Goal: Task Accomplishment & Management: Manage account settings

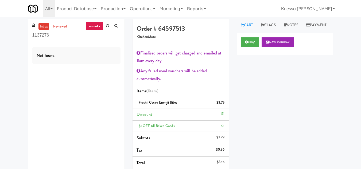
drag, startPoint x: 51, startPoint y: 38, endPoint x: 17, endPoint y: 41, distance: 34.0
click at [17, 41] on div "inbox reviewed recent all unclear take inventory issue suspicious failed recent…" at bounding box center [180, 142] width 361 height 246
type input "V"
paste input "IKEA TODO Store"
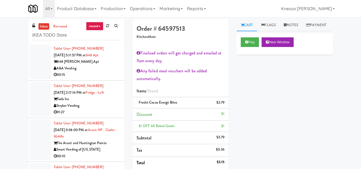
click at [96, 65] on div "848 [PERSON_NAME] Apt" at bounding box center [87, 62] width 67 height 7
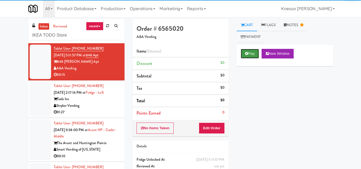
click at [244, 51] on button "Play" at bounding box center [250, 54] width 18 height 10
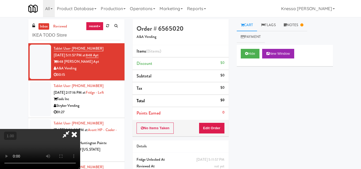
click at [74, 136] on video at bounding box center [40, 149] width 80 height 40
click at [80, 129] on icon at bounding box center [74, 134] width 12 height 11
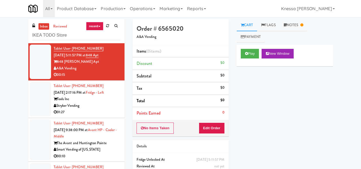
click at [43, 25] on link "inbox" at bounding box center [43, 26] width 11 height 7
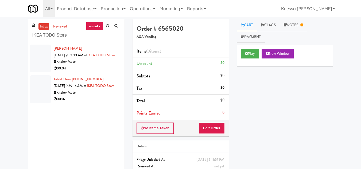
click at [85, 65] on div "KitchenMate" at bounding box center [87, 62] width 67 height 7
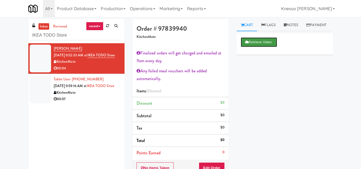
click at [258, 47] on button "Retrieve Video" at bounding box center [259, 42] width 36 height 10
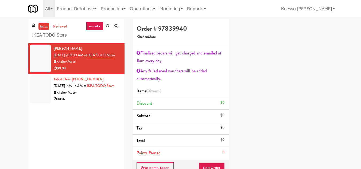
scroll to position [78, 0]
click at [207, 160] on button "Edit Order" at bounding box center [212, 168] width 26 height 11
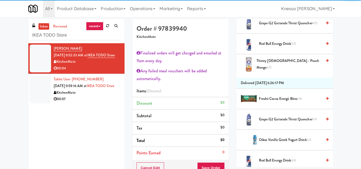
scroll to position [185, 0]
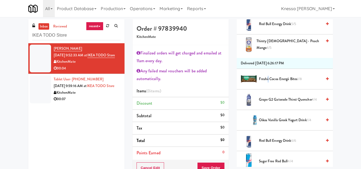
click at [268, 83] on span "Freshii Cocoa Energii Bites 1/8" at bounding box center [290, 79] width 63 height 7
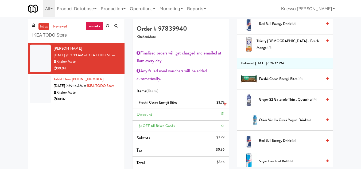
click at [224, 105] on icon at bounding box center [225, 104] width 3 height 3
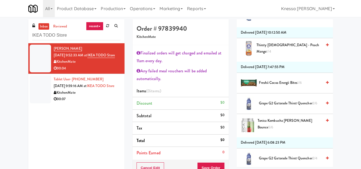
scroll to position [506, 0]
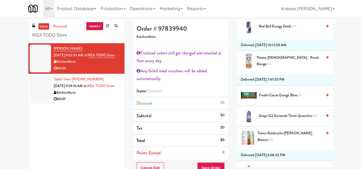
click at [268, 99] on span "Freshii Cocoa Energii Bites 1/6" at bounding box center [290, 95] width 63 height 7
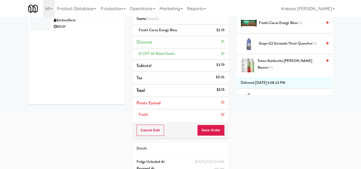
scroll to position [80, 0]
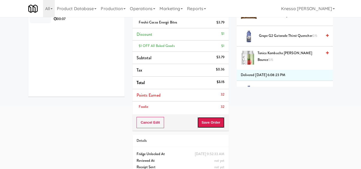
click at [206, 120] on button "Save Order" at bounding box center [210, 122] width 27 height 11
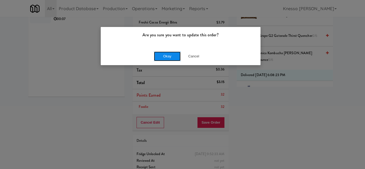
click at [172, 57] on button "Okay" at bounding box center [167, 57] width 27 height 10
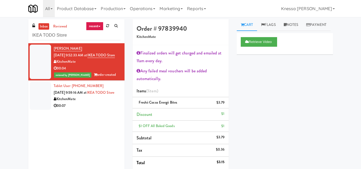
scroll to position [0, 0]
click at [49, 38] on input "IKEA TODO Store" at bounding box center [76, 35] width 88 height 10
paste input "545 N [PERSON_NAME]- Left - Fridg"
type input "545 N [PERSON_NAME]- Left - Fridge"
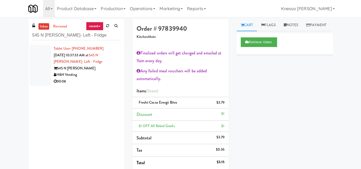
click at [102, 72] on div "H&H Vending" at bounding box center [87, 75] width 67 height 7
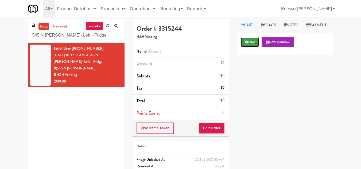
click at [250, 47] on button "Play" at bounding box center [250, 42] width 18 height 10
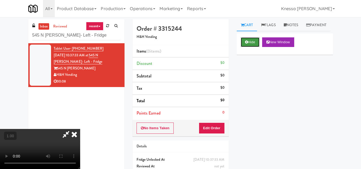
click at [251, 47] on button "Hide" at bounding box center [250, 42] width 19 height 10
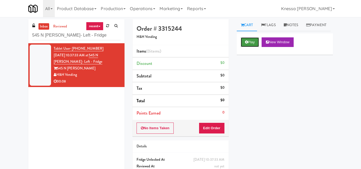
click at [251, 47] on button "Play" at bounding box center [250, 42] width 18 height 10
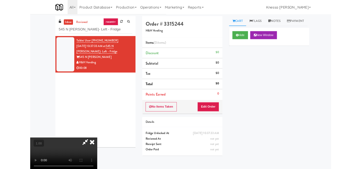
scroll to position [11, 0]
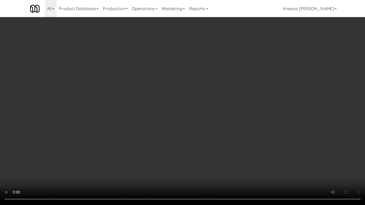
click at [161, 103] on video at bounding box center [182, 102] width 365 height 205
click at [221, 150] on video at bounding box center [182, 102] width 365 height 205
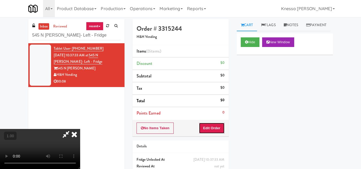
click at [221, 127] on button "Edit Order" at bounding box center [212, 128] width 26 height 11
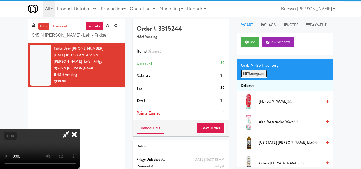
click at [256, 78] on button "Planogram" at bounding box center [254, 74] width 26 height 8
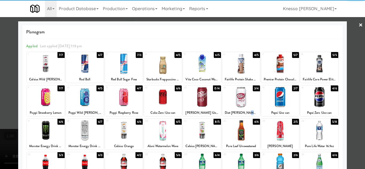
drag, startPoint x: 244, startPoint y: 110, endPoint x: 246, endPoint y: 107, distance: 3.9
click at [243, 109] on div "14 3/4 Diet [PERSON_NAME] 12oz can" at bounding box center [241, 101] width 38 height 31
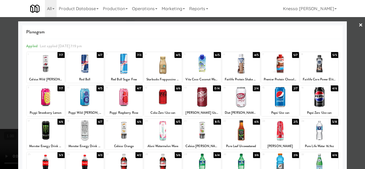
click at [350, 122] on div at bounding box center [182, 84] width 365 height 169
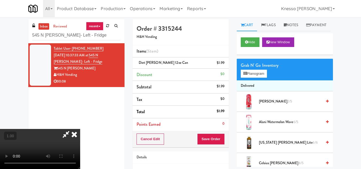
click at [80, 129] on video at bounding box center [40, 149] width 80 height 40
click at [250, 78] on button "Planogram" at bounding box center [254, 74] width 26 height 8
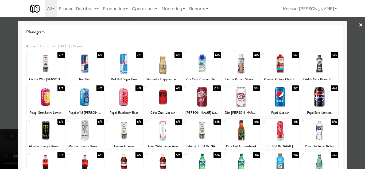
click at [129, 62] on div at bounding box center [124, 63] width 38 height 21
click at [353, 100] on div at bounding box center [182, 84] width 365 height 169
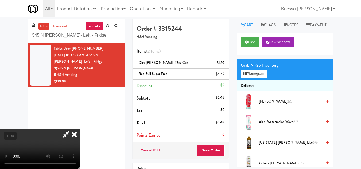
click at [80, 129] on video at bounding box center [40, 149] width 80 height 40
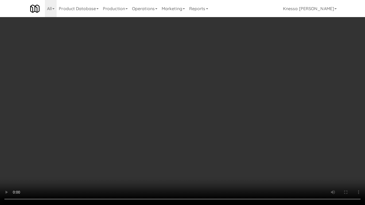
click at [182, 137] on video at bounding box center [182, 102] width 365 height 205
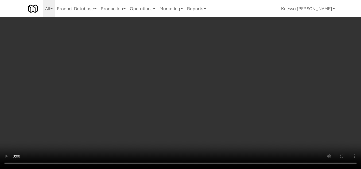
scroll to position [0, 0]
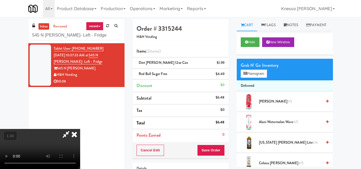
click at [80, 129] on icon at bounding box center [74, 134] width 12 height 11
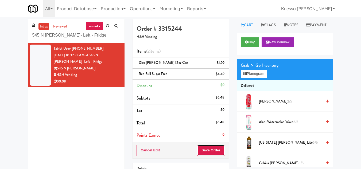
click at [214, 151] on button "Save Order" at bounding box center [210, 150] width 27 height 11
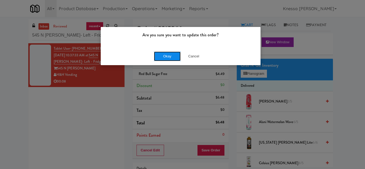
click at [168, 56] on button "Okay" at bounding box center [167, 57] width 27 height 10
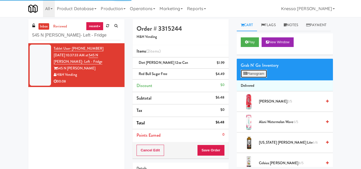
click at [252, 78] on button "Planogram" at bounding box center [254, 74] width 26 height 8
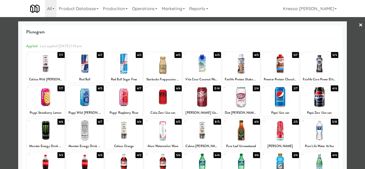
click at [359, 22] on link "×" at bounding box center [361, 25] width 4 height 17
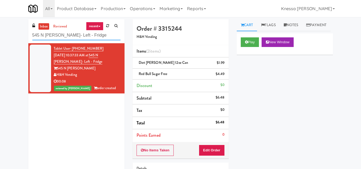
click at [65, 35] on input "545 N [PERSON_NAME]- Left - Fridge" at bounding box center [76, 35] width 88 height 10
paste input "Pinnacle - Cooler M"
type input "Pinnacle - Cooler M"
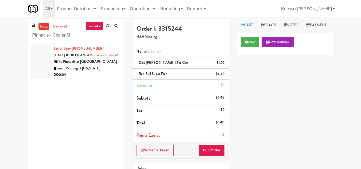
click at [99, 63] on div "Tablet User · (303) 870-9139 [DATE] 10:38:08 AM at Pinnacle - Cooler M The Pinn…" at bounding box center [87, 61] width 67 height 33
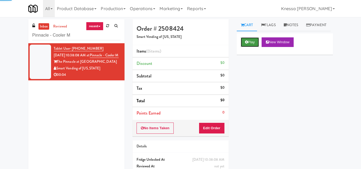
click at [249, 47] on button "Play" at bounding box center [250, 42] width 18 height 10
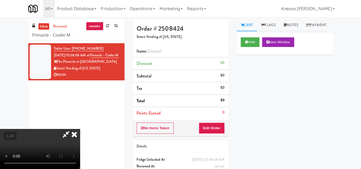
click at [80, 129] on video at bounding box center [40, 149] width 80 height 40
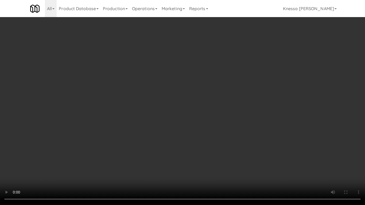
click at [176, 104] on video at bounding box center [182, 102] width 365 height 205
click at [182, 101] on video at bounding box center [182, 102] width 365 height 205
click at [183, 101] on video at bounding box center [182, 102] width 365 height 205
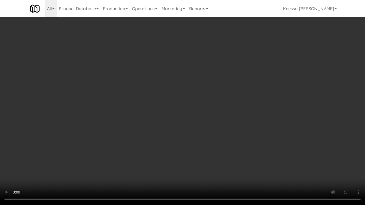
drag, startPoint x: 221, startPoint y: 98, endPoint x: 148, endPoint y: 171, distance: 103.2
click at [221, 100] on video at bounding box center [182, 102] width 365 height 205
click at [223, 66] on video at bounding box center [182, 102] width 365 height 205
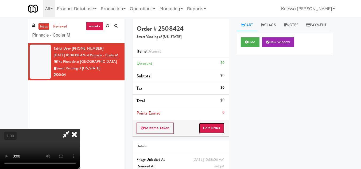
click at [223, 130] on button "Edit Order" at bounding box center [212, 128] width 26 height 11
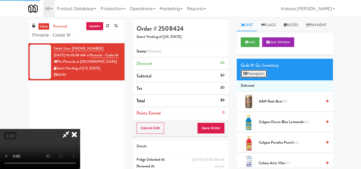
click at [249, 78] on button "Planogram" at bounding box center [254, 74] width 26 height 8
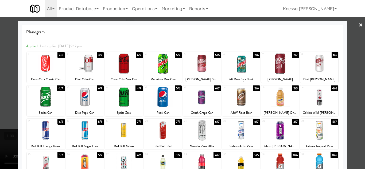
click at [274, 131] on div at bounding box center [280, 130] width 38 height 21
click at [0, 112] on div at bounding box center [182, 84] width 365 height 169
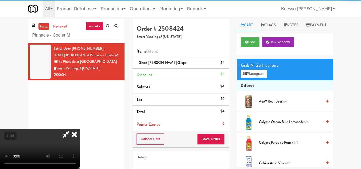
click at [80, 129] on video at bounding box center [40, 149] width 80 height 40
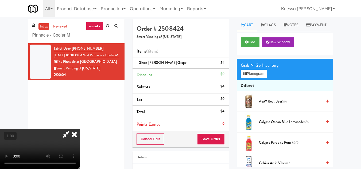
click at [80, 129] on video at bounding box center [40, 149] width 80 height 40
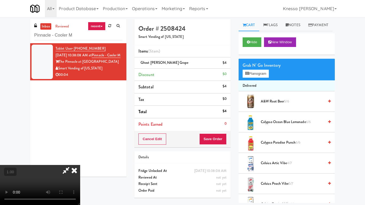
click at [80, 160] on video at bounding box center [40, 185] width 80 height 40
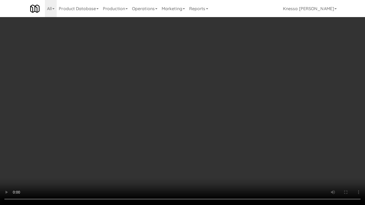
click at [168, 122] on video at bounding box center [182, 102] width 365 height 205
click at [203, 91] on video at bounding box center [182, 102] width 365 height 205
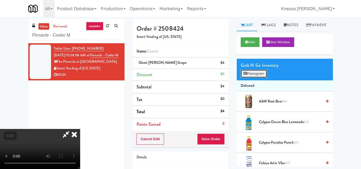
click at [243, 75] on icon at bounding box center [244, 73] width 3 height 3
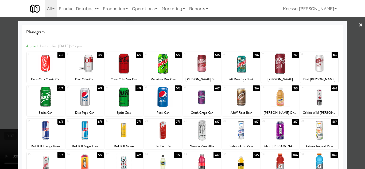
click at [275, 134] on div at bounding box center [280, 130] width 38 height 21
click at [0, 141] on div at bounding box center [182, 84] width 365 height 169
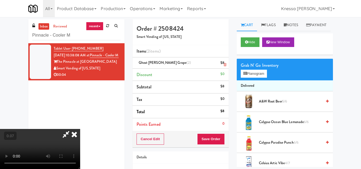
drag, startPoint x: 199, startPoint y: 51, endPoint x: 182, endPoint y: 58, distance: 18.4
click at [72, 129] on icon at bounding box center [66, 134] width 12 height 11
click at [226, 64] on icon at bounding box center [225, 64] width 3 height 3
click at [66, 135] on video at bounding box center [40, 149] width 80 height 40
click at [66, 136] on video at bounding box center [40, 149] width 80 height 40
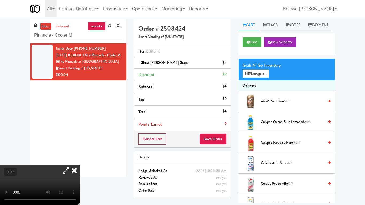
click at [80, 160] on video at bounding box center [40, 185] width 80 height 40
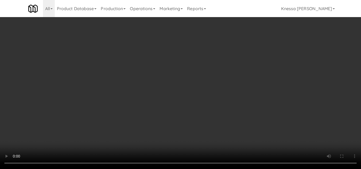
click at [93, 128] on video at bounding box center [180, 84] width 361 height 169
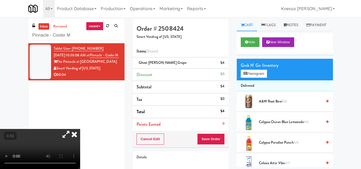
click at [80, 129] on video at bounding box center [40, 149] width 80 height 40
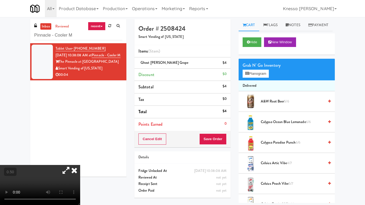
click at [80, 160] on video at bounding box center [40, 185] width 80 height 40
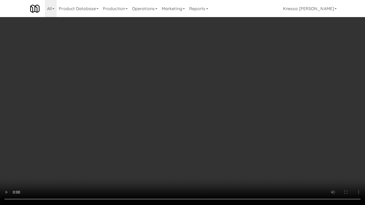
click at [201, 87] on video at bounding box center [182, 102] width 365 height 205
click at [178, 97] on video at bounding box center [182, 102] width 365 height 205
click at [207, 99] on video at bounding box center [182, 102] width 365 height 205
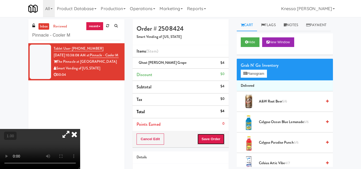
click at [210, 140] on button "Save Order" at bounding box center [210, 139] width 27 height 11
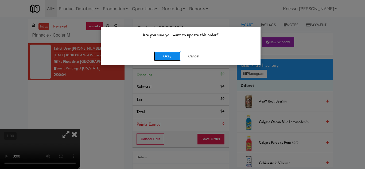
click at [174, 56] on button "Okay" at bounding box center [167, 57] width 27 height 10
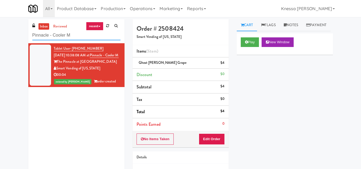
click at [89, 37] on input "Pinnacle - Cooler M" at bounding box center [76, 35] width 88 height 10
paste input "Ambient R"
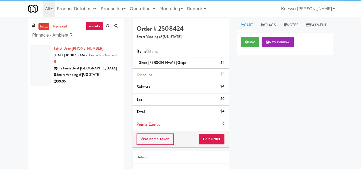
type input "Pinnacle - Ambient R"
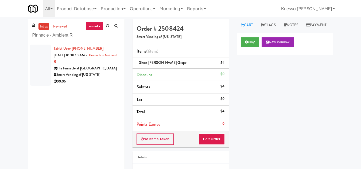
click at [96, 68] on div "The Pinnacle at [GEOGRAPHIC_DATA]" at bounding box center [87, 68] width 67 height 7
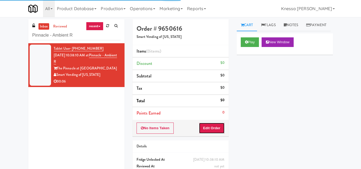
click at [206, 126] on button "Edit Order" at bounding box center [212, 128] width 26 height 11
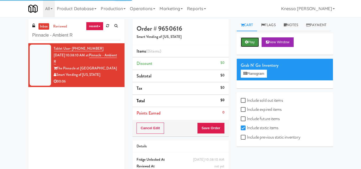
click at [245, 47] on button "Play" at bounding box center [250, 42] width 18 height 10
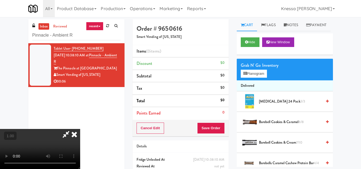
click at [80, 129] on video at bounding box center [40, 149] width 80 height 40
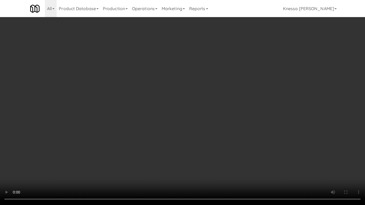
click at [188, 119] on video at bounding box center [182, 102] width 365 height 205
click at [187, 119] on video at bounding box center [182, 102] width 365 height 205
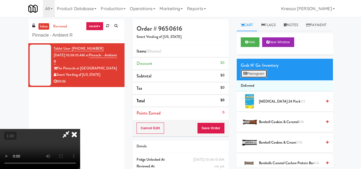
click at [258, 78] on button "Planogram" at bounding box center [254, 74] width 26 height 8
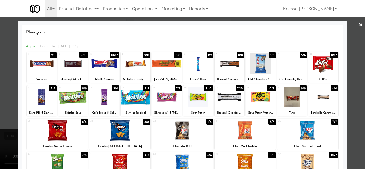
click at [231, 95] on div at bounding box center [230, 97] width 30 height 21
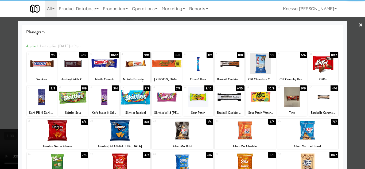
click at [0, 90] on div at bounding box center [182, 84] width 365 height 169
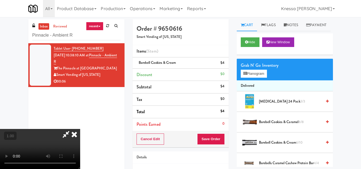
click at [80, 129] on icon at bounding box center [74, 134] width 12 height 11
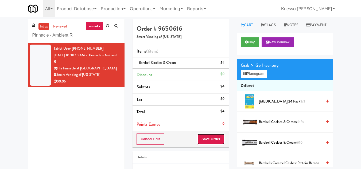
click at [211, 142] on button "Save Order" at bounding box center [210, 139] width 27 height 11
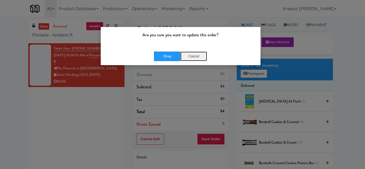
click at [194, 52] on button "Cancel" at bounding box center [193, 57] width 27 height 10
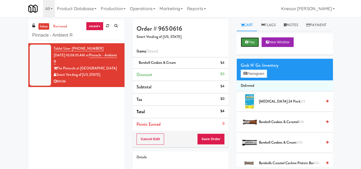
click at [252, 47] on button "Play" at bounding box center [250, 42] width 18 height 10
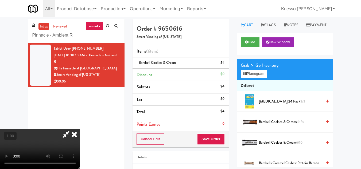
click at [80, 129] on video at bounding box center [40, 149] width 80 height 40
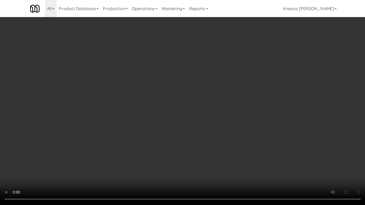
click at [122, 109] on video at bounding box center [182, 102] width 365 height 205
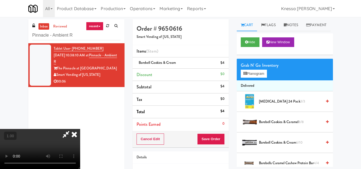
click at [80, 129] on icon at bounding box center [74, 134] width 12 height 11
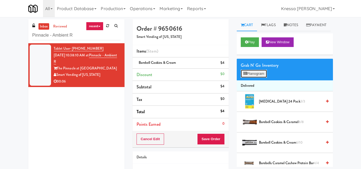
click at [253, 78] on button "Planogram" at bounding box center [254, 74] width 26 height 8
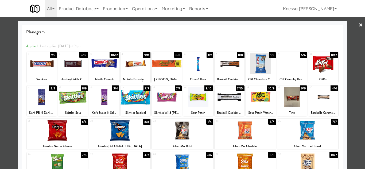
click at [359, 24] on link "×" at bounding box center [361, 25] width 4 height 17
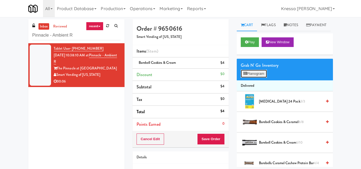
click at [254, 78] on button "Planogram" at bounding box center [254, 74] width 26 height 8
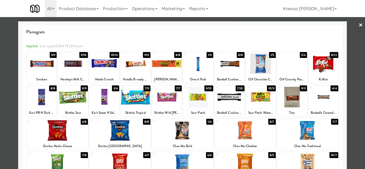
click at [359, 23] on link "×" at bounding box center [361, 25] width 4 height 17
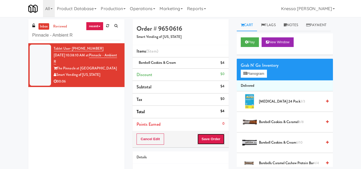
click at [216, 141] on button "Save Order" at bounding box center [210, 139] width 27 height 11
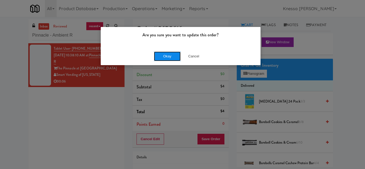
click at [161, 59] on button "Okay" at bounding box center [167, 57] width 27 height 10
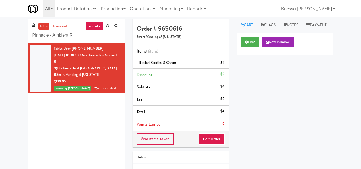
click at [79, 37] on input "Pinnacle - Ambient R" at bounding box center [76, 35] width 88 height 10
paste input "UHN - [PERSON_NAME][GEOGRAPHIC_DATA] - The Meeting Place"
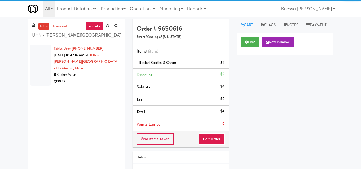
type input "UHN - [PERSON_NAME][GEOGRAPHIC_DATA] - The Meeting Place"
click at [97, 72] on div "KitchenMate" at bounding box center [87, 75] width 67 height 7
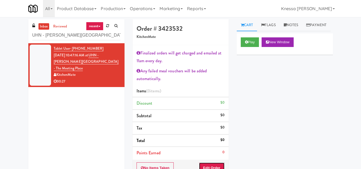
click at [206, 160] on button "Edit Order" at bounding box center [212, 168] width 26 height 11
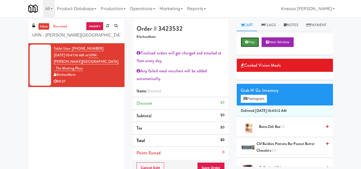
click at [246, 44] on icon at bounding box center [246, 41] width 3 height 3
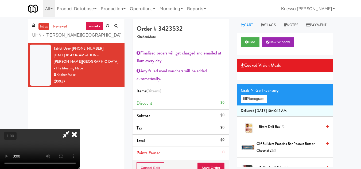
click at [80, 129] on video at bounding box center [40, 149] width 80 height 40
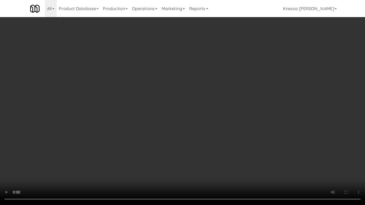
click at [212, 129] on video at bounding box center [182, 102] width 365 height 205
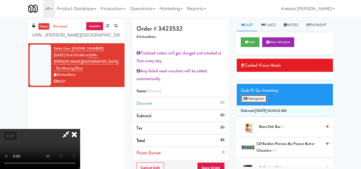
click at [246, 101] on icon at bounding box center [244, 98] width 3 height 3
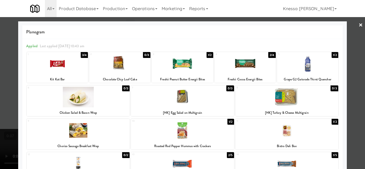
click at [359, 25] on link "×" at bounding box center [361, 25] width 4 height 17
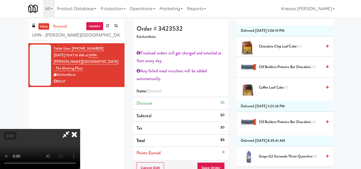
scroll to position [313, 0]
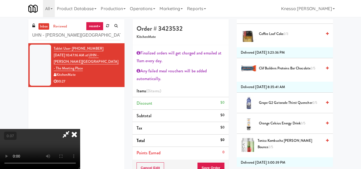
click at [80, 129] on video at bounding box center [40, 149] width 80 height 40
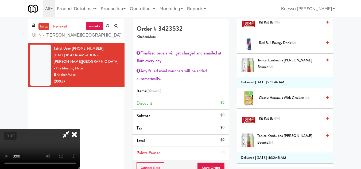
scroll to position [633, 0]
click at [80, 129] on video at bounding box center [40, 149] width 80 height 40
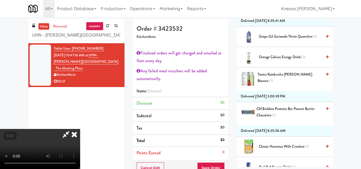
scroll to position [366, 0]
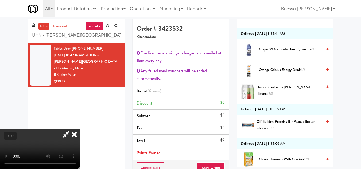
click at [80, 129] on video at bounding box center [40, 149] width 80 height 40
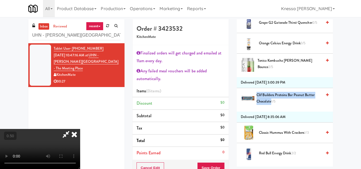
drag, startPoint x: 254, startPoint y: 106, endPoint x: 270, endPoint y: 114, distance: 17.9
click at [270, 105] on div "Clif Builders proteins Bar Peanut Butter Chocolate 1/5" at bounding box center [291, 98] width 75 height 13
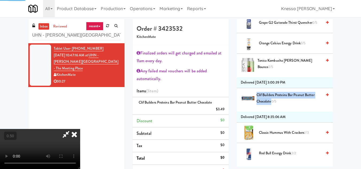
copy span "Clif Builders proteins Bar Peanut Butter Chocolate"
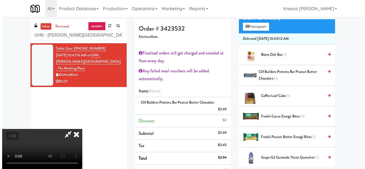
scroll to position [0, 0]
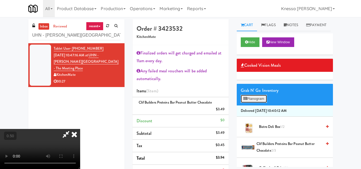
click at [257, 103] on button "Planogram" at bounding box center [254, 99] width 26 height 8
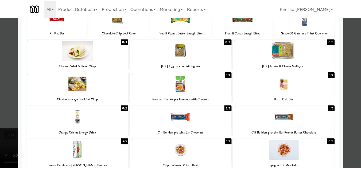
scroll to position [127, 0]
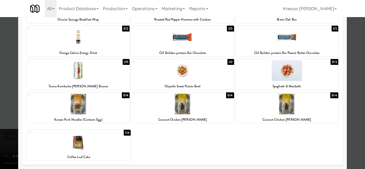
drag, startPoint x: 0, startPoint y: 125, endPoint x: 34, endPoint y: 113, distance: 36.4
click at [1, 125] on div at bounding box center [182, 84] width 365 height 169
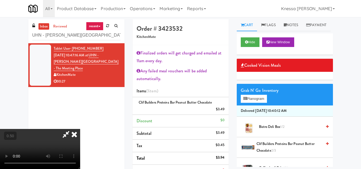
click at [80, 129] on video at bounding box center [40, 149] width 80 height 40
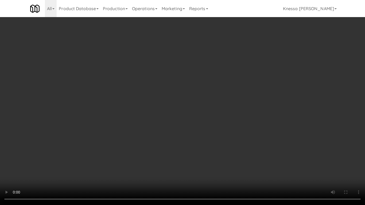
click at [183, 133] on video at bounding box center [182, 102] width 365 height 205
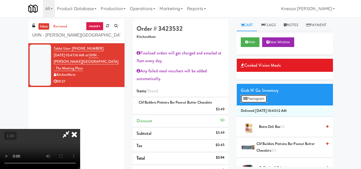
click at [256, 103] on button "Planogram" at bounding box center [254, 99] width 26 height 8
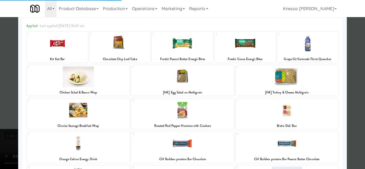
scroll to position [53, 0]
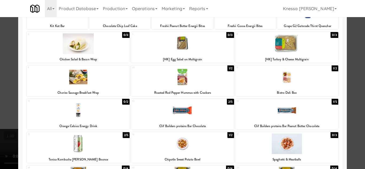
drag, startPoint x: 0, startPoint y: 95, endPoint x: 19, endPoint y: 94, distance: 19.3
click at [3, 96] on div at bounding box center [182, 84] width 365 height 169
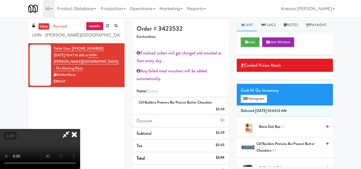
click at [80, 129] on video at bounding box center [40, 149] width 80 height 40
click at [250, 106] on div "Grab N' Go Inventory Planogram" at bounding box center [285, 95] width 96 height 22
click at [251, 103] on button "Planogram" at bounding box center [254, 99] width 26 height 8
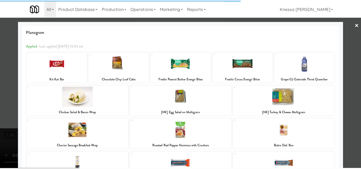
scroll to position [80, 0]
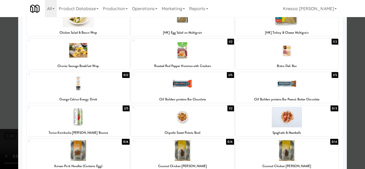
click at [0, 92] on div at bounding box center [182, 84] width 365 height 169
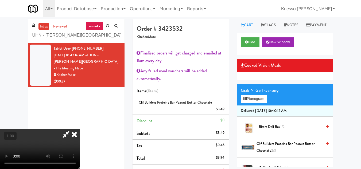
click at [80, 129] on video at bounding box center [40, 149] width 80 height 40
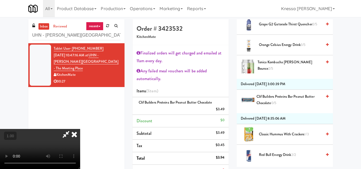
scroll to position [401, 0]
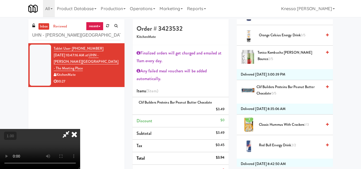
click at [263, 97] on span "Clif Builders proteins Bar Peanut Butter Chocolate 0/5" at bounding box center [290, 90] width 66 height 13
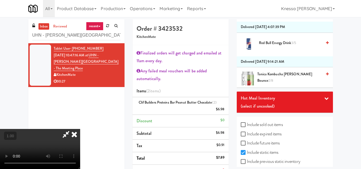
scroll to position [874, 0]
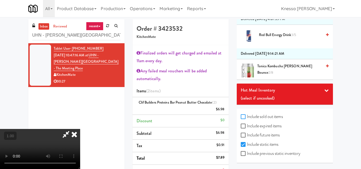
click at [243, 117] on input "Include sold out items" at bounding box center [244, 117] width 6 height 4
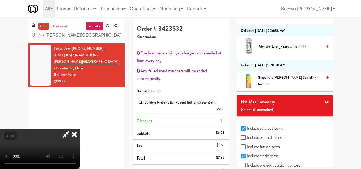
scroll to position [2368, 0]
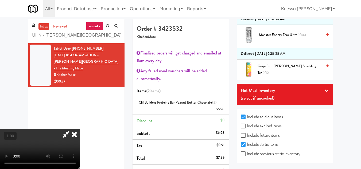
click at [243, 118] on input "Include sold out items" at bounding box center [244, 117] width 6 height 4
checkbox input "false"
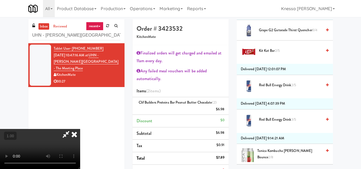
scroll to position [740, 0]
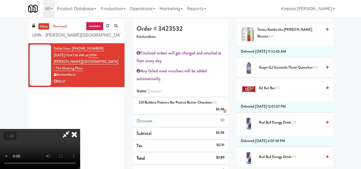
drag, startPoint x: 226, startPoint y: 111, endPoint x: 242, endPoint y: 105, distance: 17.3
click at [226, 111] on icon at bounding box center [225, 111] width 3 height 3
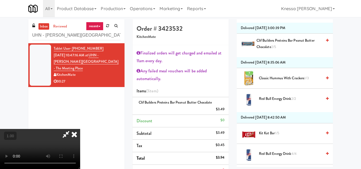
scroll to position [446, 0]
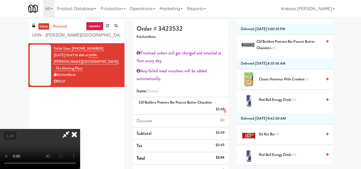
click at [225, 111] on icon at bounding box center [225, 111] width 3 height 3
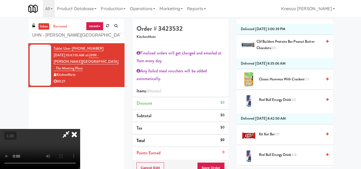
click at [278, 52] on span "Clif Builders proteins Bar Peanut Butter Chocolate 3/5" at bounding box center [290, 44] width 66 height 13
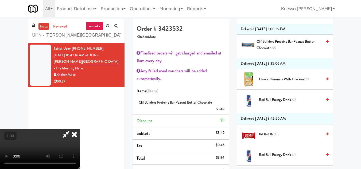
click at [72, 129] on icon at bounding box center [66, 134] width 12 height 11
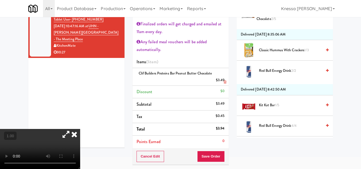
scroll to position [53, 0]
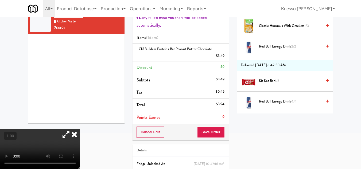
click at [63, 129] on video at bounding box center [40, 149] width 80 height 40
click at [208, 133] on button "Save Order" at bounding box center [210, 132] width 27 height 11
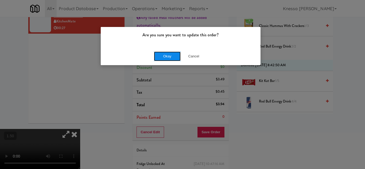
click at [166, 56] on button "Okay" at bounding box center [167, 57] width 27 height 10
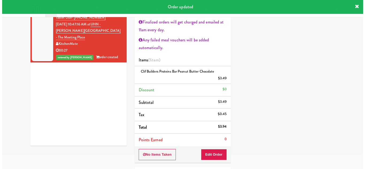
scroll to position [0, 0]
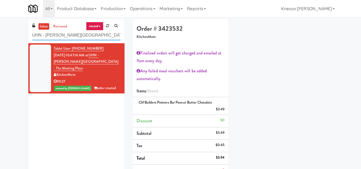
click at [79, 33] on input "UHN - [PERSON_NAME][GEOGRAPHIC_DATA] - The Meeting Place" at bounding box center [76, 35] width 88 height 10
paste input "7th Floor Clubhous"
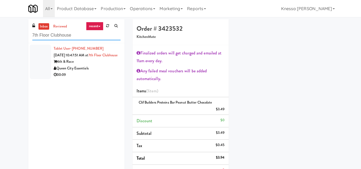
type input "7th Floor Clubhouse"
click at [100, 72] on div "Queen City Essentials" at bounding box center [87, 68] width 67 height 7
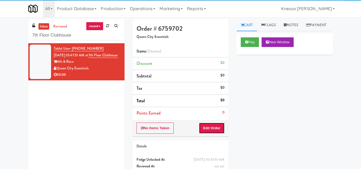
drag, startPoint x: 208, startPoint y: 129, endPoint x: 222, endPoint y: 107, distance: 25.6
click at [208, 128] on button "Edit Order" at bounding box center [212, 128] width 26 height 11
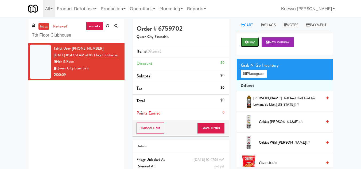
click at [254, 47] on button "Play" at bounding box center [250, 42] width 18 height 10
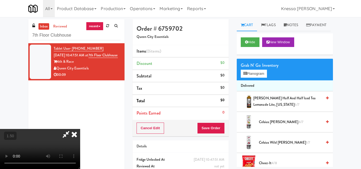
click at [80, 129] on video at bounding box center [40, 149] width 80 height 40
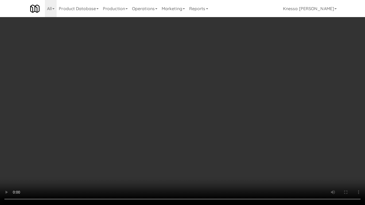
click at [223, 81] on video at bounding box center [182, 102] width 365 height 205
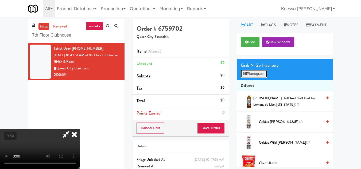
click at [248, 78] on button "Planogram" at bounding box center [254, 74] width 26 height 8
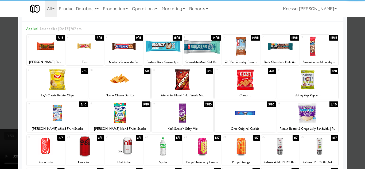
scroll to position [27, 0]
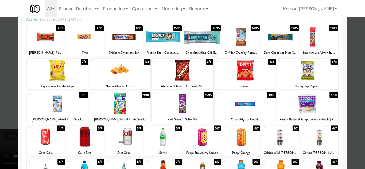
click at [125, 137] on div at bounding box center [124, 137] width 38 height 21
click at [0, 128] on div at bounding box center [182, 84] width 365 height 169
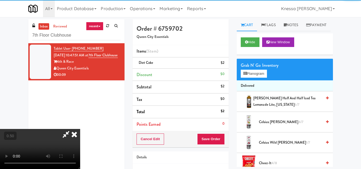
click at [80, 129] on video at bounding box center [40, 149] width 80 height 40
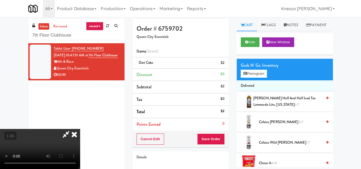
click at [80, 129] on icon at bounding box center [74, 134] width 12 height 11
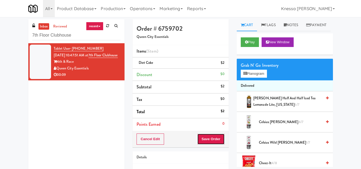
click at [208, 137] on button "Save Order" at bounding box center [210, 139] width 27 height 11
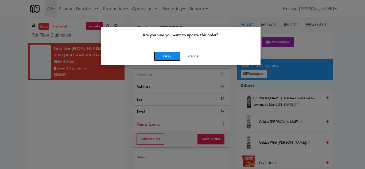
click at [168, 57] on button "Okay" at bounding box center [167, 57] width 27 height 10
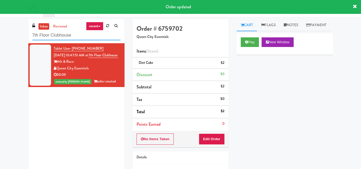
click at [74, 34] on input "7th Floor Clubhouse" at bounding box center [76, 35] width 88 height 10
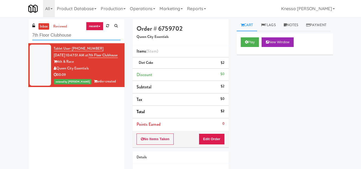
paste input "Eleven North Cabinet"
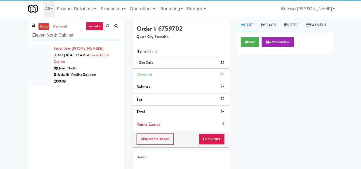
type input "Eleven North Cabinet"
drag, startPoint x: 94, startPoint y: 76, endPoint x: 151, endPoint y: 87, distance: 58.4
click at [94, 76] on div "Nashville Vending Solutions" at bounding box center [87, 75] width 67 height 7
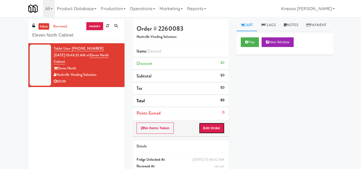
click at [220, 132] on button "Edit Order" at bounding box center [212, 128] width 26 height 11
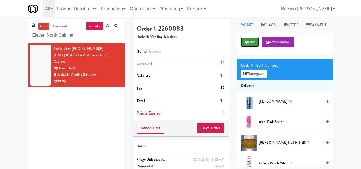
drag, startPoint x: 245, startPoint y: 57, endPoint x: 219, endPoint y: 74, distance: 31.5
click at [246, 47] on button "Play" at bounding box center [250, 42] width 18 height 10
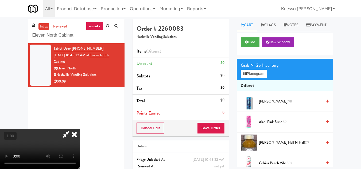
click at [80, 129] on video at bounding box center [40, 149] width 80 height 40
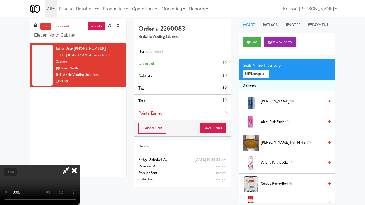
click at [80, 160] on video at bounding box center [40, 185] width 80 height 40
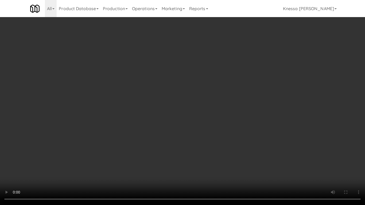
click at [178, 115] on video at bounding box center [182, 102] width 365 height 205
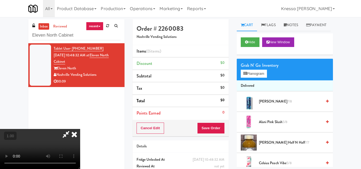
click at [80, 129] on icon at bounding box center [74, 134] width 12 height 11
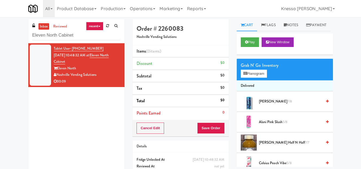
click at [255, 80] on div "Grab N' Go Inventory Planogram" at bounding box center [285, 70] width 96 height 22
click at [254, 78] on button "Planogram" at bounding box center [254, 74] width 26 height 8
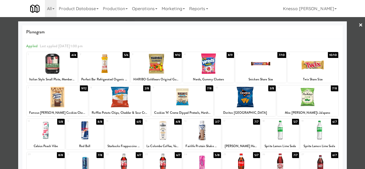
click at [101, 68] on div at bounding box center [104, 63] width 51 height 21
click at [0, 125] on div at bounding box center [182, 84] width 365 height 169
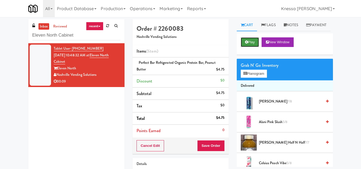
click at [249, 47] on button "Play" at bounding box center [250, 42] width 18 height 10
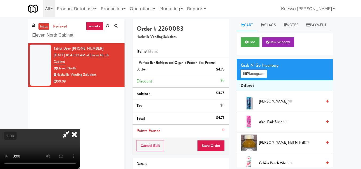
click at [80, 129] on video at bounding box center [40, 149] width 80 height 40
click at [80, 129] on icon at bounding box center [74, 134] width 12 height 11
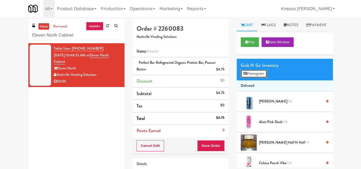
click at [252, 78] on button "Planogram" at bounding box center [254, 74] width 26 height 8
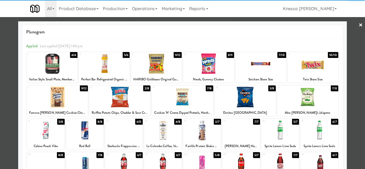
click at [0, 113] on div at bounding box center [182, 84] width 365 height 169
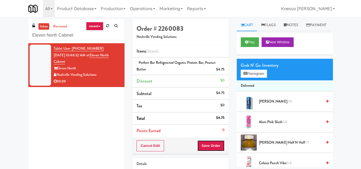
click at [218, 148] on button "Save Order" at bounding box center [210, 145] width 27 height 11
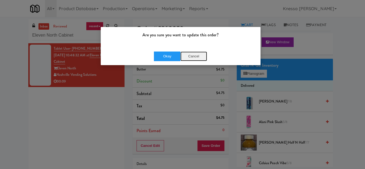
drag, startPoint x: 191, startPoint y: 57, endPoint x: 200, endPoint y: 56, distance: 8.8
click at [192, 57] on button "Cancel" at bounding box center [193, 57] width 27 height 10
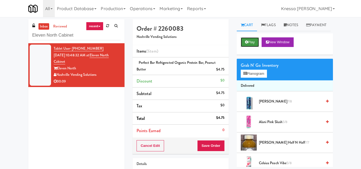
click at [246, 44] on icon at bounding box center [246, 41] width 3 height 3
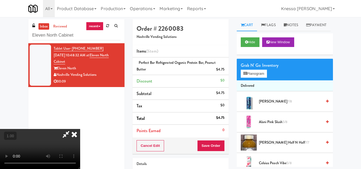
click at [80, 129] on video at bounding box center [40, 149] width 80 height 40
click at [80, 129] on icon at bounding box center [74, 134] width 12 height 11
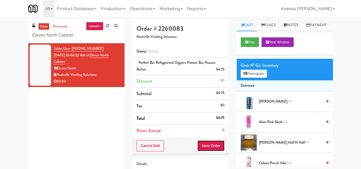
click at [207, 148] on button "Save Order" at bounding box center [210, 145] width 27 height 11
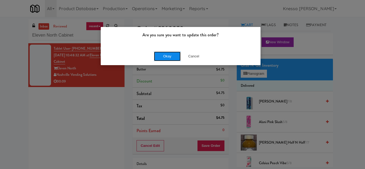
click at [169, 55] on button "Okay" at bounding box center [167, 57] width 27 height 10
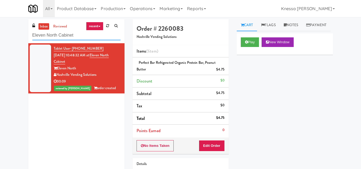
click at [80, 35] on input "Eleven North Cabinet" at bounding box center [76, 35] width 88 height 10
paste input "Southerly - Combo Cooler"
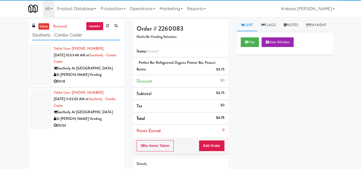
type input "Southerly - Combo Cooler"
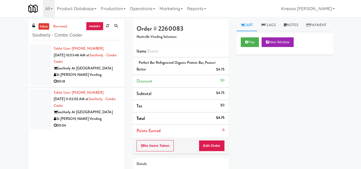
click at [88, 66] on div "Southerly At [GEOGRAPHIC_DATA]" at bounding box center [87, 68] width 67 height 7
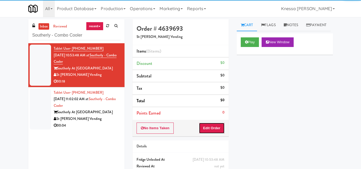
click at [215, 128] on button "Edit Order" at bounding box center [212, 128] width 26 height 11
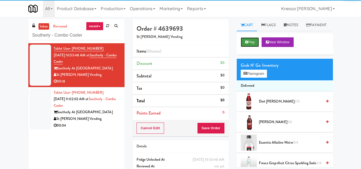
click at [247, 47] on button "Play" at bounding box center [250, 42] width 18 height 10
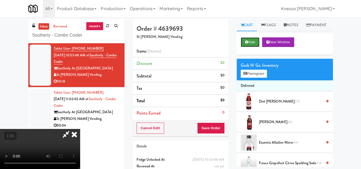
click at [251, 47] on button "Hide" at bounding box center [250, 42] width 19 height 10
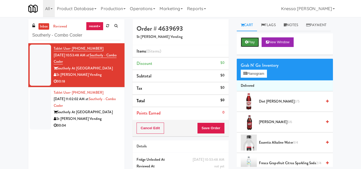
click at [251, 47] on button "Play" at bounding box center [250, 42] width 18 height 10
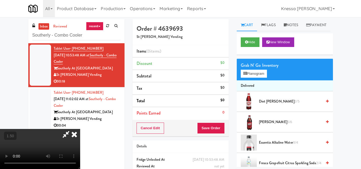
click at [80, 129] on video at bounding box center [40, 149] width 80 height 40
click at [261, 78] on button "Planogram" at bounding box center [254, 74] width 26 height 8
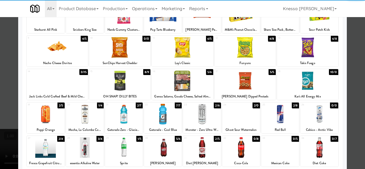
scroll to position [93, 0]
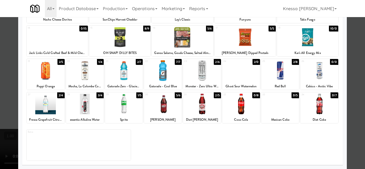
click at [272, 120] on div "Mexican Coke" at bounding box center [280, 120] width 36 height 7
copy div "Mexican Coke"
click at [0, 97] on div at bounding box center [182, 84] width 365 height 169
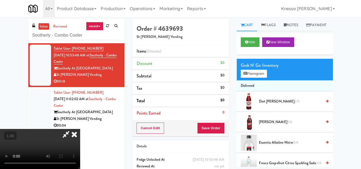
click at [80, 129] on video at bounding box center [40, 149] width 80 height 40
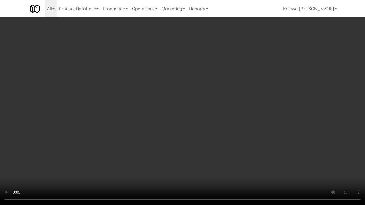
click at [200, 67] on video at bounding box center [182, 102] width 365 height 205
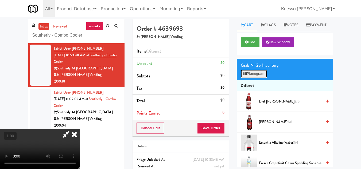
click at [250, 78] on button "Planogram" at bounding box center [254, 74] width 26 height 8
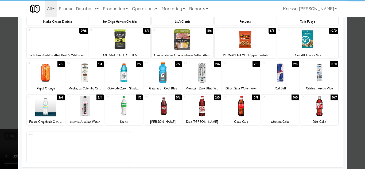
scroll to position [93, 0]
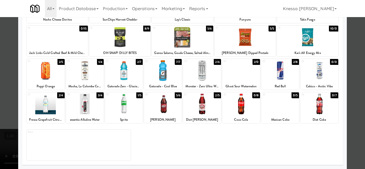
click at [235, 105] on div at bounding box center [241, 104] width 38 height 21
click at [0, 113] on div at bounding box center [182, 84] width 365 height 169
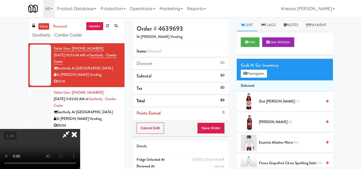
click at [80, 129] on video at bounding box center [40, 149] width 80 height 40
click at [252, 78] on button "Planogram" at bounding box center [254, 74] width 26 height 8
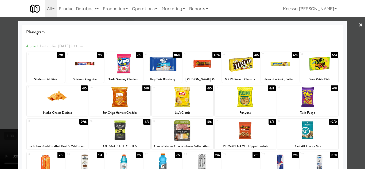
click at [286, 92] on div at bounding box center [307, 97] width 61 height 21
click at [0, 103] on div at bounding box center [182, 84] width 365 height 169
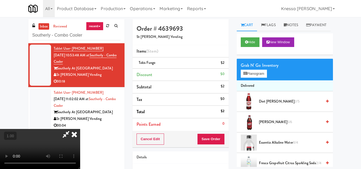
click at [80, 129] on video at bounding box center [40, 149] width 80 height 40
click at [253, 78] on button "Planogram" at bounding box center [254, 74] width 26 height 8
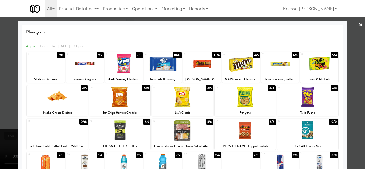
click at [47, 80] on div "Starburst All Pink" at bounding box center [46, 79] width 36 height 7
click at [47, 81] on div "Starburst All Pink" at bounding box center [46, 79] width 36 height 7
copy div "Starburst All Pink"
click at [46, 63] on div at bounding box center [46, 63] width 38 height 21
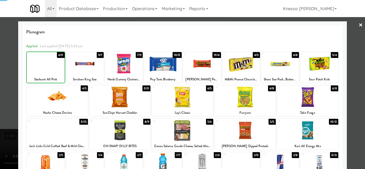
click at [46, 63] on div at bounding box center [46, 63] width 38 height 21
click at [0, 73] on div at bounding box center [182, 84] width 365 height 169
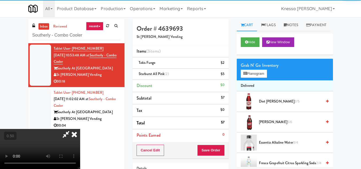
click at [80, 129] on video at bounding box center [40, 149] width 80 height 40
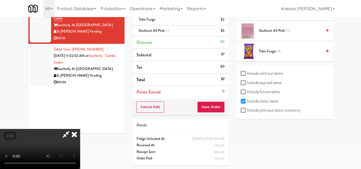
scroll to position [44, 0]
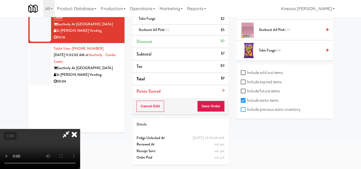
drag, startPoint x: 242, startPoint y: 109, endPoint x: 248, endPoint y: 106, distance: 6.1
click at [243, 109] on input "Include previous static inventory" at bounding box center [244, 110] width 6 height 4
checkbox input "true"
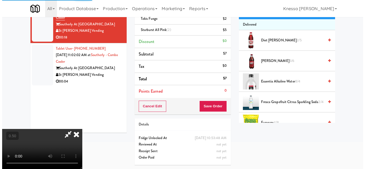
scroll to position [0, 0]
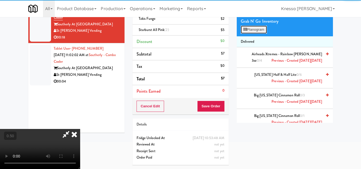
click at [260, 34] on button "Planogram" at bounding box center [254, 30] width 26 height 8
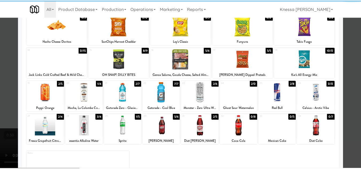
scroll to position [93, 0]
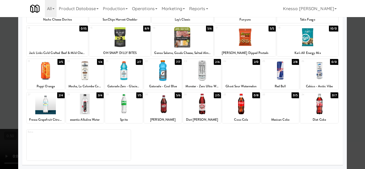
click at [234, 111] on div at bounding box center [241, 104] width 38 height 21
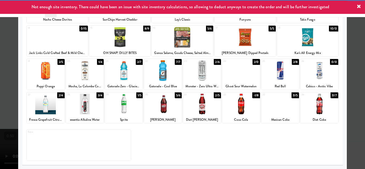
click at [0, 137] on div at bounding box center [182, 84] width 365 height 169
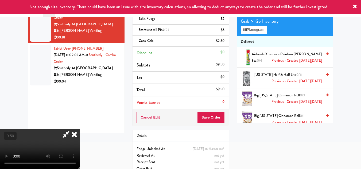
click at [80, 129] on icon at bounding box center [74, 134] width 12 height 11
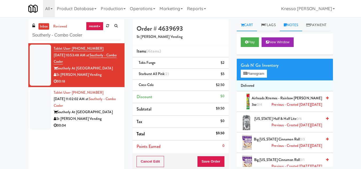
click at [287, 25] on icon at bounding box center [285, 24] width 3 height 3
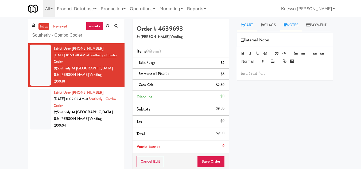
click at [239, 25] on link "Cart" at bounding box center [247, 25] width 21 height 12
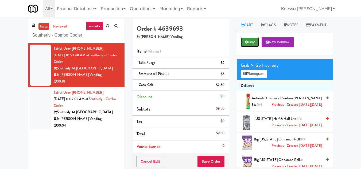
click at [246, 47] on button "Play" at bounding box center [250, 42] width 18 height 10
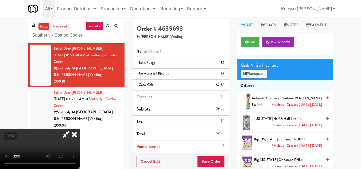
click at [80, 129] on video at bounding box center [40, 149] width 80 height 40
click at [72, 129] on icon at bounding box center [66, 134] width 12 height 11
click at [212, 160] on button "Save Order" at bounding box center [210, 161] width 27 height 11
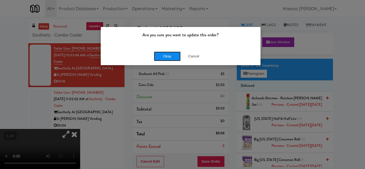
click at [165, 55] on button "Okay" at bounding box center [167, 57] width 27 height 10
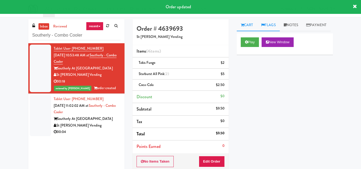
click at [276, 31] on link "Flags" at bounding box center [268, 25] width 23 height 12
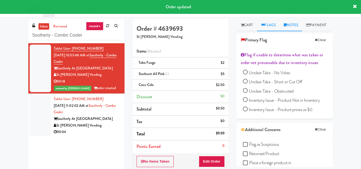
click at [295, 28] on link "Notes" at bounding box center [291, 25] width 23 height 12
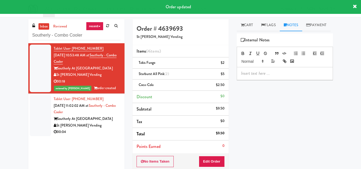
click at [273, 76] on p at bounding box center [285, 74] width 88 height 6
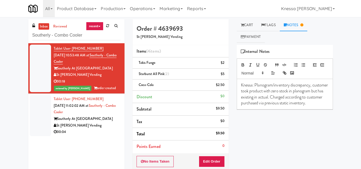
click at [280, 92] on p "Knessa: Planogram/inventory discrepancy, customer took product with zero stock …" at bounding box center [285, 94] width 88 height 24
drag, startPoint x: 156, startPoint y: 85, endPoint x: 139, endPoint y: 87, distance: 17.0
click at [139, 87] on div "Coca-Cola $2.50" at bounding box center [181, 85] width 88 height 7
copy span "Coca-Cola"
click at [279, 92] on p "Knessa: Planogram/inventory discrepancy, customer took product with zero stock …" at bounding box center [285, 94] width 88 height 24
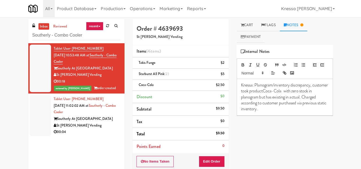
click at [280, 92] on p "Knessa: Planogram/inventory discrepancy, customer took productCoca-Cola with ze…" at bounding box center [285, 97] width 88 height 30
click at [301, 91] on p "Knessa: Planogram/inventory discrepancy, customer took product Coca-Cola with z…" at bounding box center [285, 97] width 88 height 30
click at [92, 130] on div "00:04" at bounding box center [87, 132] width 67 height 7
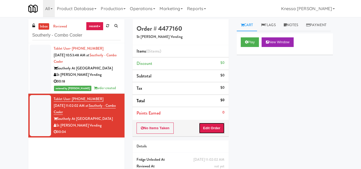
click at [212, 128] on button "Edit Order" at bounding box center [212, 128] width 26 height 11
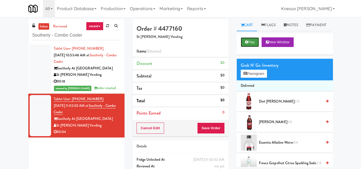
click at [249, 47] on button "Play" at bounding box center [250, 42] width 18 height 10
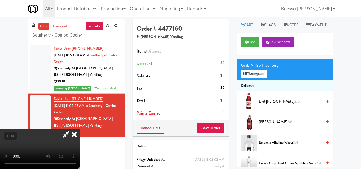
drag, startPoint x: 209, startPoint y: 52, endPoint x: 161, endPoint y: 61, distance: 48.8
click at [80, 129] on icon at bounding box center [74, 134] width 12 height 11
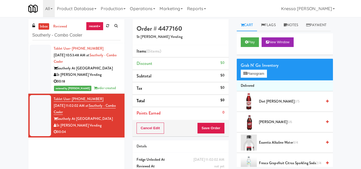
click at [105, 65] on div "Southerly At [GEOGRAPHIC_DATA]" at bounding box center [87, 68] width 67 height 7
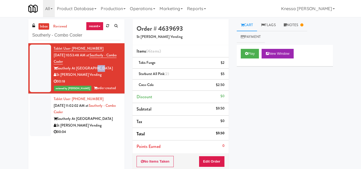
drag, startPoint x: 98, startPoint y: 68, endPoint x: 89, endPoint y: 69, distance: 8.6
click at [89, 69] on div "Southerly At [GEOGRAPHIC_DATA]" at bounding box center [87, 68] width 67 height 7
drag, startPoint x: 86, startPoint y: 76, endPoint x: 57, endPoint y: 78, distance: 28.4
click at [57, 78] on div "St [PERSON_NAME] Vending" at bounding box center [87, 75] width 67 height 7
copy div "St [PERSON_NAME] Vending"
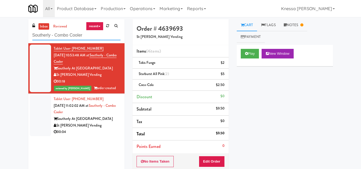
drag, startPoint x: 92, startPoint y: 35, endPoint x: 32, endPoint y: 50, distance: 61.4
click at [32, 51] on div "inbox reviewed recent all unclear take inventory issue suspicious failed recent…" at bounding box center [76, 98] width 96 height 158
click at [33, 49] on div at bounding box center [40, 69] width 21 height 48
click at [287, 25] on icon at bounding box center [285, 24] width 3 height 3
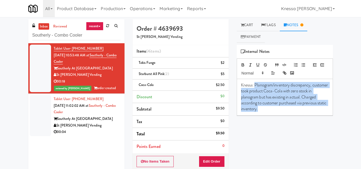
drag, startPoint x: 255, startPoint y: 84, endPoint x: 296, endPoint y: 114, distance: 50.9
click at [296, 114] on div "Knessa: Planogram/inventory discrepancy, customer took product Coca-Cola with z…" at bounding box center [285, 97] width 96 height 36
copy p "Planogram/inventory discrepancy, customer took product Coca-Cola with zero stoc…"
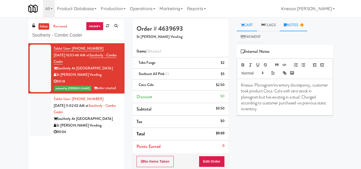
click at [250, 25] on link "Cart" at bounding box center [247, 25] width 21 height 12
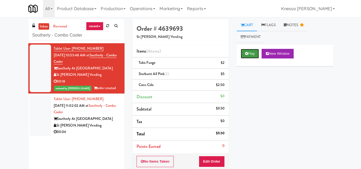
click at [255, 52] on button "Play" at bounding box center [250, 54] width 18 height 10
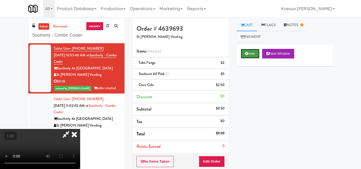
click at [251, 55] on button "Hide" at bounding box center [250, 54] width 19 height 10
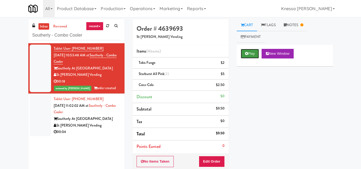
click at [251, 55] on button "Play" at bounding box center [250, 54] width 18 height 10
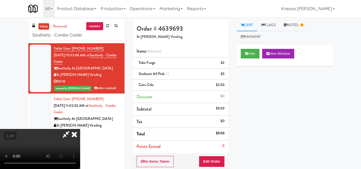
click at [80, 129] on video at bounding box center [40, 149] width 80 height 40
click at [80, 129] on icon at bounding box center [74, 134] width 12 height 11
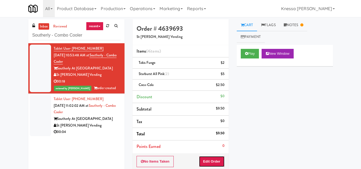
click at [211, 157] on button "Edit Order" at bounding box center [212, 161] width 26 height 11
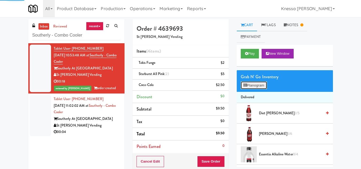
click at [249, 83] on button "Planogram" at bounding box center [254, 86] width 26 height 8
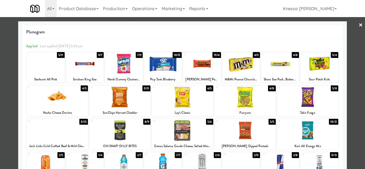
drag, startPoint x: 0, startPoint y: 148, endPoint x: 9, endPoint y: 147, distance: 8.9
click at [1, 148] on div at bounding box center [182, 84] width 365 height 169
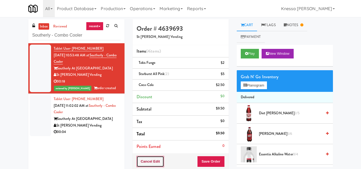
click at [146, 160] on button "Cancel Edit" at bounding box center [151, 161] width 28 height 11
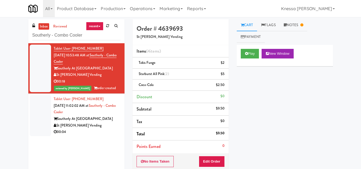
click at [106, 119] on div "Southerly At [GEOGRAPHIC_DATA]" at bounding box center [87, 119] width 67 height 7
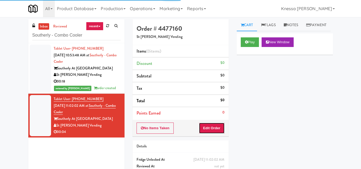
click at [211, 127] on button "Edit Order" at bounding box center [212, 128] width 26 height 11
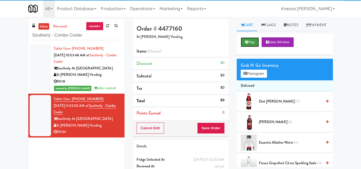
click at [252, 47] on button "Play" at bounding box center [250, 42] width 18 height 10
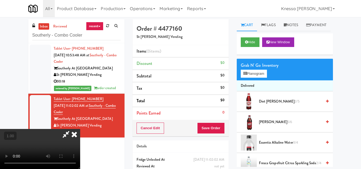
click at [80, 129] on video at bounding box center [40, 149] width 80 height 40
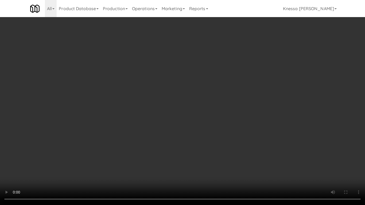
click at [152, 68] on video at bounding box center [182, 102] width 365 height 205
click at [155, 107] on video at bounding box center [182, 102] width 365 height 205
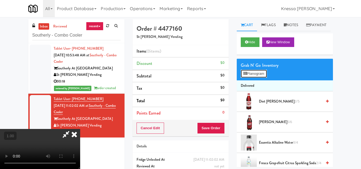
click at [255, 78] on button "Planogram" at bounding box center [254, 74] width 26 height 8
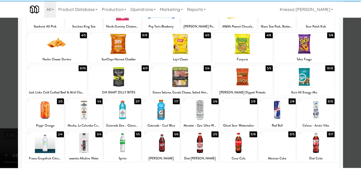
scroll to position [93, 0]
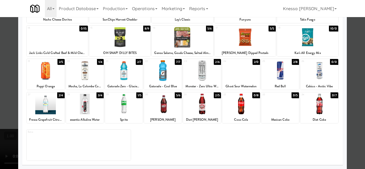
click at [42, 110] on div at bounding box center [46, 104] width 38 height 21
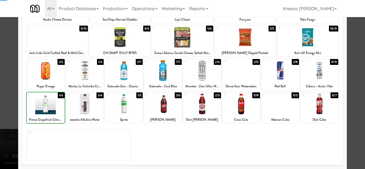
drag, startPoint x: 0, startPoint y: 114, endPoint x: 74, endPoint y: 81, distance: 81.2
click at [0, 114] on div at bounding box center [182, 84] width 365 height 169
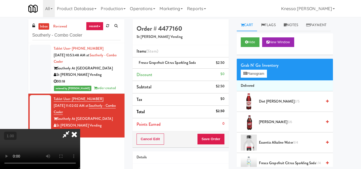
click at [80, 129] on icon at bounding box center [74, 134] width 12 height 11
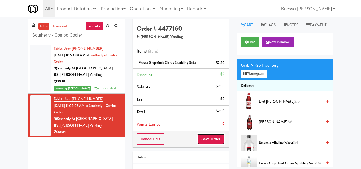
click at [211, 141] on button "Save Order" at bounding box center [210, 139] width 27 height 11
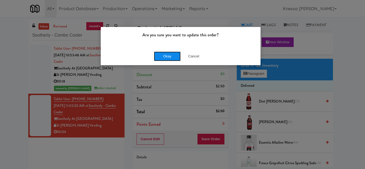
click at [163, 58] on button "Okay" at bounding box center [167, 57] width 27 height 10
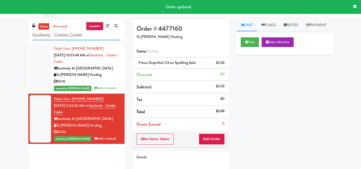
click at [94, 37] on input "Southerly - Combo Cooler" at bounding box center [76, 35] width 88 height 10
paste input "[PERSON_NAME] Cabinet"
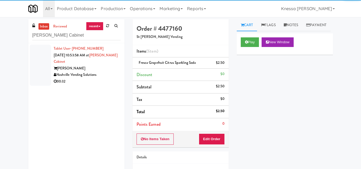
click at [84, 73] on div "Nashville Vending Solutions" at bounding box center [87, 75] width 67 height 7
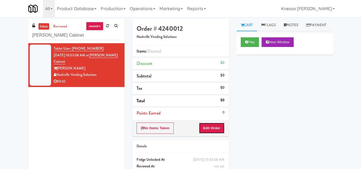
drag, startPoint x: 209, startPoint y: 126, endPoint x: 219, endPoint y: 95, distance: 32.4
click at [210, 126] on button "Edit Order" at bounding box center [212, 128] width 26 height 11
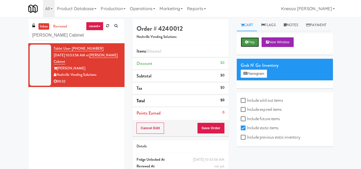
click at [245, 44] on icon at bounding box center [246, 41] width 3 height 3
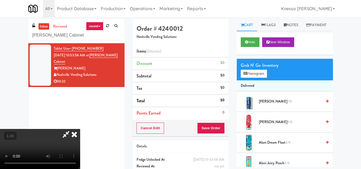
click at [80, 129] on video at bounding box center [40, 149] width 80 height 40
click at [259, 78] on button "Planogram" at bounding box center [254, 74] width 26 height 8
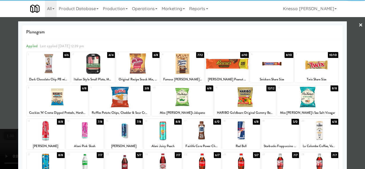
click at [114, 102] on div at bounding box center [119, 97] width 61 height 21
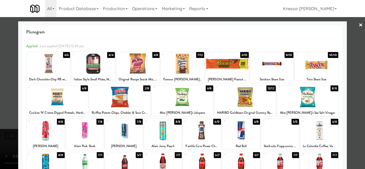
click at [0, 103] on div at bounding box center [182, 84] width 365 height 169
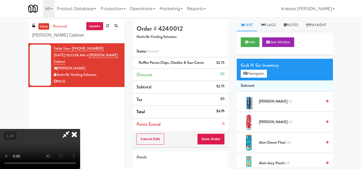
click at [80, 129] on video at bounding box center [40, 149] width 80 height 40
click at [247, 78] on button "Planogram" at bounding box center [254, 74] width 26 height 8
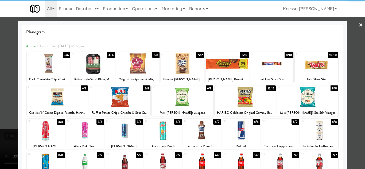
click at [176, 64] on div at bounding box center [182, 63] width 43 height 21
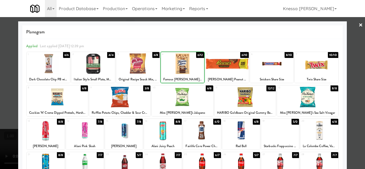
click at [0, 99] on div at bounding box center [182, 84] width 365 height 169
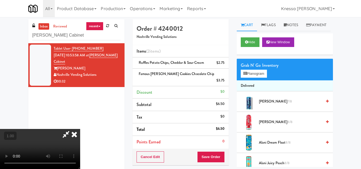
click at [80, 129] on video at bounding box center [40, 149] width 80 height 40
click at [258, 78] on button "Planogram" at bounding box center [254, 74] width 26 height 8
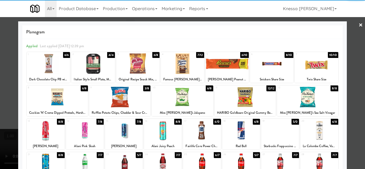
click at [88, 132] on div at bounding box center [85, 130] width 38 height 21
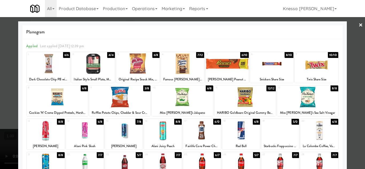
click at [0, 132] on div at bounding box center [182, 84] width 365 height 169
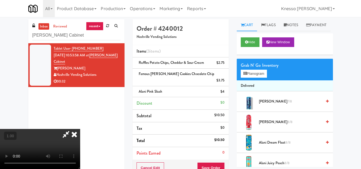
click at [77, 129] on video at bounding box center [40, 149] width 80 height 40
drag, startPoint x: 78, startPoint y: 113, endPoint x: 78, endPoint y: 137, distance: 23.8
click at [78, 129] on video at bounding box center [40, 149] width 80 height 40
click at [80, 129] on icon at bounding box center [74, 134] width 12 height 11
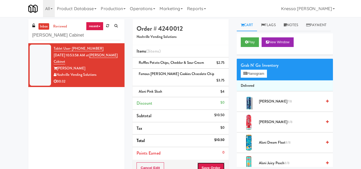
click at [211, 160] on button "Save Order" at bounding box center [210, 168] width 27 height 11
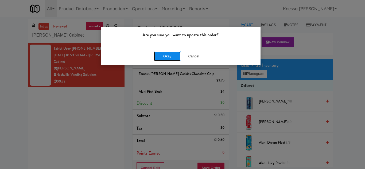
click at [164, 58] on button "Okay" at bounding box center [167, 57] width 27 height 10
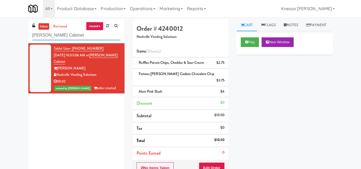
click at [81, 37] on input "[PERSON_NAME] Cabinet" at bounding box center [76, 35] width 88 height 10
click at [82, 37] on input "[PERSON_NAME] Cabinet" at bounding box center [76, 35] width 88 height 10
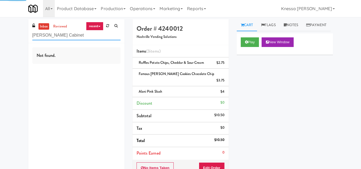
paste input "IKEA Burlington Store Body Bank Fitness - Combo Cooler Pantry Field One!"
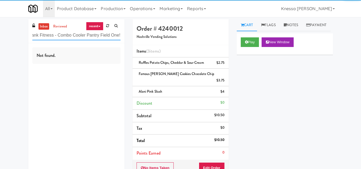
click at [93, 35] on input "IKEA Burlington Store Body Bank Fitness - Combo Cooler Pantry Field One!" at bounding box center [76, 35] width 88 height 10
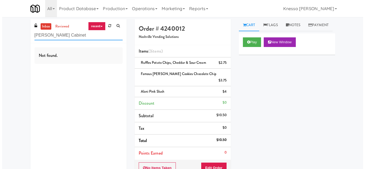
scroll to position [0, 0]
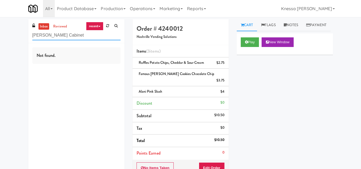
click at [76, 33] on input "[PERSON_NAME] Cabinet" at bounding box center [76, 35] width 88 height 10
paste input "ntry Field One!"
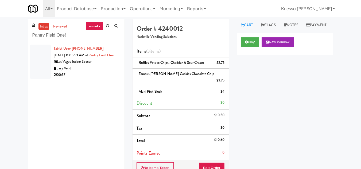
type input "Pantry Field One!"
click at [84, 65] on div "Las Vegas Indoor Soccer" at bounding box center [87, 62] width 67 height 7
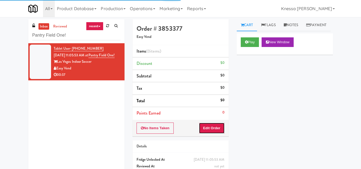
click at [216, 126] on button "Edit Order" at bounding box center [212, 128] width 26 height 11
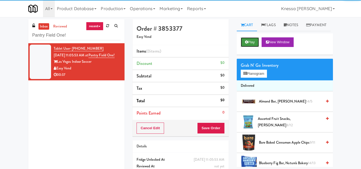
click at [251, 47] on button "Play" at bounding box center [250, 42] width 18 height 10
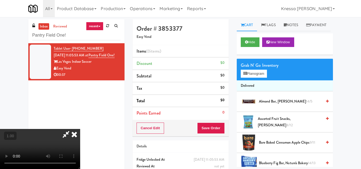
click at [80, 129] on video at bounding box center [40, 149] width 80 height 40
click at [248, 78] on button "Planogram" at bounding box center [254, 74] width 26 height 8
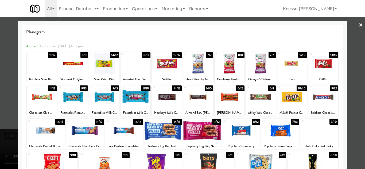
click at [71, 69] on div at bounding box center [73, 63] width 30 height 21
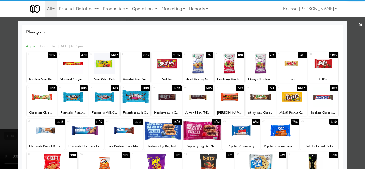
click at [0, 77] on div at bounding box center [182, 84] width 365 height 169
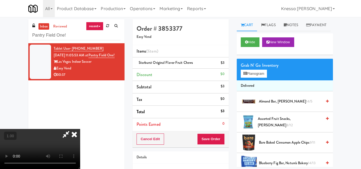
click at [80, 129] on video at bounding box center [40, 149] width 80 height 40
click at [254, 78] on button "Planogram" at bounding box center [254, 74] width 26 height 8
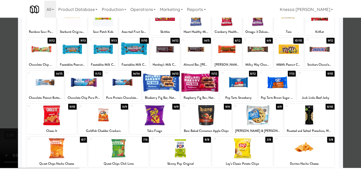
scroll to position [53, 0]
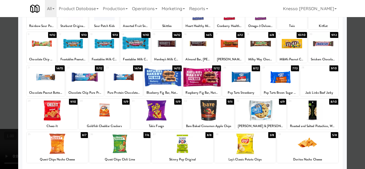
drag, startPoint x: 100, startPoint y: 109, endPoint x: 61, endPoint y: 117, distance: 39.8
click at [100, 109] on div at bounding box center [104, 110] width 51 height 21
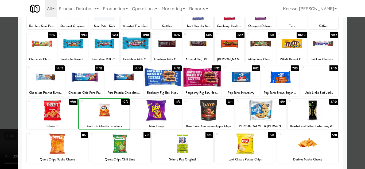
click at [0, 115] on div at bounding box center [182, 84] width 365 height 169
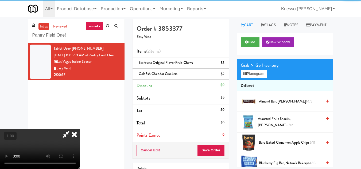
click at [80, 129] on video at bounding box center [40, 149] width 80 height 40
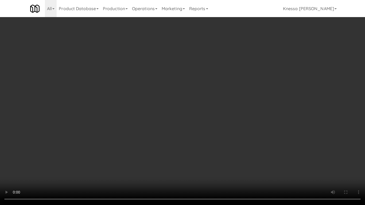
click at [169, 98] on video at bounding box center [182, 102] width 365 height 205
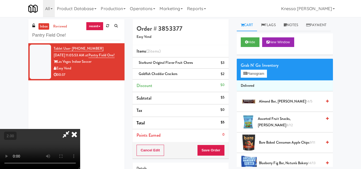
click at [80, 129] on icon at bounding box center [74, 134] width 12 height 11
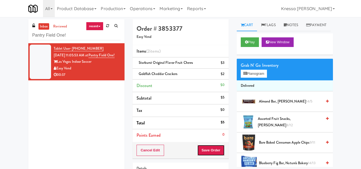
click at [212, 146] on button "Save Order" at bounding box center [210, 150] width 27 height 11
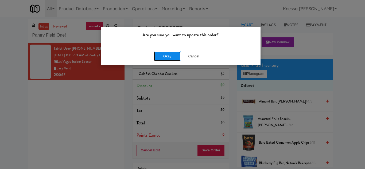
click at [165, 55] on button "Okay" at bounding box center [167, 57] width 27 height 10
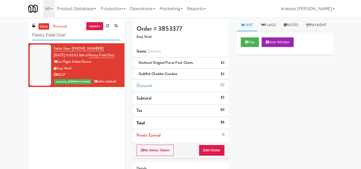
click at [73, 37] on input "Pantry Field One!" at bounding box center [76, 35] width 88 height 10
paste input "text"
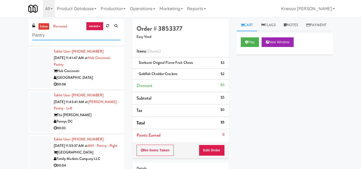
scroll to position [323, 0]
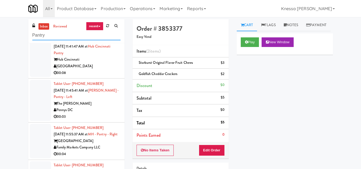
click at [57, 33] on input "Pantry" at bounding box center [76, 35] width 88 height 10
paste input "Body Bank Fitness - Combo Cooler"
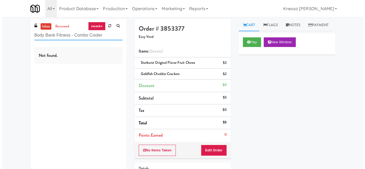
scroll to position [0, 0]
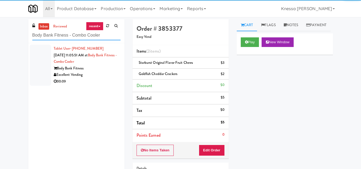
type input "Body Bank Fitness - Combo Cooler"
click at [91, 72] on div "Excellent Vending" at bounding box center [87, 75] width 67 height 7
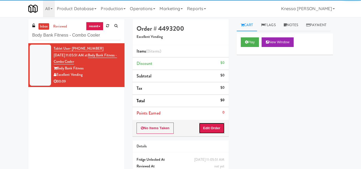
drag, startPoint x: 208, startPoint y: 126, endPoint x: 227, endPoint y: 103, distance: 30.1
click at [208, 126] on button "Edit Order" at bounding box center [212, 128] width 26 height 11
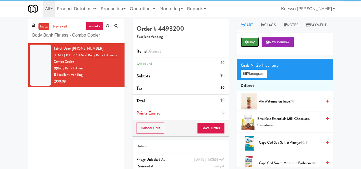
click at [249, 47] on button "Play" at bounding box center [250, 42] width 18 height 10
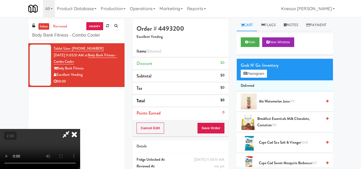
click at [80, 129] on video at bounding box center [40, 149] width 80 height 40
click at [245, 75] on icon at bounding box center [244, 73] width 3 height 3
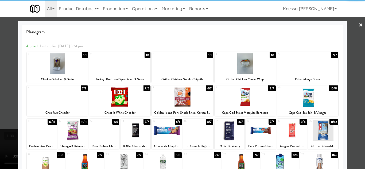
scroll to position [93, 0]
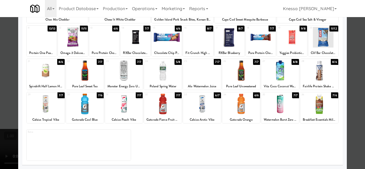
click at [78, 114] on div at bounding box center [85, 104] width 38 height 21
click at [0, 125] on div at bounding box center [182, 84] width 365 height 169
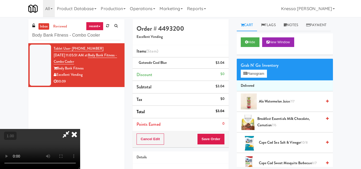
click at [80, 129] on video at bounding box center [40, 149] width 80 height 40
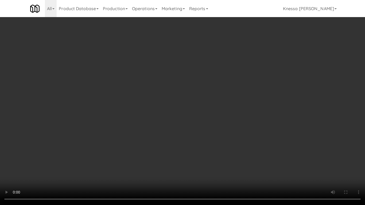
click at [136, 119] on video at bounding box center [182, 102] width 365 height 205
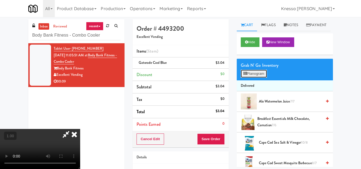
click at [252, 78] on button "Planogram" at bounding box center [254, 74] width 26 height 8
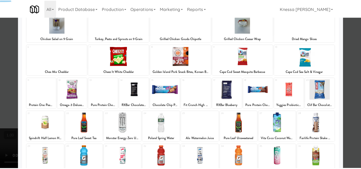
scroll to position [80, 0]
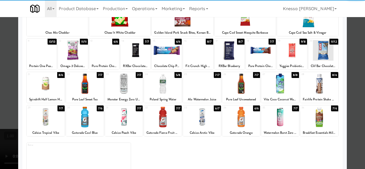
click at [158, 91] on div at bounding box center [163, 84] width 38 height 21
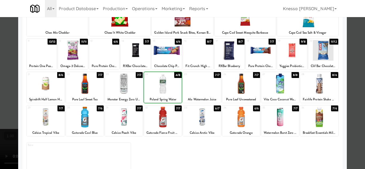
click at [0, 134] on div at bounding box center [182, 84] width 365 height 169
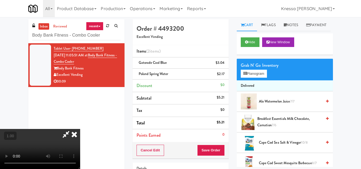
click at [80, 129] on icon at bounding box center [74, 134] width 12 height 11
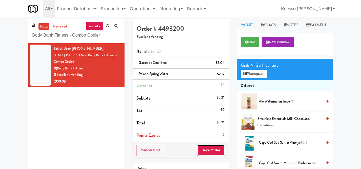
click at [206, 150] on button "Save Order" at bounding box center [210, 150] width 27 height 11
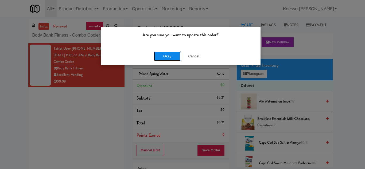
click at [161, 58] on button "Okay" at bounding box center [167, 57] width 27 height 10
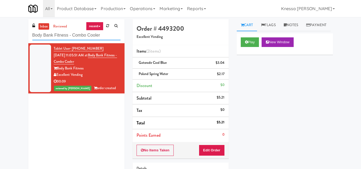
click at [93, 34] on input "Body Bank Fitness - Combo Cooler" at bounding box center [76, 35] width 88 height 10
paste input "IKEA Burlington Store"
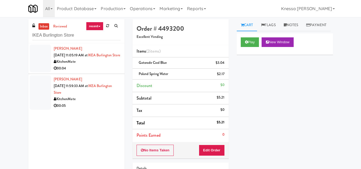
click at [102, 65] on div "KitchenMate" at bounding box center [87, 62] width 67 height 7
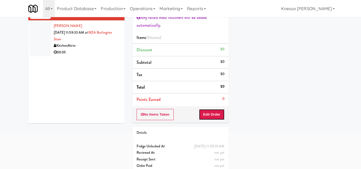
click at [210, 115] on button "Edit Order" at bounding box center [212, 114] width 26 height 11
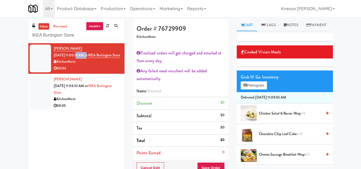
drag, startPoint x: 84, startPoint y: 55, endPoint x: 75, endPoint y: 56, distance: 9.7
click at [75, 56] on span "[DATE] 11:05:19 AM at" at bounding box center [71, 55] width 34 height 5
click at [95, 64] on div "May Elnoby [DATE] 11:05:19 AM at [GEOGRAPHIC_DATA] 00:04" at bounding box center [87, 58] width 67 height 26
drag, startPoint x: 80, startPoint y: 36, endPoint x: 30, endPoint y: 41, distance: 50.3
click at [30, 41] on div "inbox reviewed recent all unclear take inventory issue suspicious failed recent…" at bounding box center [76, 31] width 96 height 24
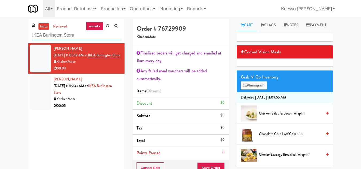
click at [86, 37] on input "IKEA Burlington Store" at bounding box center [76, 35] width 88 height 10
drag, startPoint x: 80, startPoint y: 36, endPoint x: 28, endPoint y: 43, distance: 52.3
click at [28, 43] on div "inbox reviewed recent all unclear take inventory issue suspicious failed recent…" at bounding box center [76, 100] width 104 height 162
click at [254, 90] on button "Planogram" at bounding box center [254, 86] width 26 height 8
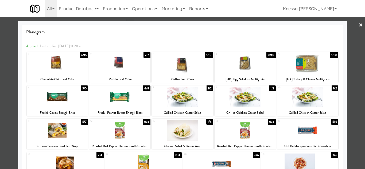
click at [0, 115] on div at bounding box center [182, 84] width 365 height 169
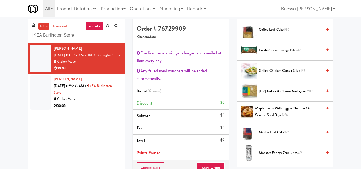
scroll to position [187, 0]
click at [285, 95] on span "[HK] Turkey & Cheese Multigrain 2/10" at bounding box center [290, 91] width 63 height 7
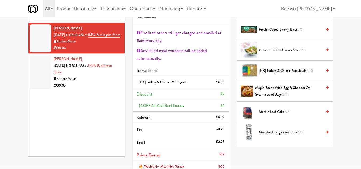
scroll to position [80, 0]
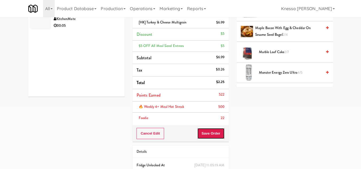
click at [210, 133] on button "Save Order" at bounding box center [210, 133] width 27 height 11
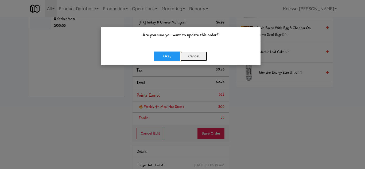
click at [191, 56] on button "Cancel" at bounding box center [193, 57] width 27 height 10
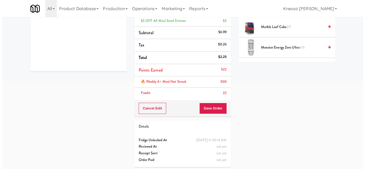
scroll to position [107, 0]
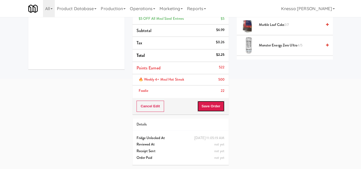
click at [213, 108] on button "Save Order" at bounding box center [210, 106] width 27 height 11
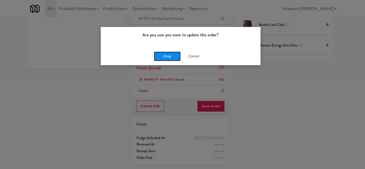
click at [165, 57] on button "Okay" at bounding box center [167, 57] width 27 height 10
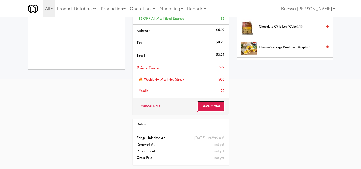
click at [213, 107] on button "Save Order" at bounding box center [210, 106] width 27 height 11
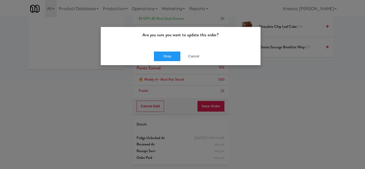
click at [170, 61] on div "Okay Cancel" at bounding box center [181, 56] width 160 height 18
click at [169, 60] on button "Okay" at bounding box center [167, 57] width 27 height 10
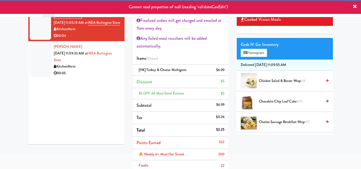
scroll to position [27, 0]
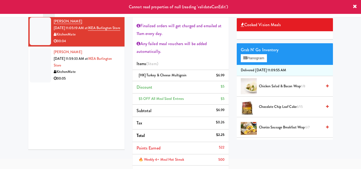
click at [90, 75] on div "KitchenMate" at bounding box center [87, 72] width 67 height 7
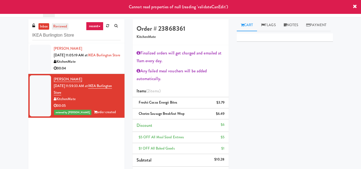
click at [61, 28] on link "reviewed" at bounding box center [60, 26] width 17 height 7
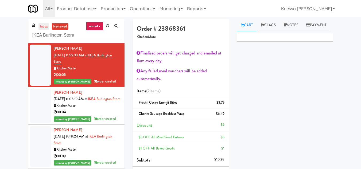
click at [45, 27] on link "inbox" at bounding box center [43, 26] width 11 height 7
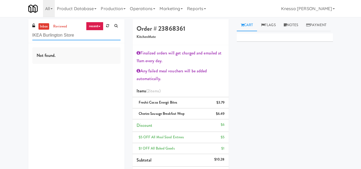
click at [79, 36] on input "IKEA Burlington Store" at bounding box center [76, 35] width 88 height 10
click at [59, 27] on link "reviewed" at bounding box center [60, 26] width 17 height 7
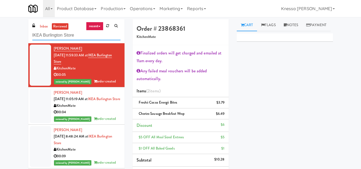
click at [86, 34] on input "IKEA Burlington Store" at bounding box center [76, 35] width 88 height 10
paste input "Emblem 125"
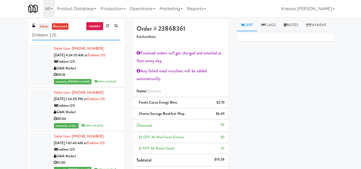
type input "Emblem 125"
click at [43, 27] on link "inbox" at bounding box center [43, 26] width 11 height 7
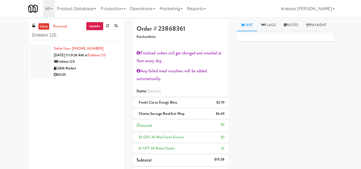
drag, startPoint x: 85, startPoint y: 70, endPoint x: 84, endPoint y: 67, distance: 3.3
click at [85, 70] on div "G&M Market" at bounding box center [87, 68] width 67 height 7
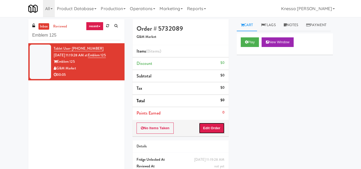
click at [216, 127] on button "Edit Order" at bounding box center [212, 128] width 26 height 11
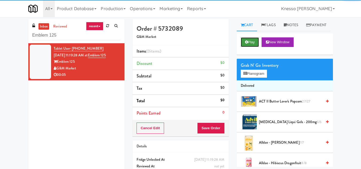
click at [249, 47] on button "Play" at bounding box center [250, 42] width 18 height 10
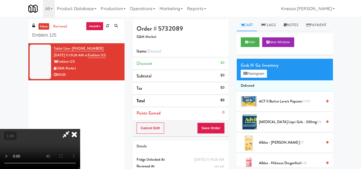
click at [80, 129] on video at bounding box center [40, 149] width 80 height 40
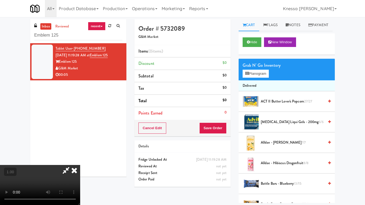
click at [80, 160] on video at bounding box center [40, 185] width 80 height 40
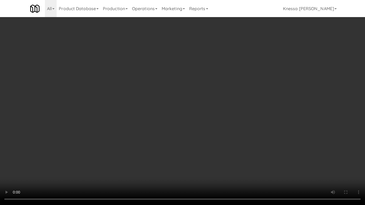
click at [183, 116] on video at bounding box center [182, 102] width 365 height 205
click at [181, 118] on video at bounding box center [182, 102] width 365 height 205
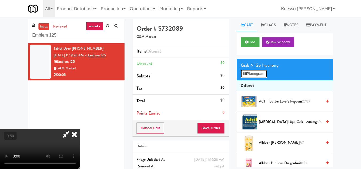
click at [249, 78] on button "Planogram" at bounding box center [254, 74] width 26 height 8
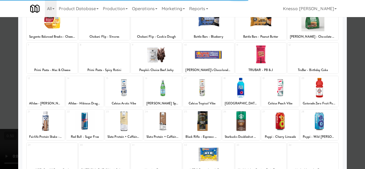
scroll to position [53, 0]
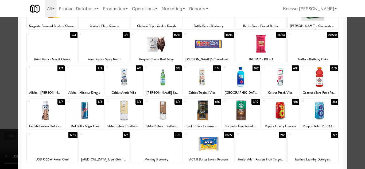
click at [196, 76] on div at bounding box center [202, 77] width 38 height 21
click at [0, 113] on div at bounding box center [182, 84] width 365 height 169
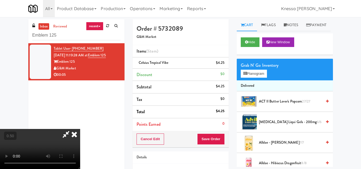
click at [63, 129] on video at bounding box center [40, 149] width 80 height 40
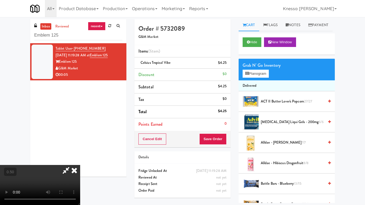
click at [80, 160] on video at bounding box center [40, 185] width 80 height 40
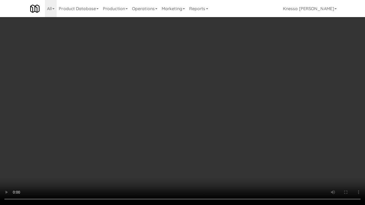
click at [164, 112] on video at bounding box center [182, 102] width 365 height 205
click at [176, 80] on video at bounding box center [182, 102] width 365 height 205
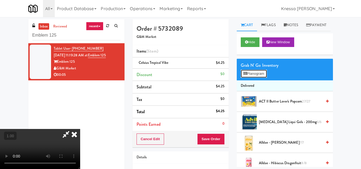
click at [253, 78] on button "Planogram" at bounding box center [254, 74] width 26 height 8
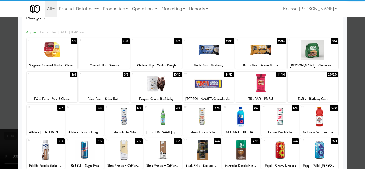
scroll to position [27, 0]
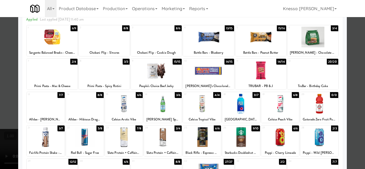
drag, startPoint x: 0, startPoint y: 128, endPoint x: 27, endPoint y: 120, distance: 28.0
click at [1, 128] on div at bounding box center [182, 84] width 365 height 169
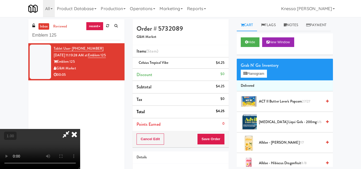
click at [80, 129] on video at bounding box center [40, 149] width 80 height 40
click at [249, 78] on button "Planogram" at bounding box center [254, 74] width 26 height 8
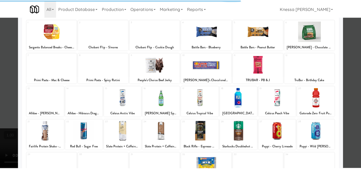
scroll to position [93, 0]
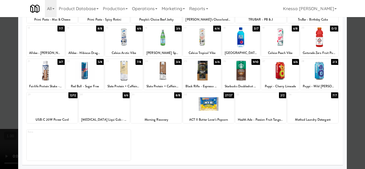
click at [0, 87] on div at bounding box center [182, 84] width 365 height 169
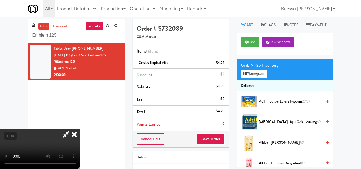
click at [80, 129] on icon at bounding box center [74, 134] width 12 height 11
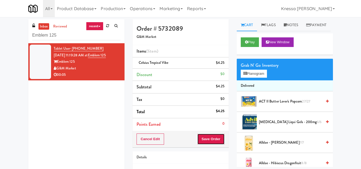
click at [208, 138] on button "Save Order" at bounding box center [210, 139] width 27 height 11
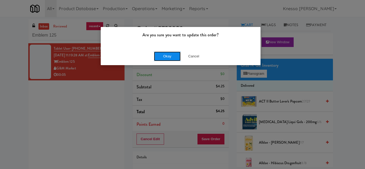
click at [160, 56] on button "Okay" at bounding box center [167, 57] width 27 height 10
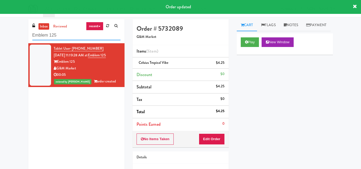
click at [68, 39] on input "Emblem 125" at bounding box center [76, 35] width 88 height 10
paste input "The Mo - Fridge"
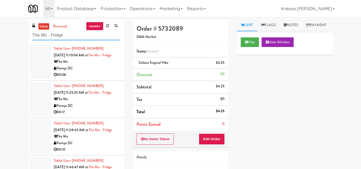
type input "The Mo - Fridge"
click at [91, 72] on div "Pennys DC" at bounding box center [87, 68] width 67 height 7
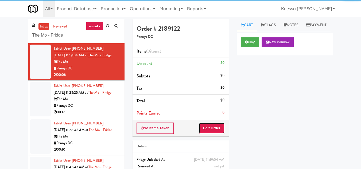
click at [213, 128] on button "Edit Order" at bounding box center [212, 128] width 26 height 11
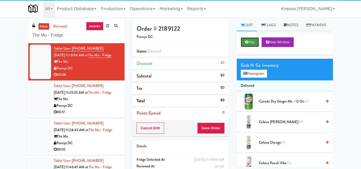
click at [247, 44] on icon at bounding box center [246, 41] width 3 height 3
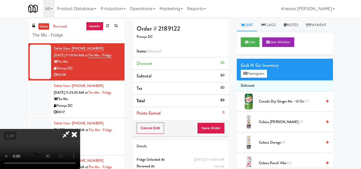
click at [80, 129] on video at bounding box center [40, 149] width 80 height 40
click at [258, 78] on button "Planogram" at bounding box center [254, 74] width 26 height 8
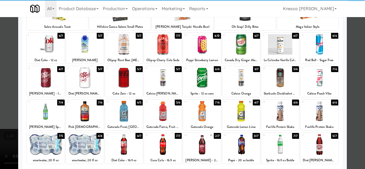
scroll to position [93, 0]
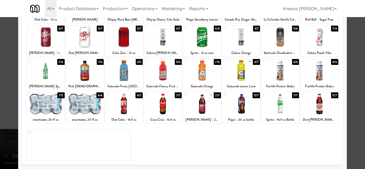
click at [314, 102] on div at bounding box center [319, 104] width 38 height 21
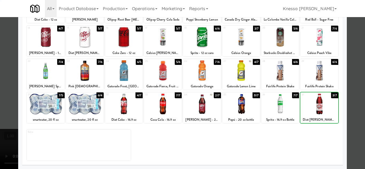
click at [0, 116] on div at bounding box center [182, 84] width 365 height 169
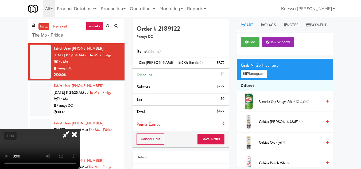
click at [80, 129] on icon at bounding box center [74, 134] width 12 height 11
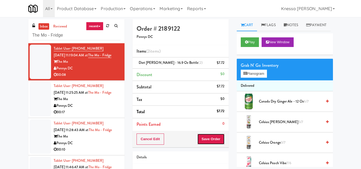
click at [206, 140] on button "Save Order" at bounding box center [210, 139] width 27 height 11
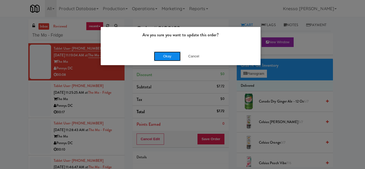
click at [165, 57] on button "Okay" at bounding box center [167, 57] width 27 height 10
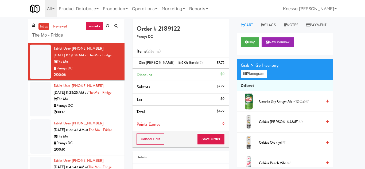
drag, startPoint x: 96, startPoint y: 112, endPoint x: 145, endPoint y: 114, distance: 49.8
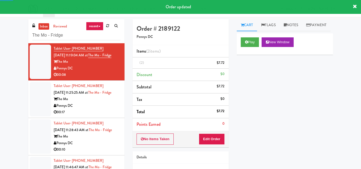
click at [96, 103] on div "The Mo" at bounding box center [87, 99] width 67 height 7
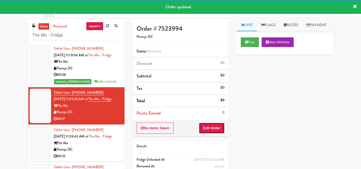
click at [204, 126] on button "Edit Order" at bounding box center [212, 128] width 26 height 11
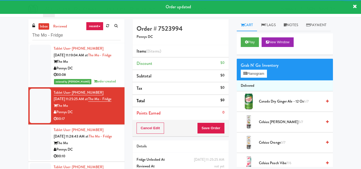
click at [251, 49] on div "Play New Window" at bounding box center [285, 43] width 96 height 21
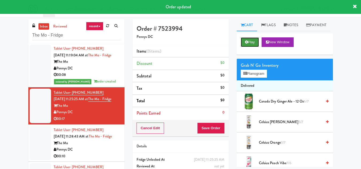
click at [248, 47] on button "Play" at bounding box center [250, 42] width 18 height 10
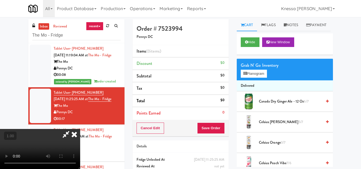
click at [80, 129] on video at bounding box center [40, 149] width 80 height 40
drag, startPoint x: 147, startPoint y: 88, endPoint x: 149, endPoint y: 111, distance: 23.0
click at [80, 129] on video at bounding box center [40, 149] width 80 height 40
click at [259, 78] on button "Planogram" at bounding box center [254, 74] width 26 height 8
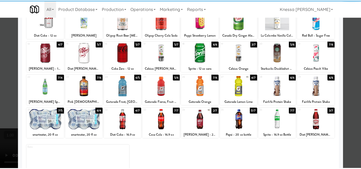
scroll to position [80, 0]
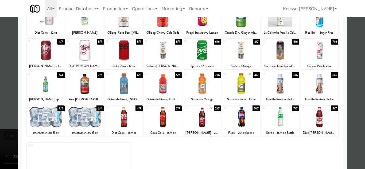
click at [244, 87] on div at bounding box center [241, 84] width 38 height 21
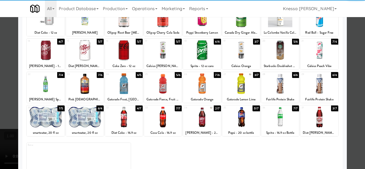
click at [121, 91] on div at bounding box center [124, 84] width 38 height 21
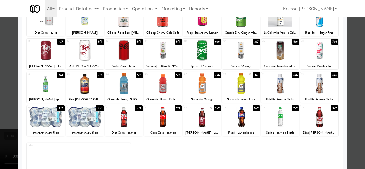
click at [0, 98] on div at bounding box center [182, 84] width 365 height 169
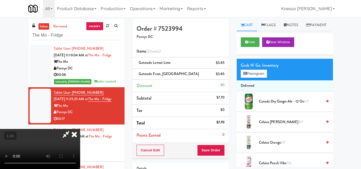
click at [80, 129] on video at bounding box center [40, 149] width 80 height 40
click at [80, 129] on icon at bounding box center [74, 134] width 12 height 11
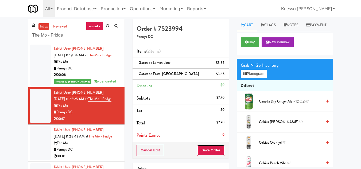
click at [216, 149] on button "Save Order" at bounding box center [210, 150] width 27 height 11
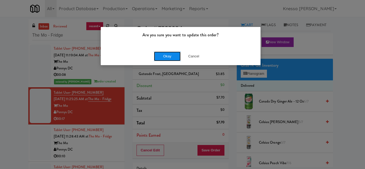
click at [168, 56] on button "Okay" at bounding box center [167, 57] width 27 height 10
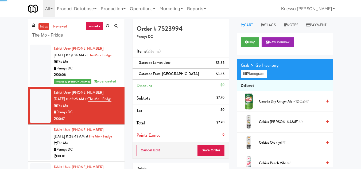
click at [105, 147] on div "The Mo" at bounding box center [87, 143] width 67 height 7
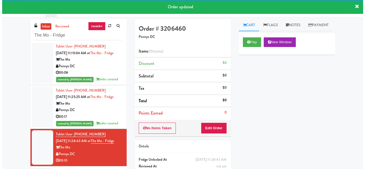
scroll to position [28, 0]
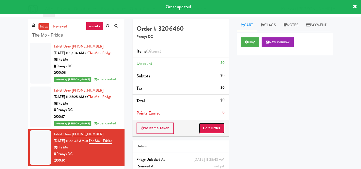
drag, startPoint x: 204, startPoint y: 123, endPoint x: 212, endPoint y: 113, distance: 13.9
click at [204, 123] on button "Edit Order" at bounding box center [212, 128] width 26 height 11
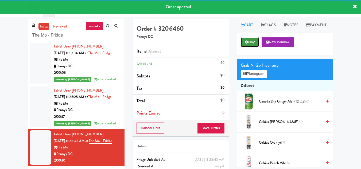
click at [250, 47] on button "Play" at bounding box center [250, 42] width 18 height 10
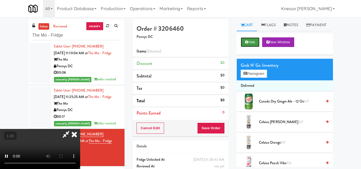
click at [255, 47] on button "Hide" at bounding box center [250, 42] width 19 height 10
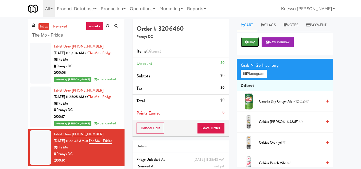
click at [254, 47] on button "Play" at bounding box center [250, 42] width 18 height 10
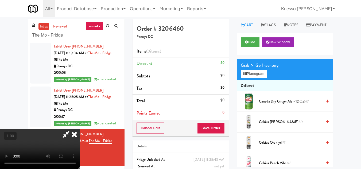
click at [80, 129] on video at bounding box center [40, 149] width 80 height 40
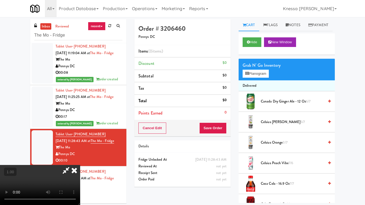
click at [80, 160] on video at bounding box center [40, 185] width 80 height 40
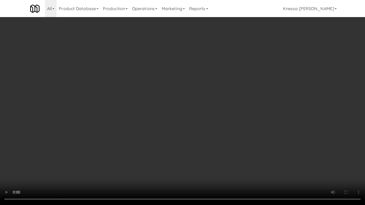
click at [115, 125] on video at bounding box center [182, 102] width 365 height 205
click at [183, 122] on video at bounding box center [182, 102] width 365 height 205
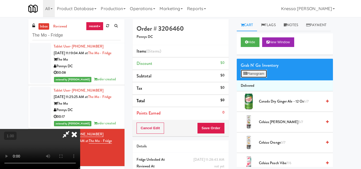
click at [244, 78] on button "Planogram" at bounding box center [254, 74] width 26 height 8
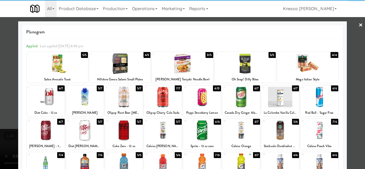
drag, startPoint x: 126, startPoint y: 137, endPoint x: 79, endPoint y: 139, distance: 47.6
click at [125, 137] on div at bounding box center [124, 130] width 38 height 21
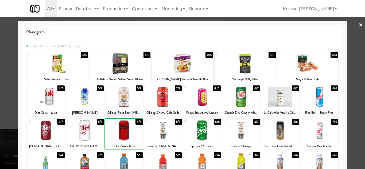
click at [0, 136] on div at bounding box center [182, 84] width 365 height 169
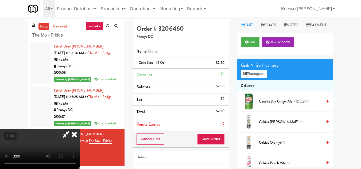
click at [80, 129] on video at bounding box center [40, 149] width 80 height 40
drag, startPoint x: 107, startPoint y: 105, endPoint x: 107, endPoint y: 128, distance: 23.3
click at [80, 129] on video at bounding box center [40, 149] width 80 height 40
click at [246, 78] on button "Planogram" at bounding box center [254, 74] width 26 height 8
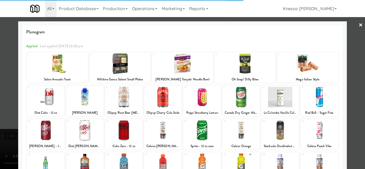
scroll to position [80, 0]
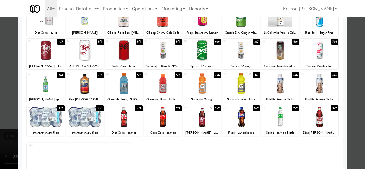
click at [81, 89] on div at bounding box center [85, 84] width 38 height 21
click at [0, 108] on div at bounding box center [182, 84] width 365 height 169
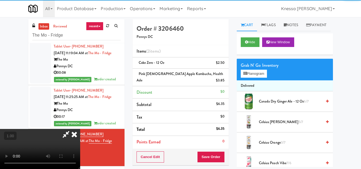
click at [80, 129] on video at bounding box center [40, 149] width 80 height 40
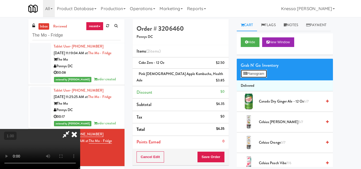
click at [254, 78] on button "Planogram" at bounding box center [254, 74] width 26 height 8
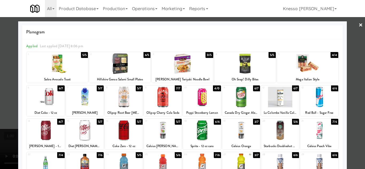
click at [119, 137] on div at bounding box center [124, 130] width 38 height 21
click at [0, 136] on div at bounding box center [182, 84] width 365 height 169
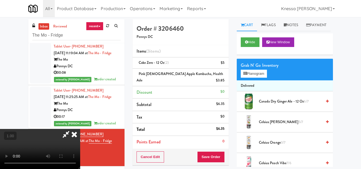
click at [80, 129] on video at bounding box center [40, 149] width 80 height 40
click at [80, 129] on icon at bounding box center [74, 134] width 12 height 11
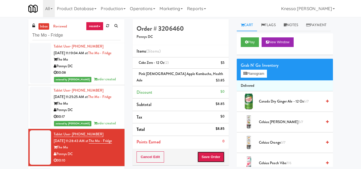
drag, startPoint x: 211, startPoint y: 150, endPoint x: 209, endPoint y: 147, distance: 4.0
click at [211, 152] on button "Save Order" at bounding box center [210, 157] width 27 height 11
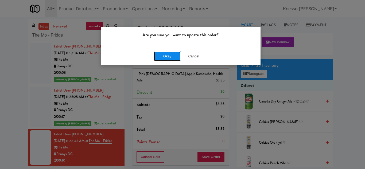
click at [168, 57] on button "Okay" at bounding box center [167, 57] width 27 height 10
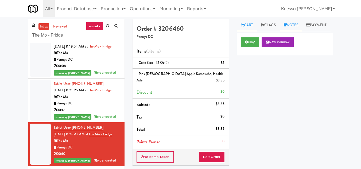
click at [295, 25] on link "Notes" at bounding box center [291, 25] width 23 height 12
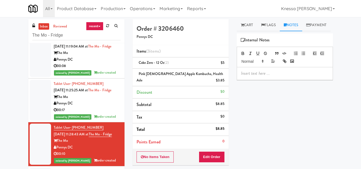
click at [272, 76] on p at bounding box center [285, 74] width 88 height 6
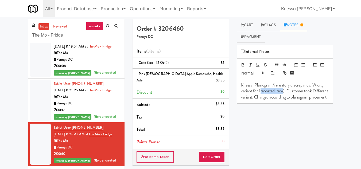
drag, startPoint x: 283, startPoint y: 92, endPoint x: 261, endPoint y: 94, distance: 21.5
click at [261, 94] on p "Knessa: Planogram/inventory discrepancy, Wrong variant for (reported item). Cus…" at bounding box center [285, 91] width 88 height 18
click at [197, 76] on div "Pink [DEMOGRAPHIC_DATA] Apple Kombucha, Health Ade $3.85" at bounding box center [181, 77] width 88 height 13
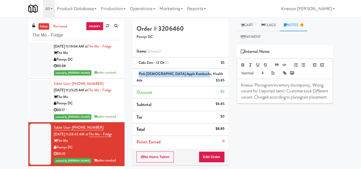
drag, startPoint x: 197, startPoint y: 75, endPoint x: 138, endPoint y: 76, distance: 59.4
click at [138, 76] on div "Pink [DEMOGRAPHIC_DATA] Apple Kombucha, Health Ade $3.85" at bounding box center [181, 77] width 88 height 13
copy span "Pink [DEMOGRAPHIC_DATA] Apple Kombucha, Health Ade"
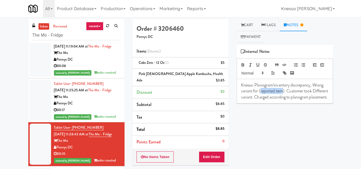
drag, startPoint x: 283, startPoint y: 91, endPoint x: 261, endPoint y: 92, distance: 21.4
click at [261, 92] on p "Knessa: Planogram/inventory discrepancy, Wrong variant for (reported item). Cus…" at bounding box center [285, 91] width 88 height 18
click at [248, 28] on link "Cart" at bounding box center [247, 25] width 21 height 12
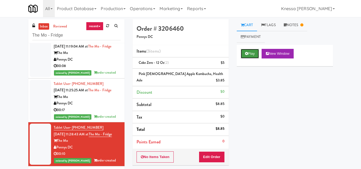
click at [250, 52] on button "Play" at bounding box center [250, 54] width 18 height 10
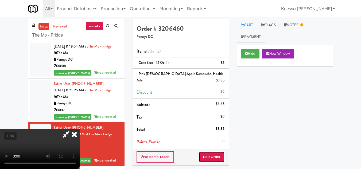
click at [216, 152] on button "Edit Order" at bounding box center [212, 157] width 26 height 11
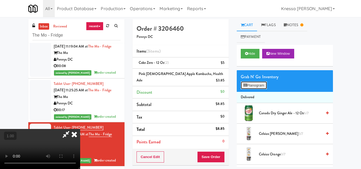
click at [250, 87] on button "Planogram" at bounding box center [254, 86] width 26 height 8
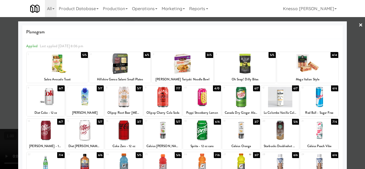
click at [359, 23] on link "×" at bounding box center [361, 25] width 4 height 17
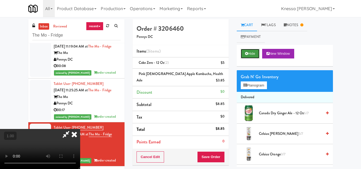
click at [251, 52] on button "Hide" at bounding box center [250, 54] width 19 height 10
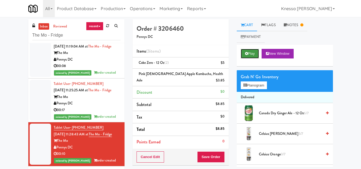
click at [251, 52] on button "Play" at bounding box center [250, 54] width 18 height 10
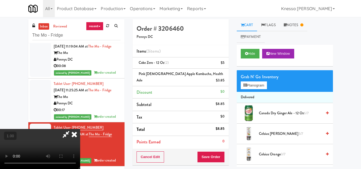
click at [80, 129] on video at bounding box center [40, 149] width 80 height 40
click at [80, 129] on icon at bounding box center [74, 134] width 12 height 11
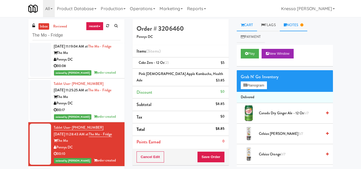
click at [302, 22] on link "Notes" at bounding box center [294, 25] width 28 height 12
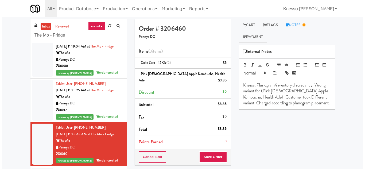
scroll to position [35, 0]
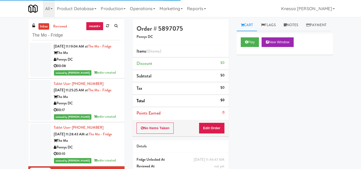
click at [215, 135] on div "No Items Taken Edit Order" at bounding box center [181, 128] width 96 height 17
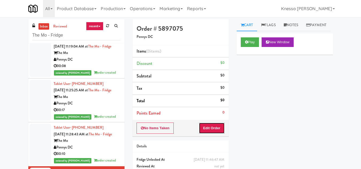
click at [212, 133] on button "Edit Order" at bounding box center [212, 128] width 26 height 11
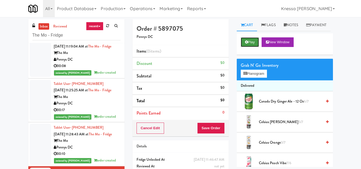
click at [256, 47] on button "Play" at bounding box center [250, 42] width 18 height 10
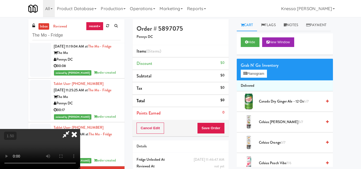
click at [80, 129] on video at bounding box center [40, 149] width 80 height 40
click at [263, 78] on button "Planogram" at bounding box center [254, 74] width 26 height 8
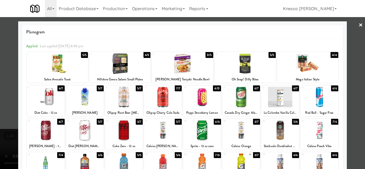
click at [121, 98] on div at bounding box center [124, 97] width 38 height 21
click at [169, 97] on div at bounding box center [163, 97] width 38 height 21
drag, startPoint x: 0, startPoint y: 111, endPoint x: 4, endPoint y: 109, distance: 5.2
click at [0, 111] on div at bounding box center [182, 84] width 365 height 169
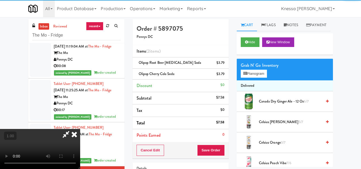
click at [80, 129] on video at bounding box center [40, 149] width 80 height 40
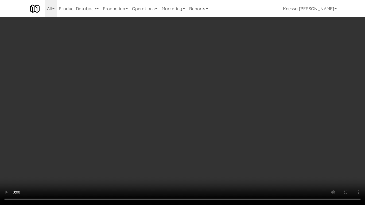
click at [149, 127] on video at bounding box center [182, 102] width 365 height 205
click at [150, 127] on video at bounding box center [182, 102] width 365 height 205
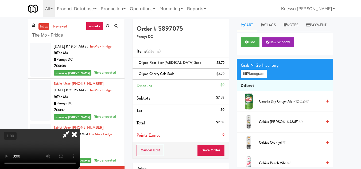
click at [72, 129] on icon at bounding box center [66, 134] width 12 height 11
click at [252, 78] on button "Planogram" at bounding box center [254, 74] width 26 height 8
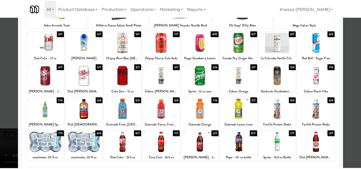
scroll to position [27, 0]
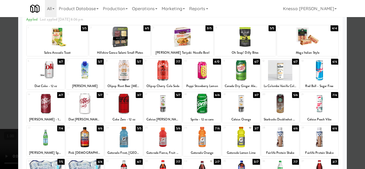
click at [0, 102] on div at bounding box center [182, 84] width 365 height 169
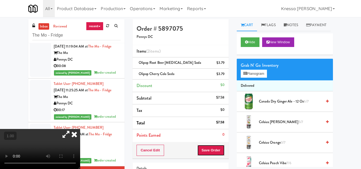
click at [210, 152] on button "Save Order" at bounding box center [210, 150] width 27 height 11
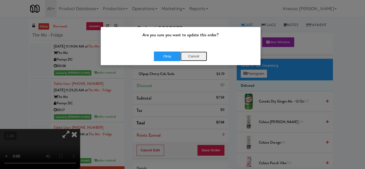
click at [194, 55] on button "Cancel" at bounding box center [193, 57] width 27 height 10
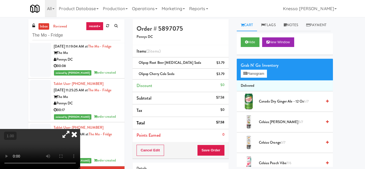
click at [35, 92] on div at bounding box center [182, 84] width 365 height 169
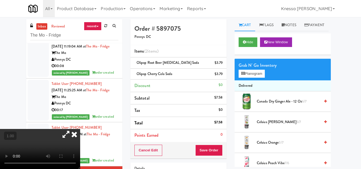
click at [35, 129] on video at bounding box center [40, 149] width 80 height 40
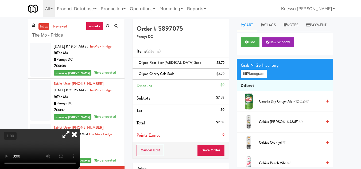
click at [63, 129] on video at bounding box center [40, 149] width 80 height 40
click at [210, 149] on button "Save Order" at bounding box center [210, 150] width 27 height 11
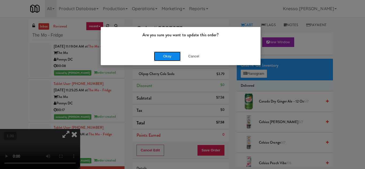
click at [165, 56] on button "Okay" at bounding box center [167, 57] width 27 height 10
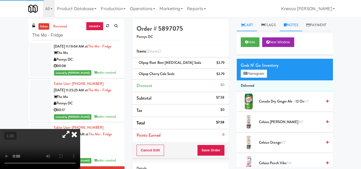
click at [292, 25] on link "Notes" at bounding box center [291, 25] width 23 height 12
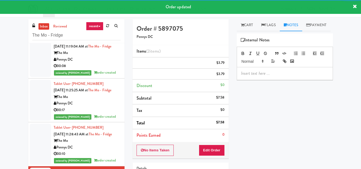
click at [272, 80] on div at bounding box center [285, 73] width 96 height 12
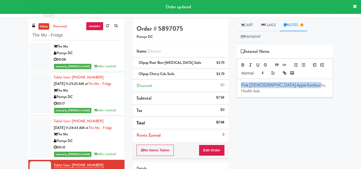
drag, startPoint x: 300, startPoint y: 87, endPoint x: 228, endPoint y: 90, distance: 72.5
click at [228, 90] on div "Order # 5897075 Pennys DC Items (2 items ) Olipop Root Beer [MEDICAL_DATA] Soda…" at bounding box center [233, 116] width 208 height 194
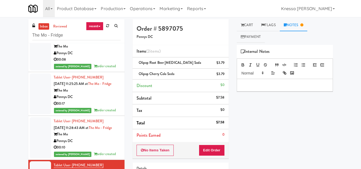
click at [102, 127] on div "Tablet User · (585) 309-0867 [DATE] 11:28:43 AM at The Mo - Fridge The Mo Penny…" at bounding box center [87, 138] width 67 height 40
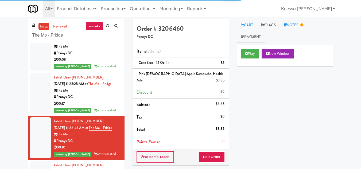
click at [297, 23] on link "Notes" at bounding box center [294, 25] width 28 height 12
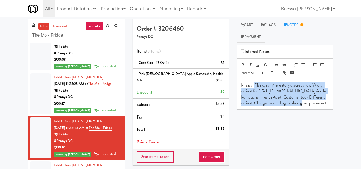
drag, startPoint x: 256, startPoint y: 85, endPoint x: 316, endPoint y: 114, distance: 67.3
click at [316, 114] on div "Play New Window Primary Flag Clear Flag if unable to determine what was taken o…" at bounding box center [285, 145] width 96 height 200
copy p "Planogram/inventory discrepancy, Wrong variant for (Pink [DEMOGRAPHIC_DATA] App…"
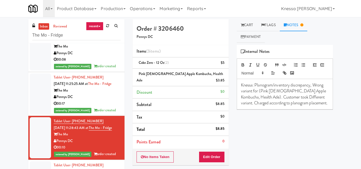
drag, startPoint x: 106, startPoint y: 162, endPoint x: 148, endPoint y: 142, distance: 45.8
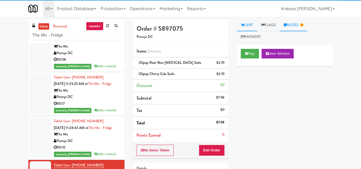
click at [295, 24] on link "Notes" at bounding box center [294, 25] width 28 height 12
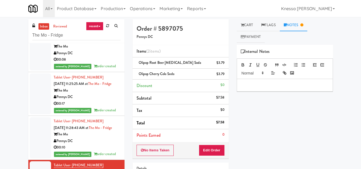
click at [260, 90] on div at bounding box center [285, 85] width 96 height 12
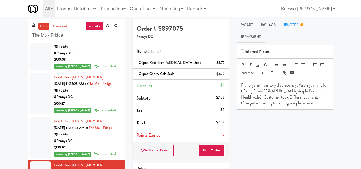
click at [241, 85] on p "Planogram/inventory discrepancy, Wrong variant for (Pink [DEMOGRAPHIC_DATA] App…" at bounding box center [285, 94] width 88 height 24
click at [252, 91] on p "Knessa: Planogram/inventory discrepancy, Wrong variant for (Pink [DEMOGRAPHIC_D…" at bounding box center [285, 94] width 88 height 24
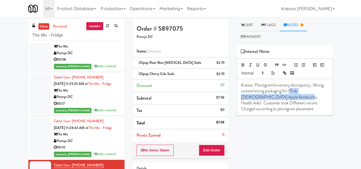
drag, startPoint x: 290, startPoint y: 90, endPoint x: 282, endPoint y: 99, distance: 11.7
click at [282, 99] on p "Knessa: Planogram/inventory discrepancy, Wrong variant/wrong packaging for (Pin…" at bounding box center [285, 97] width 88 height 30
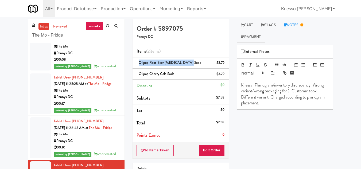
drag, startPoint x: 187, startPoint y: 62, endPoint x: 140, endPoint y: 64, distance: 47.6
click at [140, 64] on div "Olipop Root Beer [MEDICAL_DATA] Soda $3.79" at bounding box center [181, 63] width 88 height 7
copy span "Olipop Root Beer [MEDICAL_DATA] Soda"
click at [289, 90] on p "Knessa: Planogram/inventory discrepancy, Wrong variant/wrong packaging for (. C…" at bounding box center [285, 94] width 88 height 24
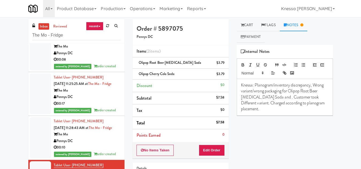
drag, startPoint x: 138, startPoint y: 73, endPoint x: 179, endPoint y: 84, distance: 42.3
click at [177, 77] on div "Olipop Cherry Cola Soda $3.79" at bounding box center [181, 74] width 88 height 7
copy span "Olipop Cherry Cola Soda"
click at [275, 96] on p "Knessa: Planogram/inventory discrepancy, Wrong variant/wrong packaging for Olip…" at bounding box center [285, 97] width 88 height 30
click at [272, 97] on p "Knessa: Planogram/inventory discrepancy, Wrong variant/wrong packaging for Olip…" at bounding box center [285, 97] width 88 height 30
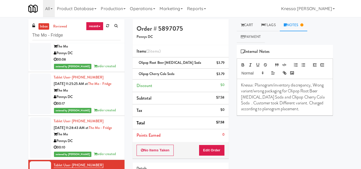
click at [319, 98] on p "Knessa: Planogram/inventory discrepancy, Wrong variant/wrong packaging for Olip…" at bounding box center [285, 97] width 88 height 30
click at [101, 131] on div "The Mo" at bounding box center [87, 134] width 67 height 7
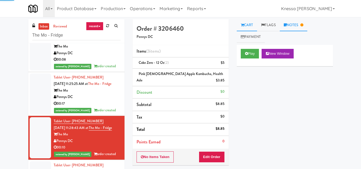
click at [297, 26] on link "Notes" at bounding box center [294, 25] width 28 height 12
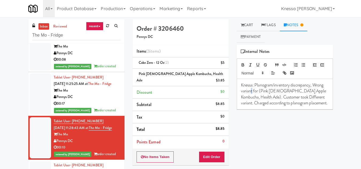
drag, startPoint x: 252, startPoint y: 92, endPoint x: 264, endPoint y: 90, distance: 12.1
click at [252, 92] on p "Knessa: Planogram/inventory discrepancy, Wrong variant for (Pink [DEMOGRAPHIC_D…" at bounding box center [285, 94] width 88 height 24
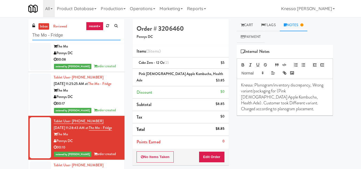
click at [64, 36] on input "The Mo - Fridge" at bounding box center [76, 35] width 88 height 10
paste input "Emblem 125"
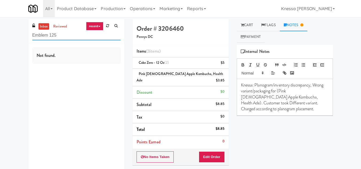
click at [64, 32] on input "Emblem 125" at bounding box center [76, 35] width 88 height 10
click at [61, 28] on link "reviewed" at bounding box center [60, 26] width 17 height 7
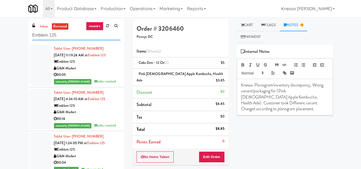
click at [90, 38] on input "Emblem 125" at bounding box center [76, 35] width 88 height 10
click at [48, 30] on div "Emblem 125" at bounding box center [76, 35] width 88 height 10
click at [45, 28] on link "inbox" at bounding box center [43, 26] width 11 height 7
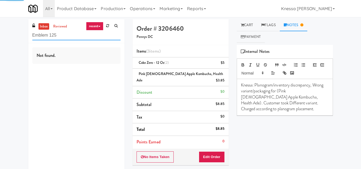
click at [76, 35] on input "Emblem 125" at bounding box center [76, 35] width 88 height 10
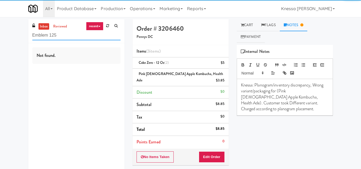
click at [76, 35] on input "Emblem 125" at bounding box center [76, 35] width 88 height 10
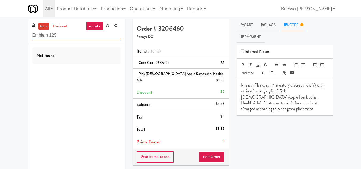
click at [76, 35] on input "Emblem 125" at bounding box center [76, 35] width 88 height 10
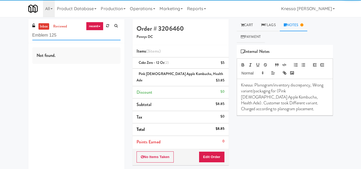
paste input "[GEOGRAPHIC_DATA]"
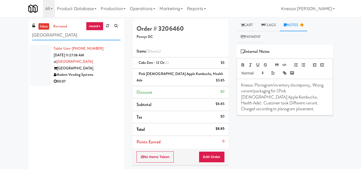
type input "[GEOGRAPHIC_DATA]"
click at [98, 78] on div "00:07" at bounding box center [87, 81] width 67 height 7
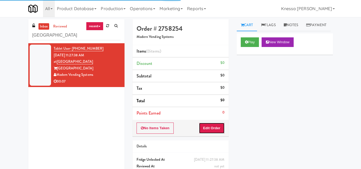
click at [215, 131] on button "Edit Order" at bounding box center [212, 128] width 26 height 11
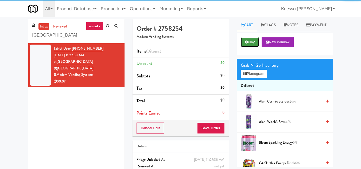
click at [246, 44] on icon at bounding box center [246, 41] width 3 height 3
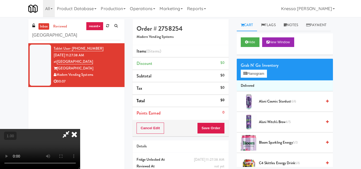
click at [80, 129] on video at bounding box center [40, 149] width 80 height 40
drag, startPoint x: 139, startPoint y: 69, endPoint x: 139, endPoint y: 92, distance: 23.3
click at [80, 129] on video at bounding box center [40, 149] width 80 height 40
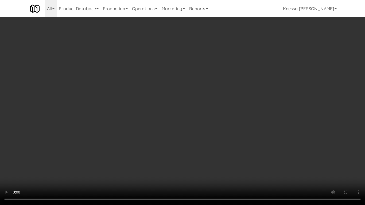
click at [217, 71] on video at bounding box center [182, 102] width 365 height 205
click at [147, 98] on video at bounding box center [182, 102] width 365 height 205
click at [148, 99] on video at bounding box center [182, 102] width 365 height 205
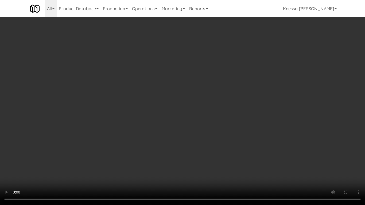
click at [148, 99] on video at bounding box center [182, 102] width 365 height 205
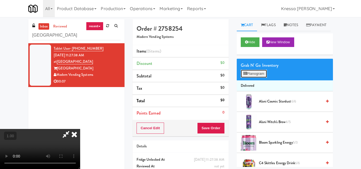
click at [256, 78] on button "Planogram" at bounding box center [254, 74] width 26 height 8
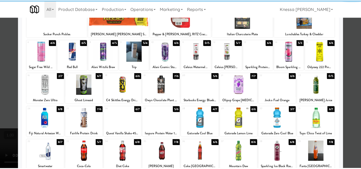
scroll to position [80, 0]
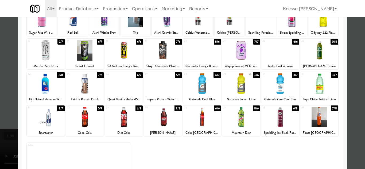
click at [277, 84] on div at bounding box center [280, 84] width 38 height 21
click at [0, 100] on div at bounding box center [182, 84] width 365 height 169
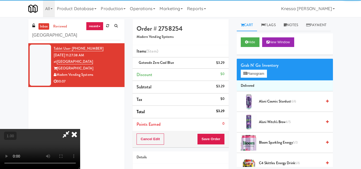
click at [80, 129] on video at bounding box center [40, 149] width 80 height 40
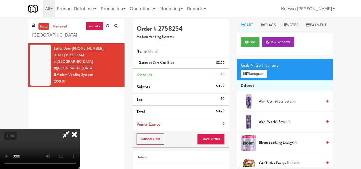
click at [80, 129] on icon at bounding box center [74, 134] width 12 height 11
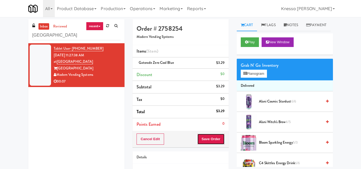
click at [214, 140] on button "Save Order" at bounding box center [210, 139] width 27 height 11
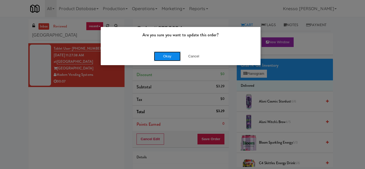
click at [170, 58] on button "Okay" at bounding box center [167, 57] width 27 height 10
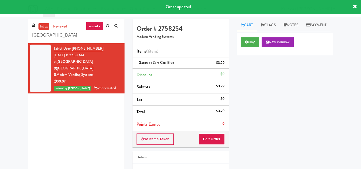
click at [79, 35] on input "[GEOGRAPHIC_DATA]" at bounding box center [76, 35] width 88 height 10
paste input "(Food, Snack & Drink) Paterson Police Department"
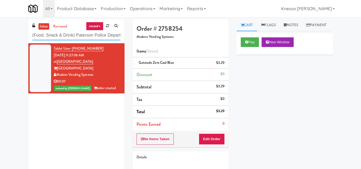
scroll to position [0, 10]
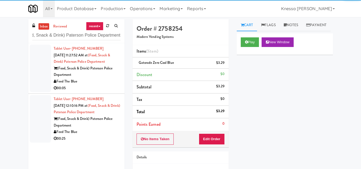
click at [96, 76] on div "(Food, Snack & Drink) Paterson Police Department" at bounding box center [87, 71] width 67 height 13
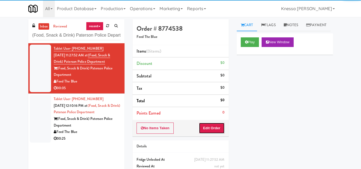
drag, startPoint x: 210, startPoint y: 126, endPoint x: 238, endPoint y: 54, distance: 77.5
click at [210, 125] on button "Edit Order" at bounding box center [212, 128] width 26 height 11
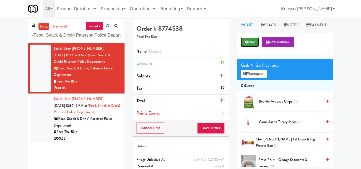
click at [245, 44] on icon at bounding box center [246, 41] width 3 height 3
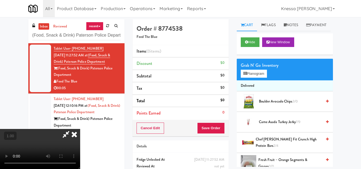
click at [80, 129] on video at bounding box center [40, 149] width 80 height 40
click at [249, 78] on button "Planogram" at bounding box center [254, 74] width 26 height 8
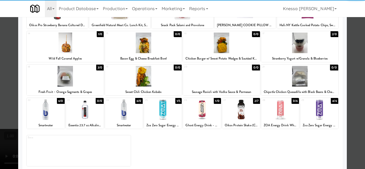
scroll to position [93, 0]
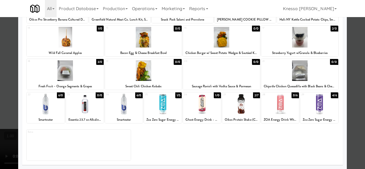
click at [126, 103] on div at bounding box center [124, 104] width 38 height 21
drag, startPoint x: 0, startPoint y: 108, endPoint x: 9, endPoint y: 106, distance: 8.8
click at [1, 107] on div at bounding box center [182, 84] width 365 height 169
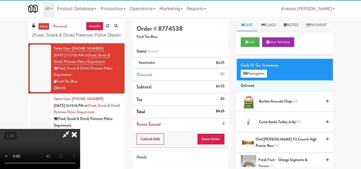
click at [80, 129] on video at bounding box center [40, 149] width 80 height 40
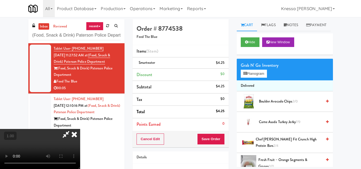
click at [80, 129] on video at bounding box center [40, 149] width 80 height 40
drag, startPoint x: 204, startPoint y: 22, endPoint x: 206, endPoint y: 24, distance: 3.2
click at [72, 129] on icon at bounding box center [66, 134] width 12 height 11
click at [216, 140] on button "Save Order" at bounding box center [210, 139] width 27 height 11
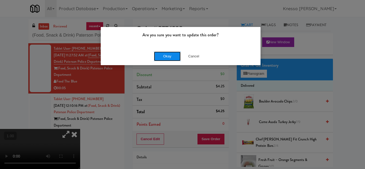
click at [164, 56] on button "Okay" at bounding box center [167, 57] width 27 height 10
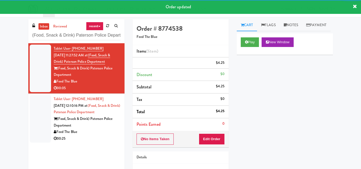
click at [91, 136] on div "Feed The Blue" at bounding box center [87, 132] width 67 height 7
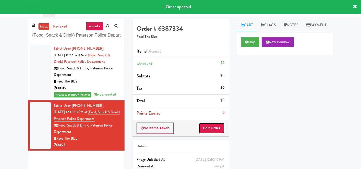
click at [206, 130] on button "Edit Order" at bounding box center [212, 128] width 26 height 11
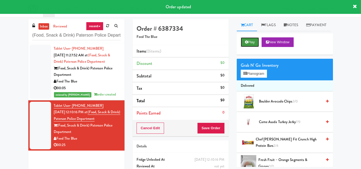
click at [250, 47] on button "Play" at bounding box center [250, 42] width 18 height 10
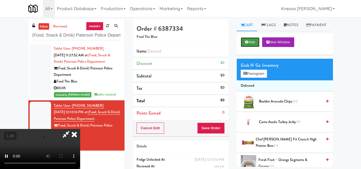
click at [249, 47] on button "Hide" at bounding box center [250, 42] width 19 height 10
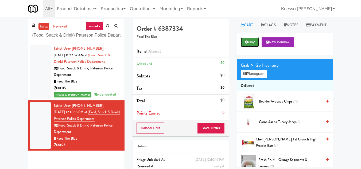
click at [249, 47] on button "Play" at bounding box center [250, 42] width 18 height 10
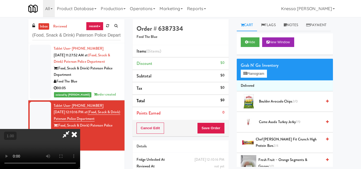
click at [80, 129] on video at bounding box center [40, 149] width 80 height 40
click at [251, 78] on button "Planogram" at bounding box center [254, 74] width 26 height 8
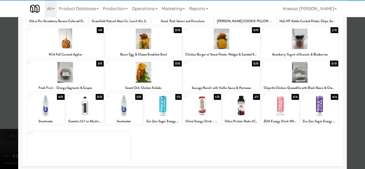
scroll to position [93, 0]
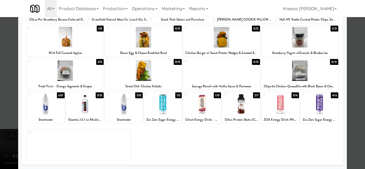
click at [237, 108] on div at bounding box center [241, 104] width 38 height 21
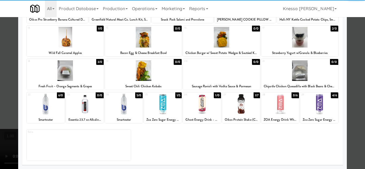
click at [122, 109] on div at bounding box center [124, 104] width 38 height 21
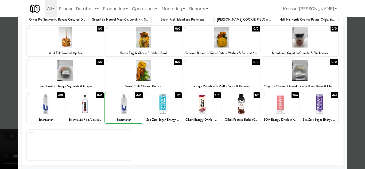
click at [0, 109] on div at bounding box center [182, 84] width 365 height 169
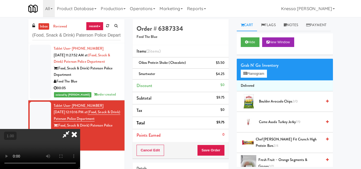
click at [80, 129] on icon at bounding box center [74, 134] width 12 height 11
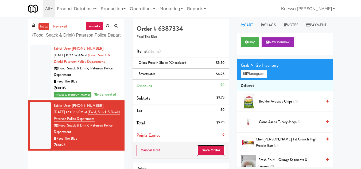
click at [210, 151] on button "Save Order" at bounding box center [210, 150] width 27 height 11
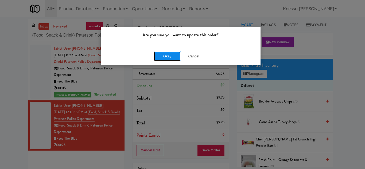
click at [168, 58] on button "Okay" at bounding box center [167, 57] width 27 height 10
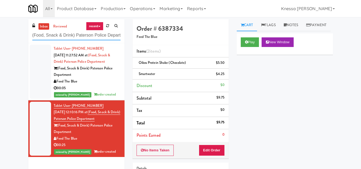
click at [112, 38] on input "(Food, Snack & Drink) Paterson Police Department" at bounding box center [76, 35] width 88 height 10
paste input "1730 N [PERSON_NAME] - Right - Fridge"
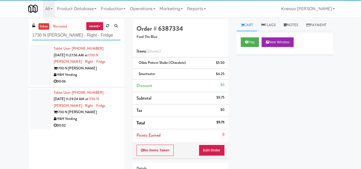
type input "1730 N [PERSON_NAME] - Right - Fridge"
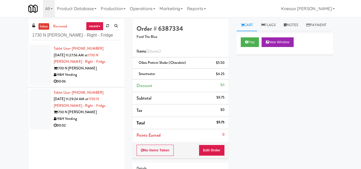
click at [85, 63] on div "Tablet User · (630) 396-0663 [DATE] 11:27:56 AM at 1730 N [PERSON_NAME] - Right…" at bounding box center [87, 65] width 67 height 40
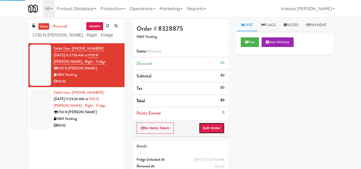
click at [220, 130] on button "Edit Order" at bounding box center [212, 128] width 26 height 11
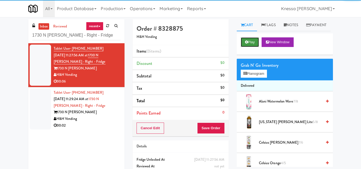
click at [245, 44] on icon at bounding box center [246, 41] width 3 height 3
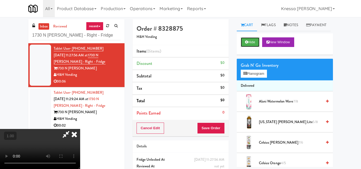
click at [241, 37] on button "Hide" at bounding box center [250, 42] width 19 height 10
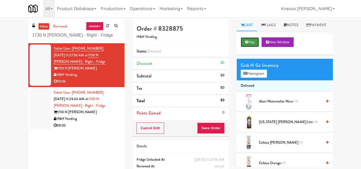
click at [244, 47] on button "Play" at bounding box center [250, 42] width 18 height 10
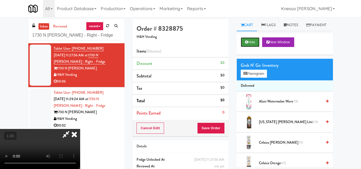
click at [242, 47] on button "Hide" at bounding box center [250, 42] width 19 height 10
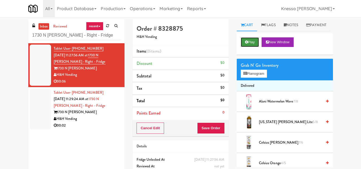
click at [241, 47] on button "Play" at bounding box center [250, 42] width 18 height 10
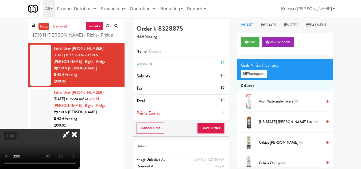
click at [80, 129] on video at bounding box center [40, 149] width 80 height 40
click at [255, 78] on button "Planogram" at bounding box center [254, 74] width 26 height 8
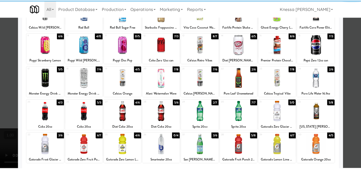
scroll to position [93, 0]
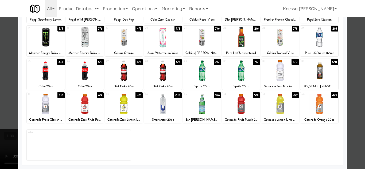
click at [272, 104] on div at bounding box center [280, 104] width 38 height 21
click at [231, 111] on div at bounding box center [241, 104] width 38 height 21
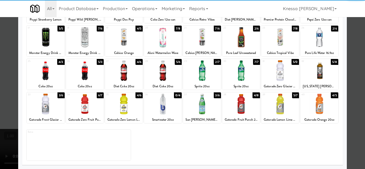
drag, startPoint x: 0, startPoint y: 105, endPoint x: 7, endPoint y: 102, distance: 8.0
click at [1, 105] on div at bounding box center [182, 84] width 365 height 169
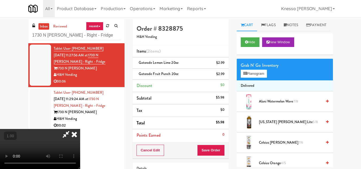
click at [80, 129] on video at bounding box center [40, 149] width 80 height 40
click at [80, 129] on icon at bounding box center [74, 134] width 12 height 11
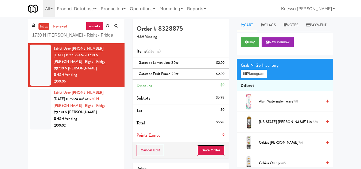
click at [211, 148] on button "Save Order" at bounding box center [210, 150] width 27 height 11
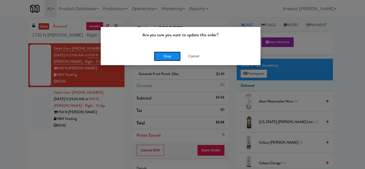
click at [161, 55] on button "Okay" at bounding box center [167, 57] width 27 height 10
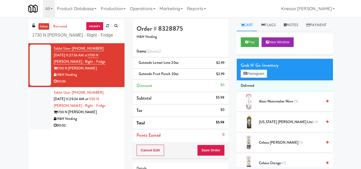
click at [82, 113] on div "1730 N [PERSON_NAME]" at bounding box center [87, 112] width 67 height 7
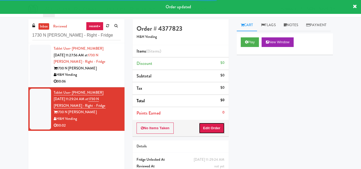
click at [213, 128] on button "Edit Order" at bounding box center [212, 128] width 26 height 11
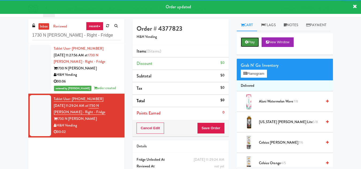
click at [250, 47] on button "Play" at bounding box center [250, 42] width 18 height 10
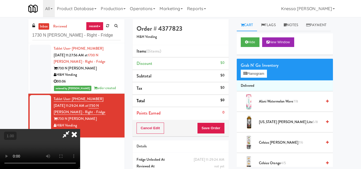
click at [80, 129] on video at bounding box center [40, 149] width 80 height 40
drag, startPoint x: 124, startPoint y: 99, endPoint x: 124, endPoint y: 122, distance: 23.3
click at [80, 129] on video at bounding box center [40, 149] width 80 height 40
click at [253, 80] on div "Grab N' Go Inventory Planogram" at bounding box center [285, 70] width 96 height 22
click at [255, 78] on button "Planogram" at bounding box center [254, 74] width 26 height 8
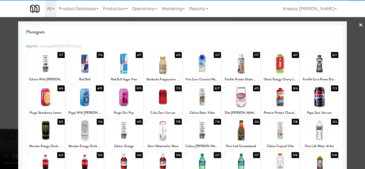
click at [121, 131] on div at bounding box center [124, 130] width 38 height 21
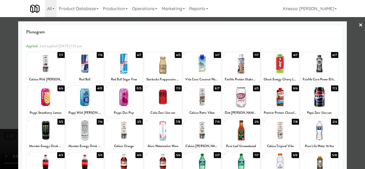
click at [0, 127] on div at bounding box center [182, 84] width 365 height 169
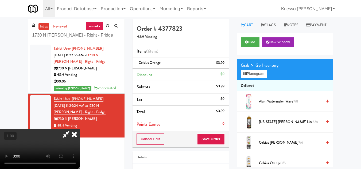
click at [72, 129] on icon at bounding box center [66, 134] width 12 height 11
click at [207, 140] on button "Save Order" at bounding box center [210, 139] width 27 height 11
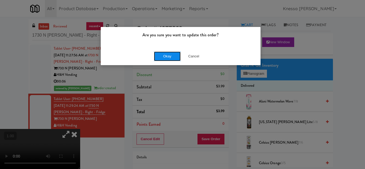
click at [169, 59] on button "Okay" at bounding box center [167, 57] width 27 height 10
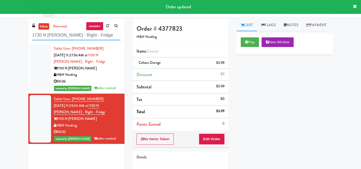
click at [104, 35] on input "1730 N [PERSON_NAME] - Right - Fridge" at bounding box center [76, 35] width 88 height 10
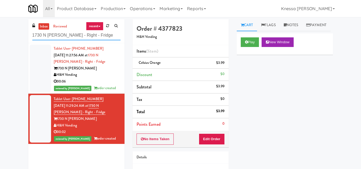
paste input "Elara - Cooler - Middl"
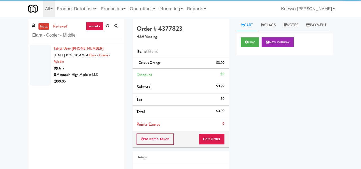
click at [85, 70] on div "Elara" at bounding box center [87, 68] width 67 height 7
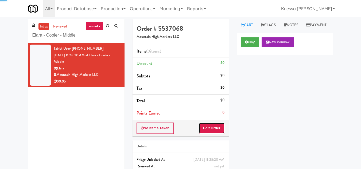
drag, startPoint x: 217, startPoint y: 130, endPoint x: 235, endPoint y: 87, distance: 46.8
click at [217, 129] on button "Edit Order" at bounding box center [212, 128] width 26 height 11
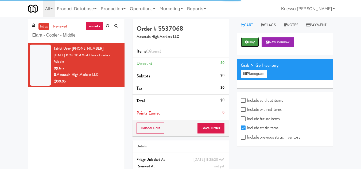
click at [255, 47] on button "Play" at bounding box center [250, 42] width 18 height 10
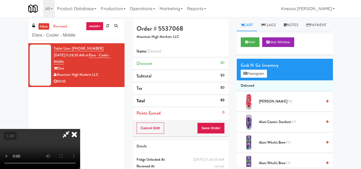
click at [80, 129] on video at bounding box center [40, 149] width 80 height 40
drag, startPoint x: 134, startPoint y: 106, endPoint x: 134, endPoint y: 129, distance: 23.3
click at [80, 129] on video at bounding box center [40, 149] width 80 height 40
click at [244, 75] on icon at bounding box center [244, 73] width 3 height 3
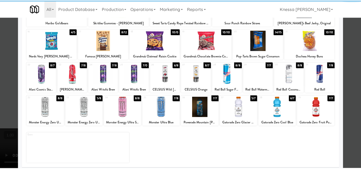
scroll to position [93, 0]
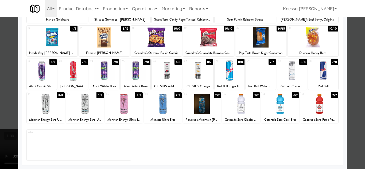
click at [74, 76] on div at bounding box center [73, 70] width 30 height 21
click at [0, 104] on div at bounding box center [182, 84] width 365 height 169
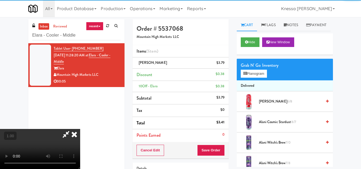
click at [80, 129] on video at bounding box center [40, 149] width 80 height 40
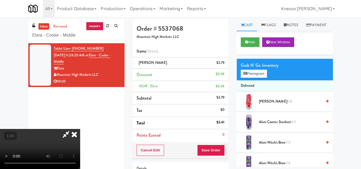
click at [80, 129] on video at bounding box center [40, 149] width 80 height 40
click at [80, 129] on icon at bounding box center [74, 134] width 12 height 11
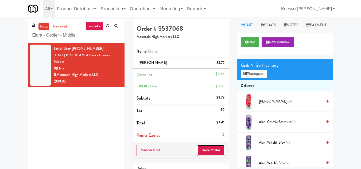
click at [205, 152] on button "Save Order" at bounding box center [210, 150] width 27 height 11
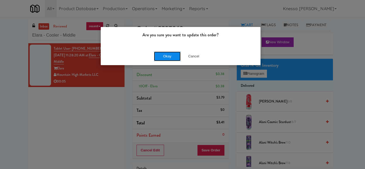
click at [174, 56] on button "Okay" at bounding box center [167, 57] width 27 height 10
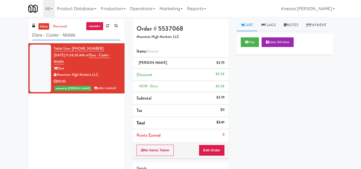
click at [95, 37] on input "Elara - Cooler - Middle" at bounding box center [76, 35] width 88 height 10
paste input "Hub Cincinnati Pantry"
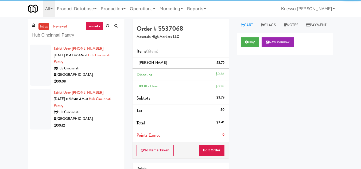
type input "Hub Cincinnati Pantry"
click at [92, 66] on div "Hub Cincinnati" at bounding box center [87, 68] width 67 height 7
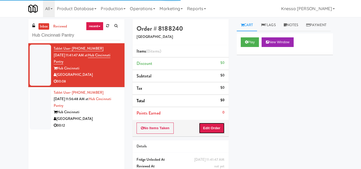
click at [210, 129] on button "Edit Order" at bounding box center [212, 128] width 26 height 11
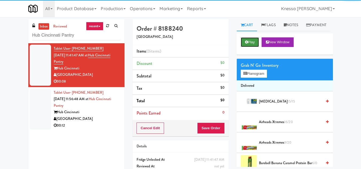
click at [243, 47] on button "Play" at bounding box center [250, 42] width 18 height 10
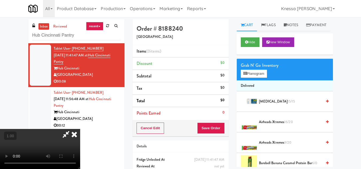
click at [80, 129] on video at bounding box center [40, 149] width 80 height 40
click at [258, 78] on button "Planogram" at bounding box center [254, 74] width 26 height 8
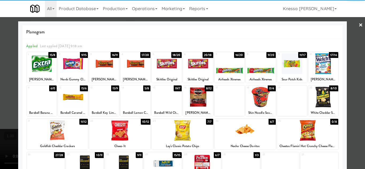
click at [315, 94] on div at bounding box center [323, 97] width 30 height 21
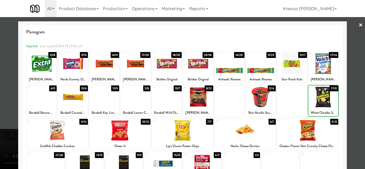
click at [0, 82] on div at bounding box center [182, 84] width 365 height 169
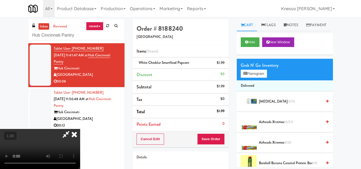
click at [80, 129] on video at bounding box center [40, 149] width 80 height 40
click at [80, 129] on icon at bounding box center [74, 134] width 12 height 11
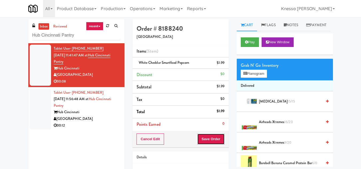
click at [209, 137] on button "Save Order" at bounding box center [210, 139] width 27 height 11
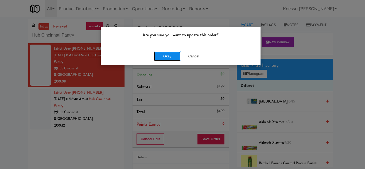
click at [166, 54] on button "Okay" at bounding box center [167, 57] width 27 height 10
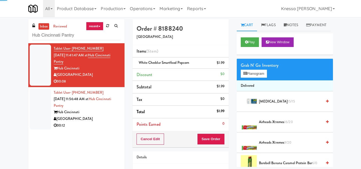
click at [101, 121] on div "[GEOGRAPHIC_DATA]" at bounding box center [87, 119] width 67 height 7
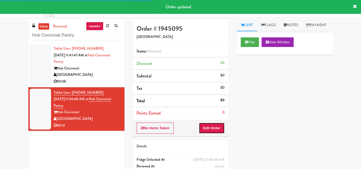
click at [215, 127] on button "Edit Order" at bounding box center [212, 128] width 26 height 11
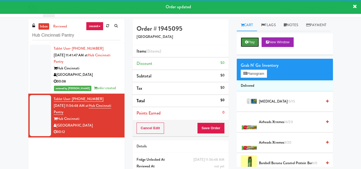
click at [244, 47] on button "Play" at bounding box center [250, 42] width 18 height 10
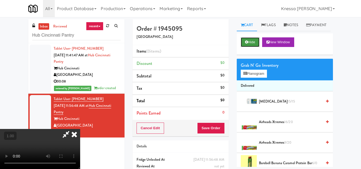
click at [247, 44] on icon at bounding box center [246, 41] width 3 height 3
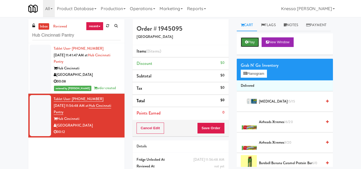
click at [247, 44] on icon at bounding box center [246, 41] width 3 height 3
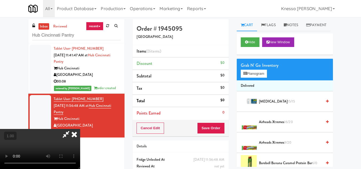
click at [80, 129] on video at bounding box center [40, 149] width 80 height 40
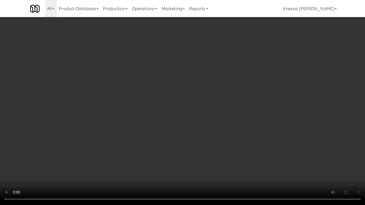
click at [198, 120] on video at bounding box center [182, 102] width 365 height 205
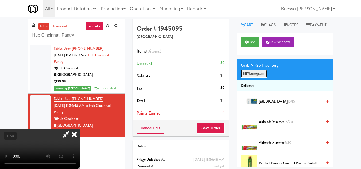
click at [253, 78] on button "Planogram" at bounding box center [254, 74] width 26 height 8
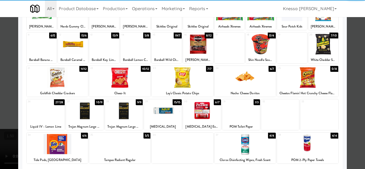
scroll to position [53, 0]
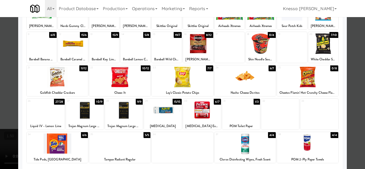
click at [241, 93] on div "Nacho Cheese Doritos" at bounding box center [245, 93] width 60 height 7
click at [234, 80] on div at bounding box center [245, 77] width 61 height 21
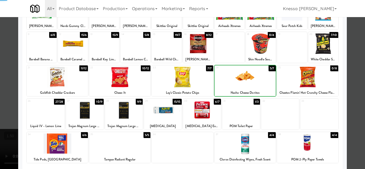
click at [0, 72] on div at bounding box center [182, 84] width 365 height 169
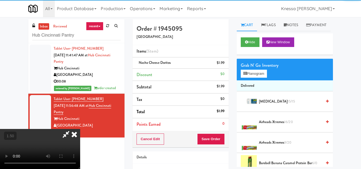
click at [80, 129] on video at bounding box center [40, 149] width 80 height 40
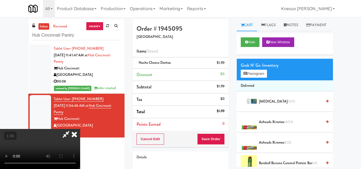
click at [80, 129] on video at bounding box center [40, 149] width 80 height 40
click at [72, 129] on icon at bounding box center [66, 134] width 12 height 11
click at [210, 140] on button "Save Order" at bounding box center [210, 139] width 27 height 11
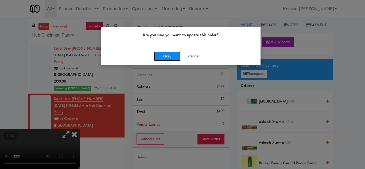
click at [173, 57] on button "Okay" at bounding box center [167, 57] width 27 height 10
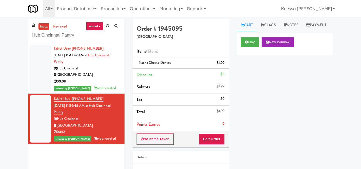
click at [95, 30] on div "inbox reviewed recent all unclear take inventory issue suspicious failed recent…" at bounding box center [76, 31] width 96 height 24
drag, startPoint x: 84, startPoint y: 36, endPoint x: 79, endPoint y: 36, distance: 5.6
click at [81, 36] on input "Hub Cincinnati Pantry" at bounding box center [76, 35] width 88 height 10
drag, startPoint x: 36, startPoint y: 36, endPoint x: 0, endPoint y: 33, distance: 36.5
click at [0, 33] on div "inbox reviewed recent all unclear take inventory issue suspicious failed recent…" at bounding box center [180, 110] width 361 height 183
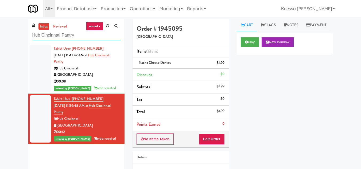
paste input "[PERSON_NAME]"
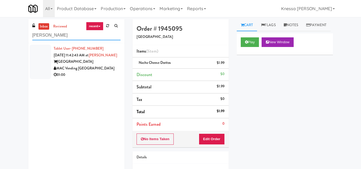
type input "[PERSON_NAME]"
drag, startPoint x: 85, startPoint y: 67, endPoint x: 149, endPoint y: 67, distance: 64.4
click at [87, 65] on div "[GEOGRAPHIC_DATA]" at bounding box center [87, 62] width 67 height 7
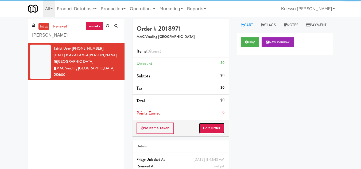
drag, startPoint x: 218, startPoint y: 128, endPoint x: 229, endPoint y: 107, distance: 23.9
click at [218, 127] on button "Edit Order" at bounding box center [212, 128] width 26 height 11
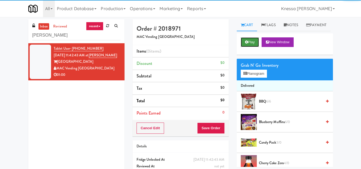
click at [254, 47] on button "Play" at bounding box center [250, 42] width 18 height 10
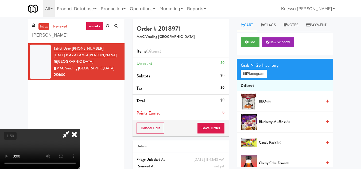
click at [80, 129] on video at bounding box center [40, 149] width 80 height 40
click at [250, 78] on button "Planogram" at bounding box center [254, 74] width 26 height 8
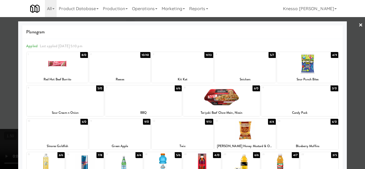
click at [0, 116] on div at bounding box center [182, 84] width 365 height 169
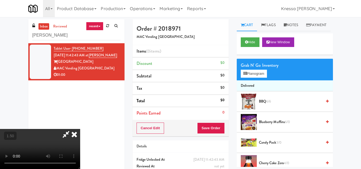
click at [73, 129] on video at bounding box center [40, 149] width 80 height 40
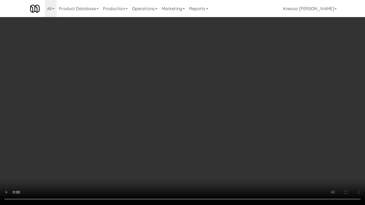
click at [145, 80] on video at bounding box center [182, 102] width 365 height 205
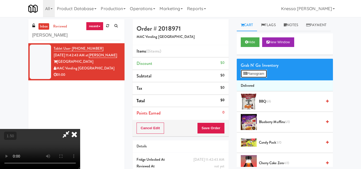
click at [246, 75] on icon at bounding box center [244, 73] width 3 height 3
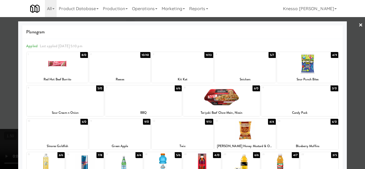
click at [63, 80] on div "Red Hot Beef Burrito" at bounding box center [58, 79] width 60 height 7
click at [0, 107] on div at bounding box center [182, 84] width 365 height 169
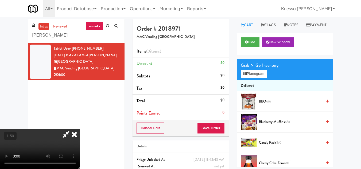
click at [73, 129] on video at bounding box center [40, 149] width 80 height 40
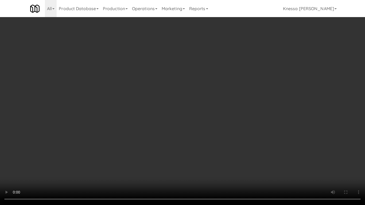
click at [144, 97] on video at bounding box center [182, 102] width 365 height 205
click at [107, 110] on video at bounding box center [182, 102] width 365 height 205
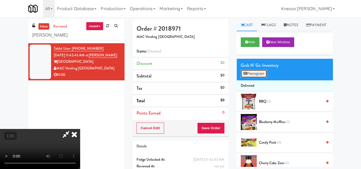
click at [258, 78] on button "Planogram" at bounding box center [254, 74] width 26 height 8
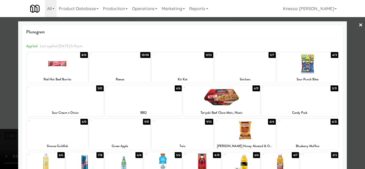
click at [0, 94] on div at bounding box center [182, 84] width 365 height 169
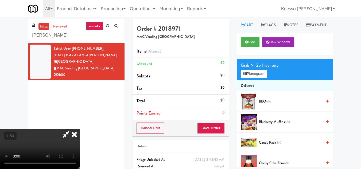
click at [80, 129] on video at bounding box center [40, 149] width 80 height 40
click at [246, 75] on icon at bounding box center [244, 73] width 3 height 3
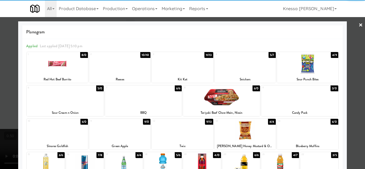
click at [61, 65] on div at bounding box center [57, 63] width 61 height 21
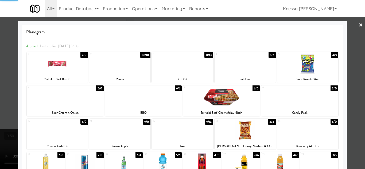
click at [0, 65] on div at bounding box center [182, 84] width 365 height 169
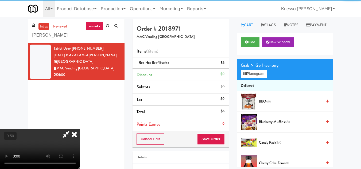
click at [80, 129] on video at bounding box center [40, 149] width 80 height 40
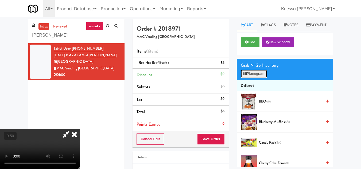
click at [252, 78] on button "Planogram" at bounding box center [254, 74] width 26 height 8
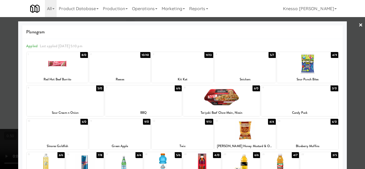
click at [227, 99] on div at bounding box center [221, 97] width 77 height 21
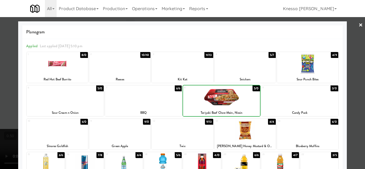
click at [0, 101] on div at bounding box center [182, 84] width 365 height 169
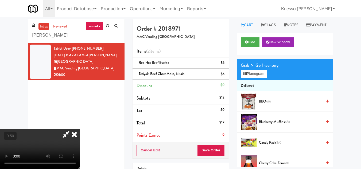
click at [80, 129] on video at bounding box center [40, 149] width 80 height 40
click at [250, 78] on button "Planogram" at bounding box center [254, 74] width 26 height 8
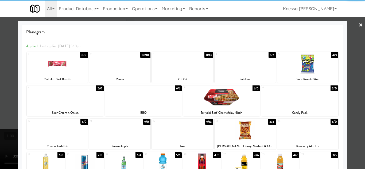
click at [215, 101] on div at bounding box center [221, 97] width 77 height 21
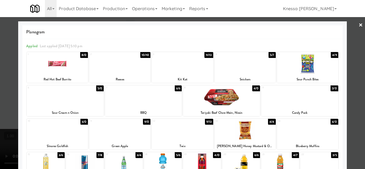
click at [215, 101] on div at bounding box center [221, 97] width 77 height 21
drag, startPoint x: 0, startPoint y: 110, endPoint x: 16, endPoint y: 106, distance: 16.7
click at [0, 110] on div at bounding box center [182, 84] width 365 height 169
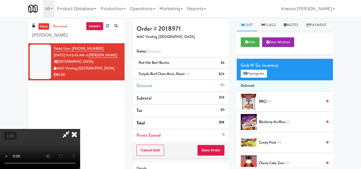
click at [80, 129] on video at bounding box center [40, 149] width 80 height 40
drag, startPoint x: 97, startPoint y: 105, endPoint x: 97, endPoint y: 128, distance: 23.5
click at [80, 129] on video at bounding box center [40, 149] width 80 height 40
click at [253, 78] on button "Planogram" at bounding box center [254, 74] width 26 height 8
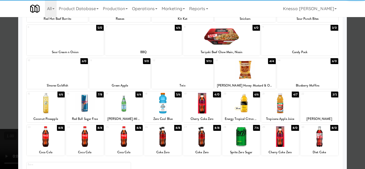
scroll to position [93, 0]
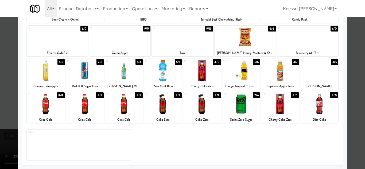
click at [123, 109] on div at bounding box center [124, 104] width 38 height 21
drag, startPoint x: 0, startPoint y: 126, endPoint x: 55, endPoint y: 116, distance: 56.3
click at [0, 126] on div at bounding box center [182, 84] width 365 height 169
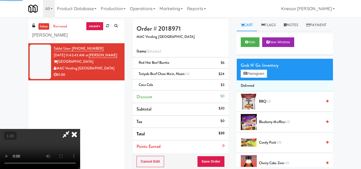
click at [80, 129] on video at bounding box center [40, 149] width 80 height 40
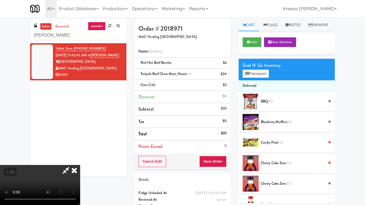
click at [80, 160] on video at bounding box center [40, 185] width 80 height 40
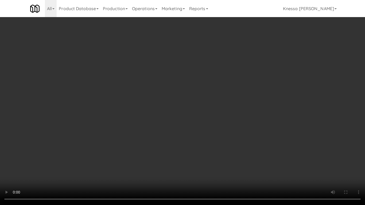
click at [174, 111] on video at bounding box center [182, 102] width 365 height 205
click at [171, 115] on video at bounding box center [182, 102] width 365 height 205
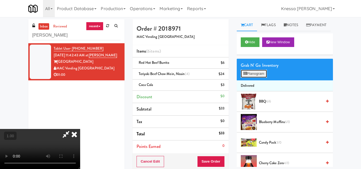
click at [258, 78] on button "Planogram" at bounding box center [254, 74] width 26 height 8
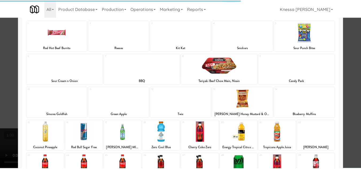
scroll to position [93, 0]
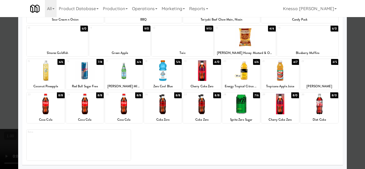
click at [277, 113] on div at bounding box center [280, 104] width 38 height 21
drag, startPoint x: 0, startPoint y: 168, endPoint x: 6, endPoint y: 166, distance: 6.3
click at [0, 160] on div at bounding box center [182, 84] width 365 height 169
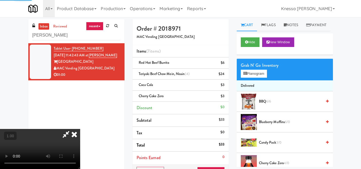
click at [80, 129] on video at bounding box center [40, 149] width 80 height 40
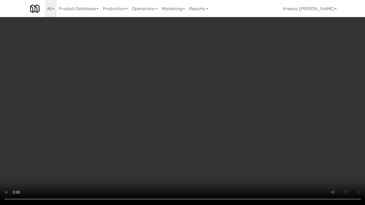
click at [161, 96] on video at bounding box center [182, 102] width 365 height 205
click at [146, 130] on video at bounding box center [182, 102] width 365 height 205
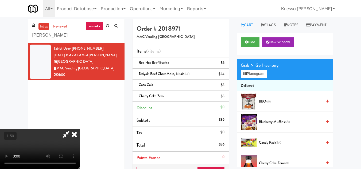
click at [72, 129] on icon at bounding box center [66, 134] width 12 height 11
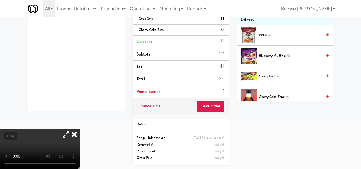
scroll to position [13, 0]
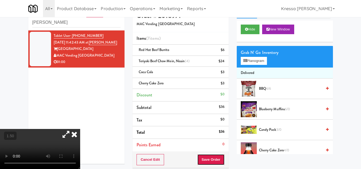
click at [211, 159] on button "Save Order" at bounding box center [210, 159] width 27 height 11
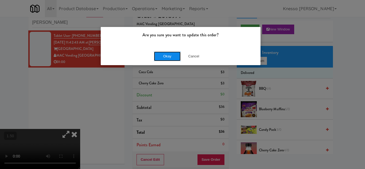
click at [172, 58] on button "Okay" at bounding box center [167, 57] width 27 height 10
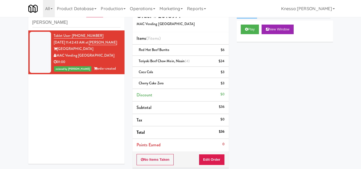
scroll to position [0, 0]
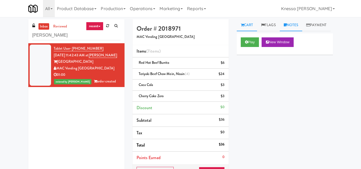
click at [290, 23] on link "Notes" at bounding box center [291, 25] width 23 height 12
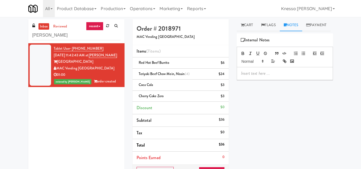
click at [262, 76] on p at bounding box center [285, 74] width 88 height 6
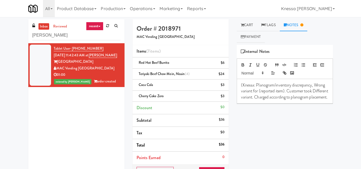
click at [242, 87] on p "(Knessa: Planogram/inventory discrepancy, Wrong variant for (reported item). Cu…" at bounding box center [285, 91] width 88 height 18
drag, startPoint x: 170, startPoint y: 62, endPoint x: 138, endPoint y: 63, distance: 32.1
click at [138, 63] on div "Red Hot Beef Burrito $6" at bounding box center [181, 63] width 88 height 7
drag, startPoint x: 283, startPoint y: 91, endPoint x: 260, endPoint y: 90, distance: 23.0
click at [260, 90] on p "Knessa: Planogram/inventory discrepancy, Wrong variant for (reported item). Cus…" at bounding box center [285, 91] width 88 height 18
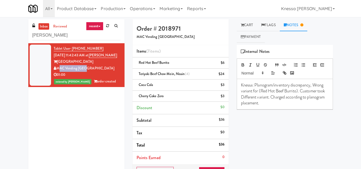
drag, startPoint x: 87, startPoint y: 74, endPoint x: 57, endPoint y: 74, distance: 29.4
click at [57, 72] on div "MAC Vending [GEOGRAPHIC_DATA]" at bounding box center [87, 68] width 67 height 7
drag, startPoint x: 54, startPoint y: 36, endPoint x: 13, endPoint y: 35, distance: 41.7
click at [13, 35] on div "inbox reviewed recent all unclear take inventory issue suspicious failed recent…" at bounding box center [180, 127] width 361 height 216
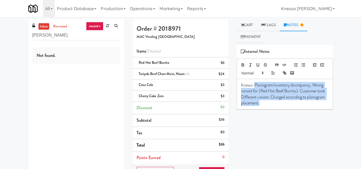
drag, startPoint x: 255, startPoint y: 83, endPoint x: 298, endPoint y: 109, distance: 50.5
click at [299, 112] on div "Play New Window Primary Flag Clear Flag if unable to determine what was taken o…" at bounding box center [285, 145] width 96 height 200
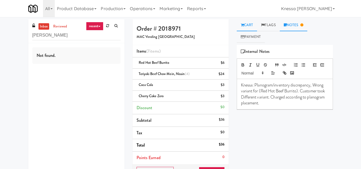
drag, startPoint x: 251, startPoint y: 20, endPoint x: 248, endPoint y: 29, distance: 9.4
click at [251, 20] on link "Cart" at bounding box center [247, 25] width 21 height 12
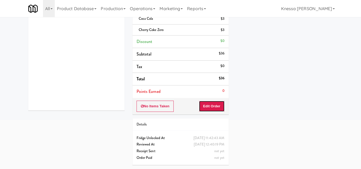
click at [204, 104] on button "Edit Order" at bounding box center [212, 106] width 26 height 11
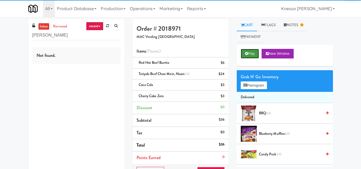
click at [249, 55] on button "Play" at bounding box center [250, 54] width 18 height 10
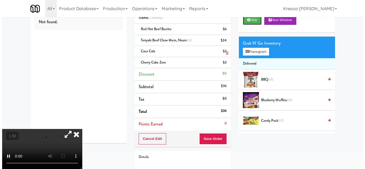
scroll to position [13, 0]
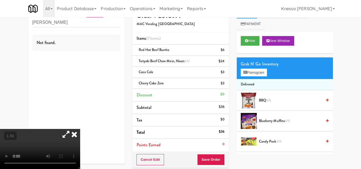
click at [72, 129] on video at bounding box center [40, 149] width 80 height 40
click at [262, 73] on button "Planogram" at bounding box center [254, 73] width 26 height 8
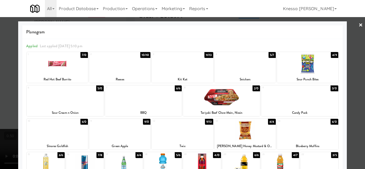
click at [354, 25] on div at bounding box center [182, 84] width 365 height 169
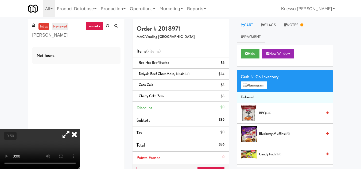
click at [63, 26] on link "reviewed" at bounding box center [60, 26] width 17 height 7
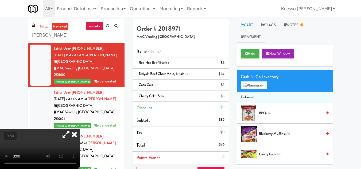
click at [72, 129] on icon at bounding box center [66, 134] width 12 height 11
click at [80, 129] on icon at bounding box center [74, 134] width 12 height 11
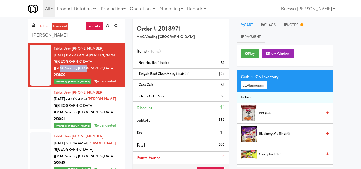
drag, startPoint x: 87, startPoint y: 74, endPoint x: 57, endPoint y: 76, distance: 29.7
click at [57, 72] on div "MAC Vending [GEOGRAPHIC_DATA]" at bounding box center [87, 68] width 67 height 7
drag, startPoint x: 67, startPoint y: 37, endPoint x: 21, endPoint y: 40, distance: 46.3
click at [21, 40] on div "inbox reviewed recent all unclear take inventory issue suspicious failed recent…" at bounding box center [180, 127] width 361 height 216
drag, startPoint x: 100, startPoint y: 47, endPoint x: 72, endPoint y: 49, distance: 28.4
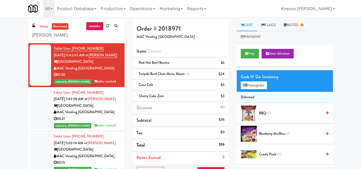
click at [72, 49] on div "Tablet User · (140) 839-88218 [DATE] 11:42:43 AM at [GEOGRAPHIC_DATA] MAC Vendi…" at bounding box center [87, 65] width 67 height 40
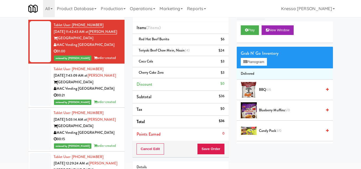
scroll to position [53, 0]
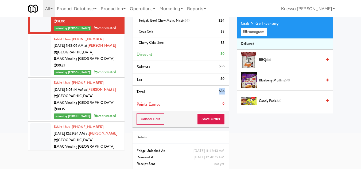
click at [224, 91] on li "Total $36" at bounding box center [181, 92] width 96 height 13
click at [177, 87] on li "Total $36" at bounding box center [181, 92] width 96 height 13
click at [206, 86] on li "Total $36" at bounding box center [181, 92] width 96 height 13
drag, startPoint x: 218, startPoint y: 90, endPoint x: 224, endPoint y: 90, distance: 5.9
click at [224, 90] on li "Total $36" at bounding box center [181, 92] width 96 height 13
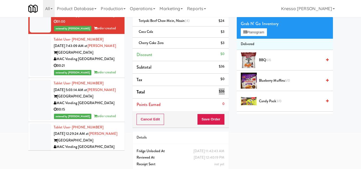
scroll to position [0, 0]
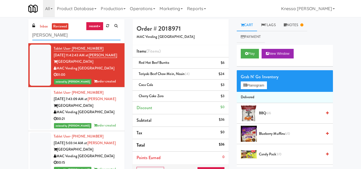
click at [75, 36] on input "[PERSON_NAME]" at bounding box center [76, 35] width 88 height 10
paste input "The Vue - Cooler"
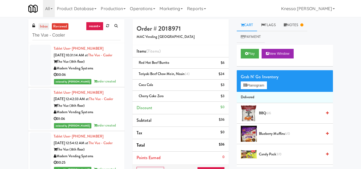
click at [44, 27] on link "inbox" at bounding box center [43, 26] width 11 height 7
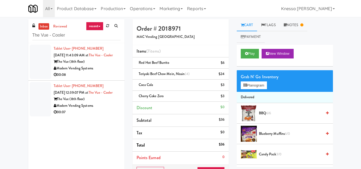
drag, startPoint x: 92, startPoint y: 73, endPoint x: 102, endPoint y: 77, distance: 11.0
click at [92, 72] on div "Modern Vending Systems" at bounding box center [87, 68] width 67 height 7
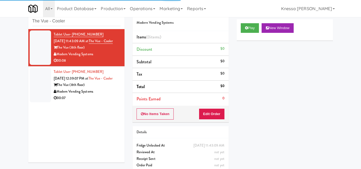
scroll to position [22, 0]
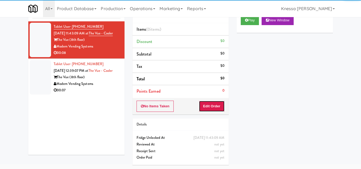
click at [208, 106] on button "Edit Order" at bounding box center [212, 106] width 26 height 11
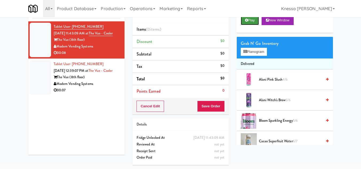
click at [251, 25] on button "Play" at bounding box center [250, 21] width 18 height 10
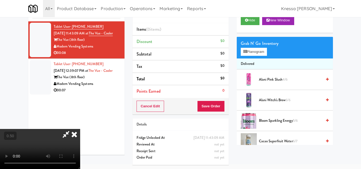
click at [80, 129] on video at bounding box center [40, 149] width 80 height 40
click at [258, 56] on button "Planogram" at bounding box center [254, 52] width 26 height 8
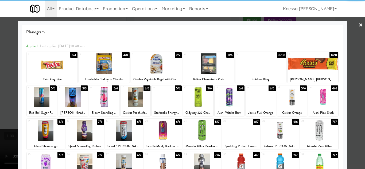
click at [317, 96] on div at bounding box center [323, 97] width 30 height 21
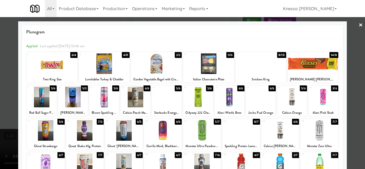
click at [0, 96] on div at bounding box center [182, 84] width 365 height 169
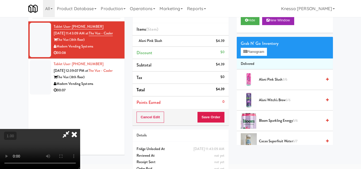
click at [80, 129] on video at bounding box center [40, 149] width 80 height 40
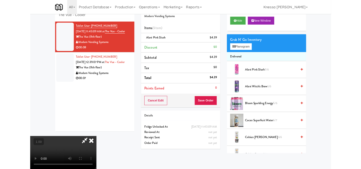
scroll to position [22, 0]
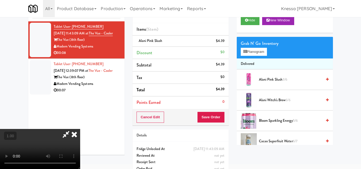
click at [72, 129] on icon at bounding box center [66, 134] width 12 height 11
click at [211, 120] on button "Save Order" at bounding box center [210, 117] width 27 height 11
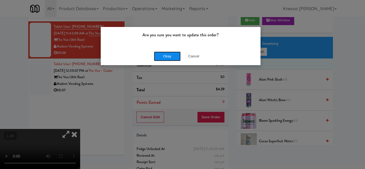
click at [161, 56] on button "Okay" at bounding box center [167, 57] width 27 height 10
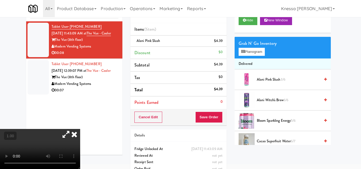
click at [118, 87] on li "Tablet User · (305) 984-4234 [DATE] 12:39:07 PM at The Vue - Cooler The Vue (8t…" at bounding box center [74, 77] width 96 height 37
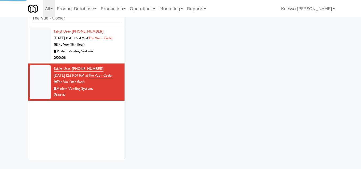
scroll to position [22, 0]
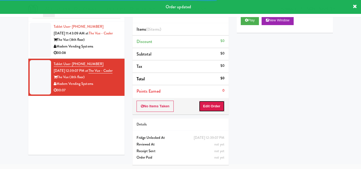
click at [207, 107] on button "Edit Order" at bounding box center [212, 106] width 26 height 11
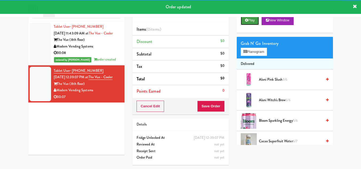
click at [247, 22] on icon at bounding box center [246, 19] width 3 height 3
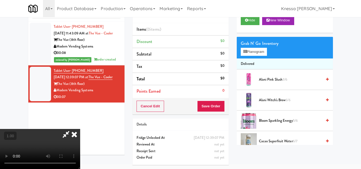
click at [80, 129] on video at bounding box center [40, 149] width 80 height 40
click at [252, 56] on button "Planogram" at bounding box center [254, 52] width 26 height 8
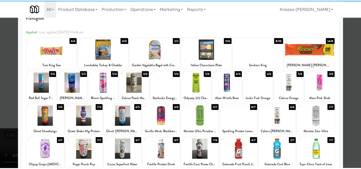
scroll to position [27, 0]
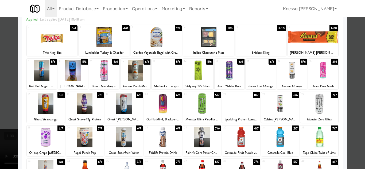
click at [278, 102] on div at bounding box center [280, 104] width 38 height 21
click at [0, 98] on div at bounding box center [182, 84] width 365 height 169
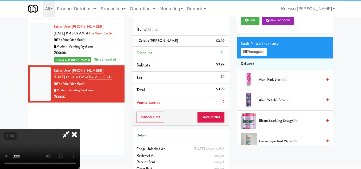
click at [80, 129] on video at bounding box center [40, 149] width 80 height 40
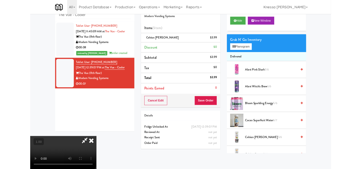
scroll to position [22, 0]
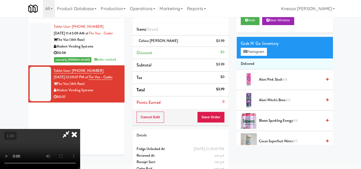
click at [80, 129] on icon at bounding box center [74, 134] width 12 height 11
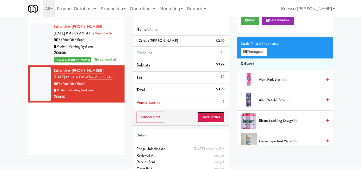
click at [210, 118] on button "Save Order" at bounding box center [210, 117] width 27 height 11
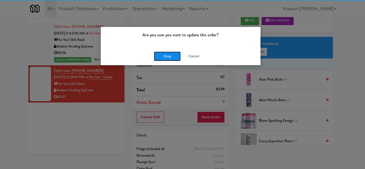
click at [168, 54] on button "Okay" at bounding box center [167, 57] width 27 height 10
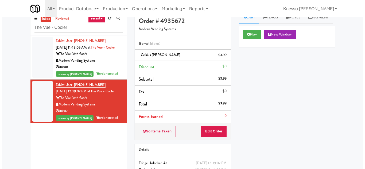
scroll to position [0, 0]
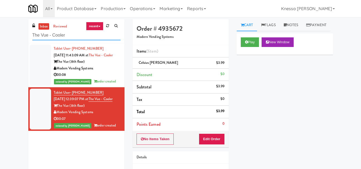
click at [74, 35] on input "The Vue - Cooler" at bounding box center [76, 35] width 88 height 10
paste input "Fridge - Gym"
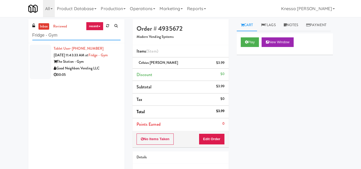
type input "Fridge - Gym"
click at [103, 79] on li "Tablet User · (609) 756-8974 [DATE] 11:43:33 AM at [GEOGRAPHIC_DATA] - Gym Good…" at bounding box center [76, 61] width 96 height 37
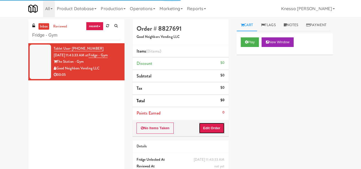
click at [206, 126] on button "Edit Order" at bounding box center [212, 128] width 26 height 11
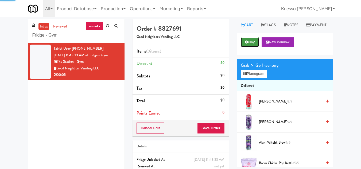
click at [256, 47] on button "Play" at bounding box center [250, 42] width 18 height 10
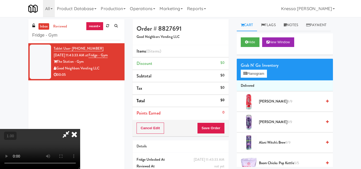
click at [80, 129] on video at bounding box center [40, 149] width 80 height 40
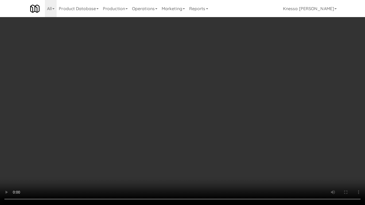
click at [266, 83] on video at bounding box center [182, 102] width 365 height 205
click at [262, 85] on video at bounding box center [182, 102] width 365 height 205
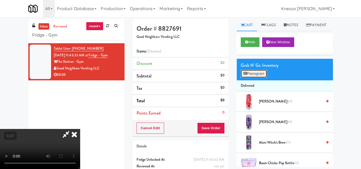
click at [260, 78] on button "Planogram" at bounding box center [254, 74] width 26 height 8
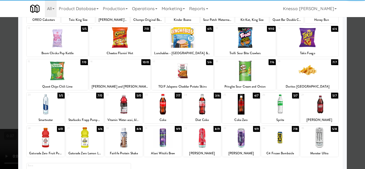
scroll to position [93, 0]
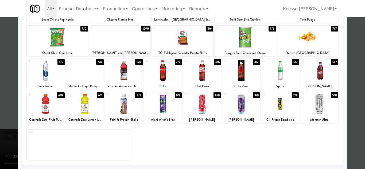
click at [238, 106] on div at bounding box center [241, 104] width 38 height 21
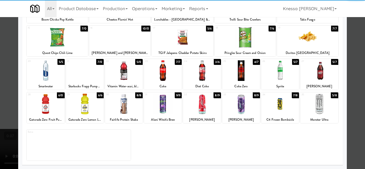
click at [0, 121] on div at bounding box center [182, 84] width 365 height 169
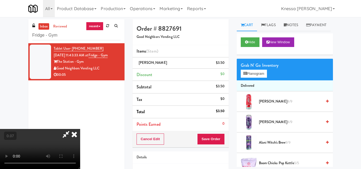
click at [72, 129] on icon at bounding box center [66, 134] width 12 height 11
drag, startPoint x: 214, startPoint y: 139, endPoint x: 204, endPoint y: 129, distance: 14.6
click at [214, 139] on button "Save Order" at bounding box center [210, 139] width 27 height 11
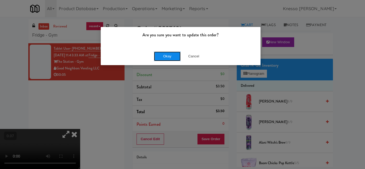
click at [164, 56] on button "Okay" at bounding box center [167, 57] width 27 height 10
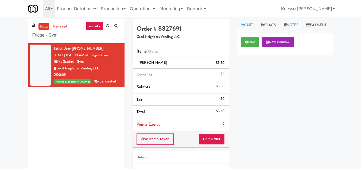
click at [79, 40] on div "inbox reviewed recent all unclear take inventory issue suspicious failed recent…" at bounding box center [76, 31] width 96 height 24
click at [80, 35] on input "Fridge - Gym" at bounding box center [76, 35] width 88 height 10
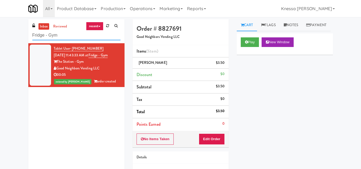
paste input "Moderne Cooler"
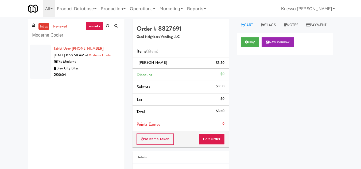
click at [96, 72] on div "Brew City Bites" at bounding box center [87, 68] width 67 height 7
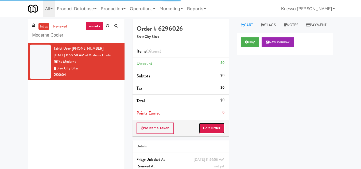
click at [219, 130] on button "Edit Order" at bounding box center [212, 128] width 26 height 11
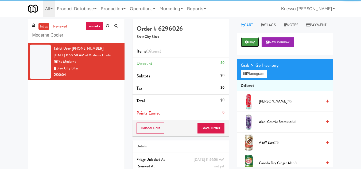
click at [249, 47] on button "Play" at bounding box center [250, 42] width 18 height 10
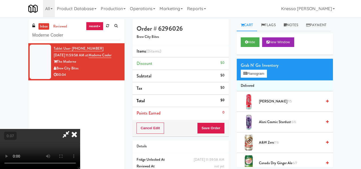
click at [80, 129] on video at bounding box center [40, 149] width 80 height 40
click at [259, 78] on button "Planogram" at bounding box center [254, 74] width 26 height 8
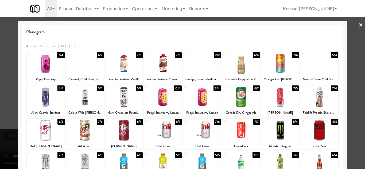
click at [161, 131] on div at bounding box center [163, 130] width 38 height 21
click at [0, 134] on div at bounding box center [182, 84] width 365 height 169
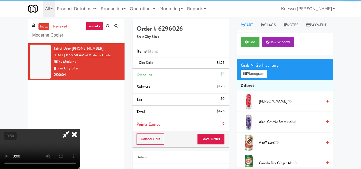
click at [80, 129] on video at bounding box center [40, 149] width 80 height 40
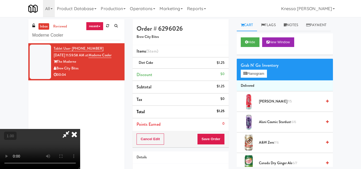
drag, startPoint x: 204, startPoint y: 23, endPoint x: 218, endPoint y: 47, distance: 27.8
click at [72, 129] on icon at bounding box center [66, 134] width 12 height 11
click at [253, 78] on button "Planogram" at bounding box center [254, 74] width 26 height 8
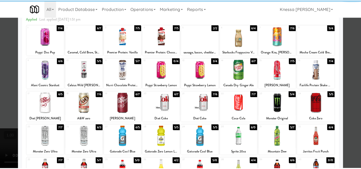
scroll to position [27, 0]
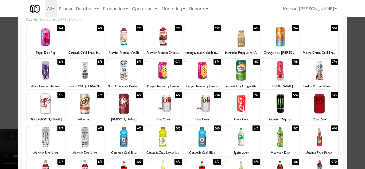
click at [0, 98] on div at bounding box center [182, 84] width 365 height 169
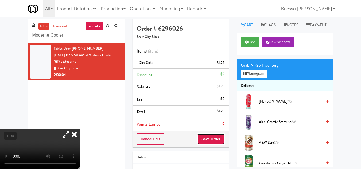
click at [220, 136] on button "Save Order" at bounding box center [210, 139] width 27 height 11
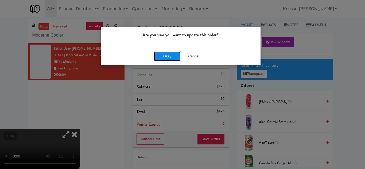
click at [168, 55] on button "Okay" at bounding box center [167, 57] width 27 height 10
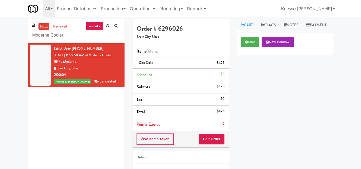
click at [72, 35] on input "Moderne Cooler" at bounding box center [76, 35] width 88 height 10
paste input "[GEOGRAPHIC_DATA] - A-Wing, Level 0"
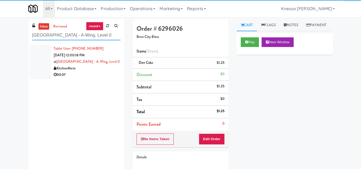
type input "[GEOGRAPHIC_DATA] - A-Wing, Level 0"
click at [93, 71] on div "KitchenMate" at bounding box center [87, 68] width 67 height 7
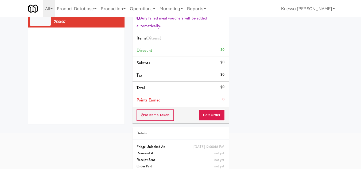
scroll to position [53, 0]
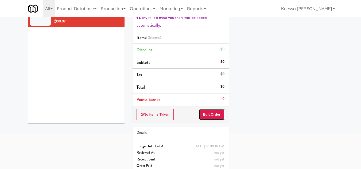
click at [209, 116] on button "Edit Order" at bounding box center [212, 114] width 26 height 11
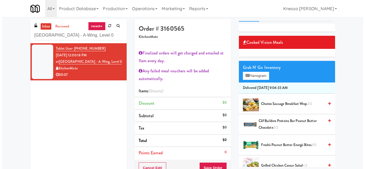
scroll to position [0, 0]
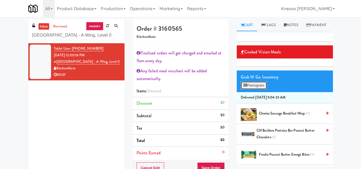
click at [254, 90] on button "Planogram" at bounding box center [254, 86] width 26 height 8
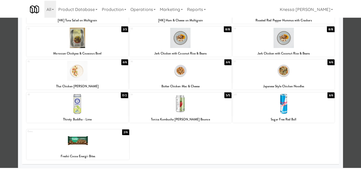
scroll to position [127, 0]
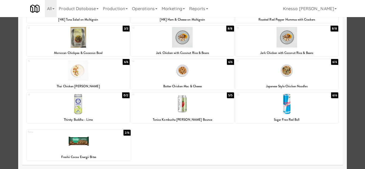
drag, startPoint x: 0, startPoint y: 116, endPoint x: 15, endPoint y: 107, distance: 18.0
click at [1, 116] on div at bounding box center [182, 84] width 365 height 169
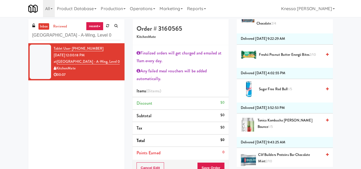
scroll to position [855, 0]
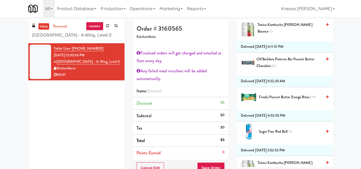
click at [273, 101] on span "Freshii Peanut Butter Energii Bites 2/10" at bounding box center [290, 97] width 63 height 7
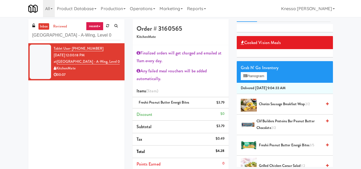
scroll to position [0, 0]
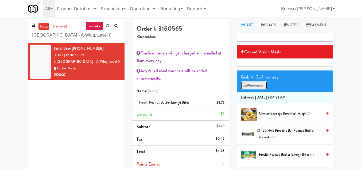
click at [260, 90] on button "Planogram" at bounding box center [254, 86] width 26 height 8
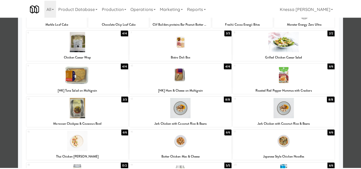
scroll to position [27, 0]
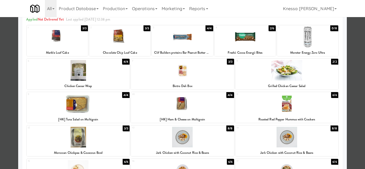
click at [0, 148] on div at bounding box center [182, 84] width 365 height 169
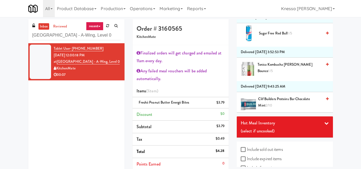
scroll to position [989, 0]
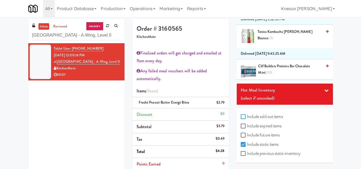
click at [243, 119] on input "Include sold out items" at bounding box center [244, 117] width 6 height 4
checkbox input "true"
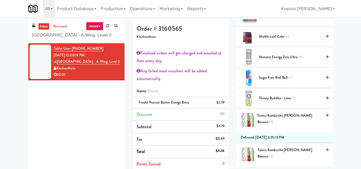
scroll to position [655, 0]
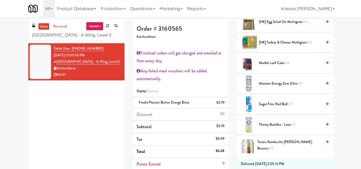
click at [280, 46] on span "[HK] Turkey & Cheese Multigrain 0/3" at bounding box center [290, 42] width 63 height 7
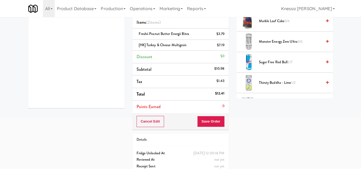
scroll to position [80, 0]
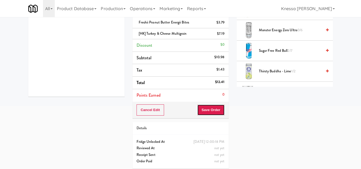
click at [205, 109] on button "Save Order" at bounding box center [210, 110] width 27 height 11
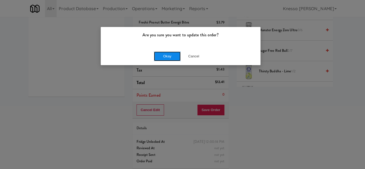
click at [165, 55] on button "Okay" at bounding box center [167, 57] width 27 height 10
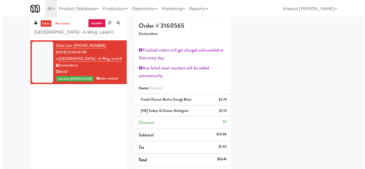
scroll to position [0, 0]
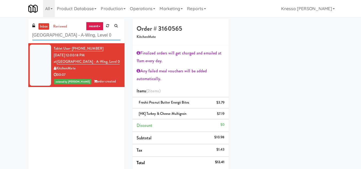
click at [93, 34] on input "[GEOGRAPHIC_DATA] - A-Wing, Level 0" at bounding box center [76, 35] width 88 height 10
paste input "Lodges Combo Machine"
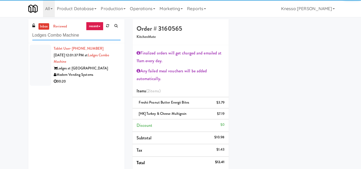
type input "Lodges Combo Machine"
click at [93, 73] on div "Modern Vending Systems" at bounding box center [87, 75] width 67 height 7
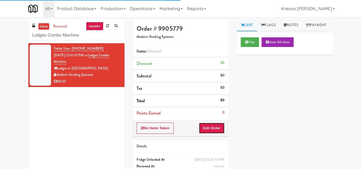
drag, startPoint x: 203, startPoint y: 128, endPoint x: 214, endPoint y: 114, distance: 17.6
click at [205, 126] on button "Edit Order" at bounding box center [212, 128] width 26 height 11
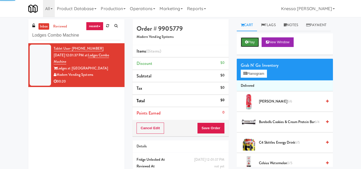
click at [246, 44] on icon at bounding box center [246, 41] width 3 height 3
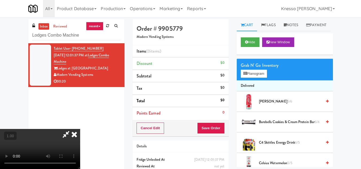
click at [80, 129] on video at bounding box center [40, 149] width 80 height 40
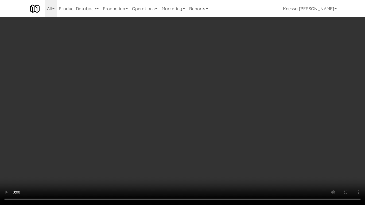
click at [207, 112] on video at bounding box center [182, 102] width 365 height 205
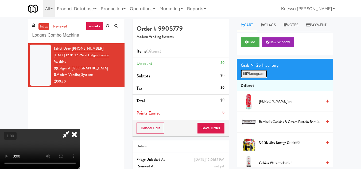
click at [260, 78] on button "Planogram" at bounding box center [254, 74] width 26 height 8
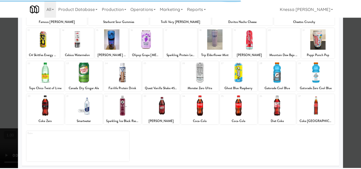
scroll to position [93, 0]
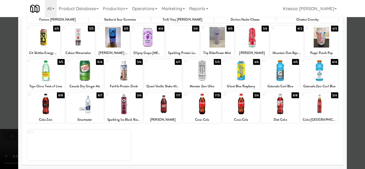
drag, startPoint x: 202, startPoint y: 75, endPoint x: 190, endPoint y: 75, distance: 11.8
click at [202, 75] on div at bounding box center [202, 70] width 38 height 21
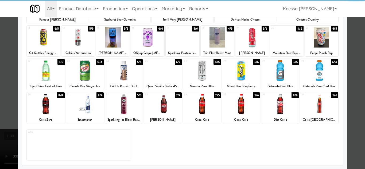
click at [0, 79] on div at bounding box center [182, 84] width 365 height 169
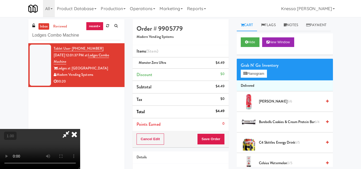
click at [80, 129] on video at bounding box center [40, 149] width 80 height 40
click at [250, 78] on button "Planogram" at bounding box center [254, 74] width 26 height 8
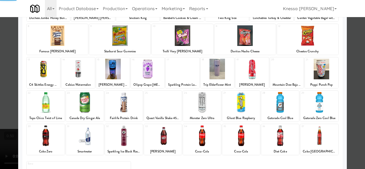
scroll to position [80, 0]
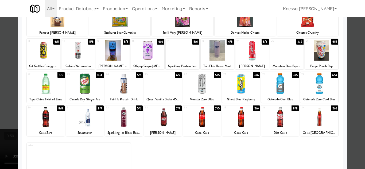
click at [321, 81] on div at bounding box center [319, 84] width 38 height 21
click at [0, 102] on div at bounding box center [182, 84] width 365 height 169
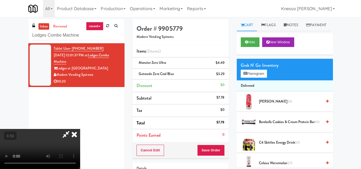
click at [80, 129] on video at bounding box center [40, 149] width 80 height 40
drag, startPoint x: 139, startPoint y: 91, endPoint x: 139, endPoint y: 115, distance: 24.3
click at [80, 129] on video at bounding box center [40, 149] width 80 height 40
click at [80, 129] on icon at bounding box center [74, 134] width 12 height 11
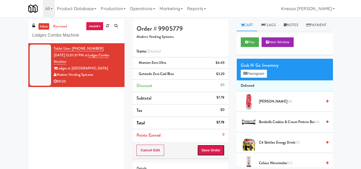
click at [210, 149] on button "Save Order" at bounding box center [210, 150] width 27 height 11
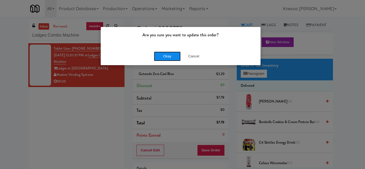
click at [169, 57] on button "Okay" at bounding box center [167, 57] width 27 height 10
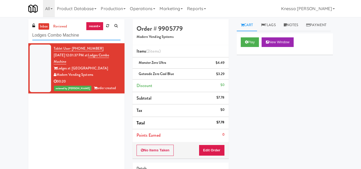
drag, startPoint x: 80, startPoint y: 35, endPoint x: 0, endPoint y: 42, distance: 80.2
click at [0, 42] on div "inbox reviewed recent all unclear take inventory issue suspicious failed recent…" at bounding box center [180, 116] width 361 height 194
paste input "OHS - Fridge A"
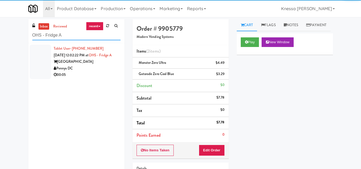
type input "OHS - Fridge A"
click at [87, 72] on div "Pennys DC" at bounding box center [87, 68] width 67 height 7
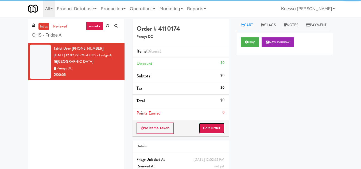
drag, startPoint x: 204, startPoint y: 127, endPoint x: 223, endPoint y: 85, distance: 46.1
click at [204, 127] on button "Edit Order" at bounding box center [212, 128] width 26 height 11
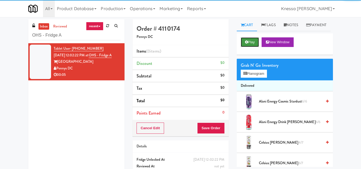
click at [247, 44] on icon at bounding box center [246, 41] width 3 height 3
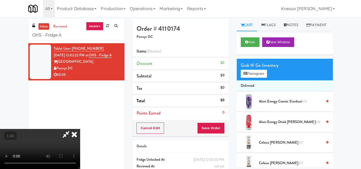
click at [80, 129] on video at bounding box center [40, 149] width 80 height 40
click at [247, 75] on icon at bounding box center [244, 73] width 3 height 3
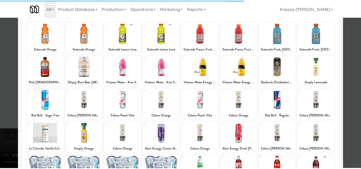
scroll to position [80, 0]
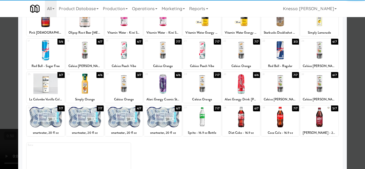
click at [235, 88] on div at bounding box center [241, 84] width 38 height 21
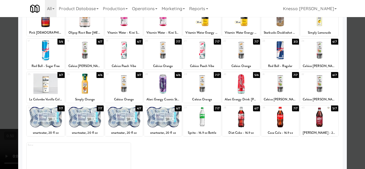
click at [0, 125] on div at bounding box center [182, 84] width 365 height 169
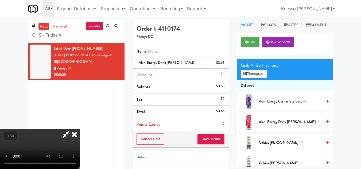
click at [80, 129] on video at bounding box center [40, 149] width 80 height 40
click at [80, 129] on icon at bounding box center [74, 134] width 12 height 11
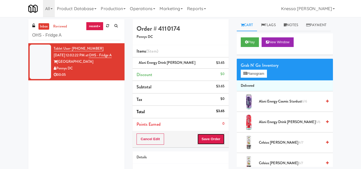
click at [212, 137] on button "Save Order" at bounding box center [210, 139] width 27 height 11
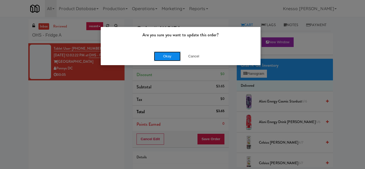
click at [168, 56] on button "Okay" at bounding box center [167, 57] width 27 height 10
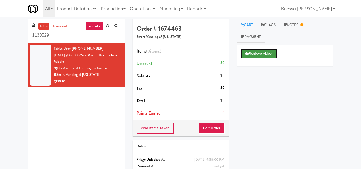
click at [273, 55] on button "Retrieve Video" at bounding box center [259, 54] width 36 height 10
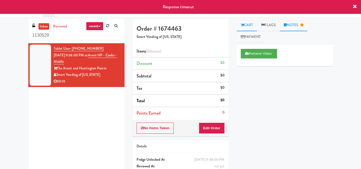
click at [283, 24] on link "Notes" at bounding box center [294, 25] width 28 height 12
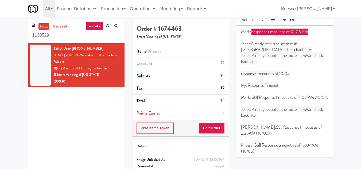
scroll to position [27, 0]
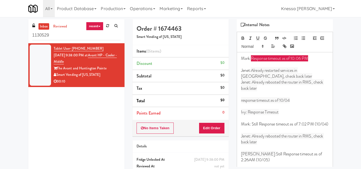
click at [250, 60] on p "Mark: Response timeout as of 10:06 PM" at bounding box center [285, 59] width 88 height 6
click at [313, 59] on p "Mark: Response timeout as of 10:06 PM" at bounding box center [285, 59] width 88 height 6
click at [312, 58] on p "Mark: Response timeout as of 10:06 PM" at bounding box center [285, 59] width 88 height 6
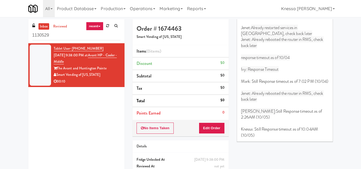
scroll to position [78, 0]
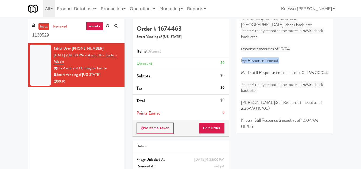
drag, startPoint x: 279, startPoint y: 62, endPoint x: 242, endPoint y: 61, distance: 37.2
click at [242, 61] on span "Ivy: Response Timeout" at bounding box center [260, 60] width 38 height 6
click at [262, 76] on p "Mark: Still Response timeout as of 7:02 PM (10/04)" at bounding box center [285, 73] width 88 height 6
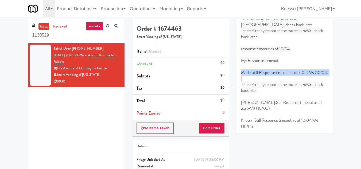
drag, startPoint x: 262, startPoint y: 80, endPoint x: 242, endPoint y: 71, distance: 21.9
click at [242, 71] on p "Mark: Still Response timeout as of 7:02 PM (10/04)" at bounding box center [285, 73] width 88 height 6
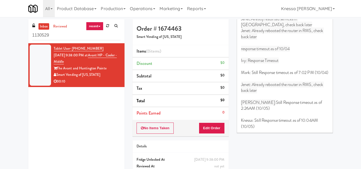
click at [271, 90] on span "﻿Jenet: Already rebooted the router in RMS, check back later" at bounding box center [282, 88] width 83 height 12
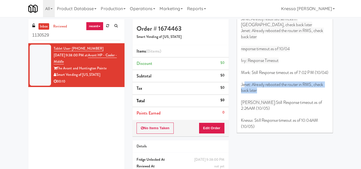
drag, startPoint x: 274, startPoint y: 96, endPoint x: 245, endPoint y: 90, distance: 29.6
click at [245, 90] on p "﻿Jenet: Already rebooted the router in RMS, check back later" at bounding box center [285, 88] width 88 height 12
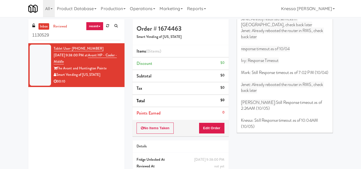
click at [268, 118] on p at bounding box center [285, 115] width 88 height 6
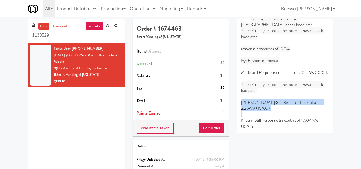
drag, startPoint x: 268, startPoint y: 118, endPoint x: 245, endPoint y: 109, distance: 24.5
click at [245, 109] on div "Mark: Response timeout as of 10:06 PM Jenet: Already restarted services in Bale…" at bounding box center [285, 67] width 96 height 132
click at [273, 112] on p "Rizza: Still Response timeout as of 2:26AM (10/05)" at bounding box center [285, 106] width 88 height 12
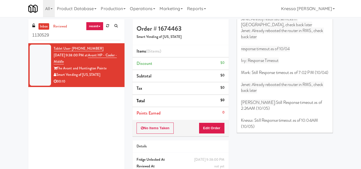
click at [263, 130] on p "Knessa: Still Response timeout as of 10:04AM (10/05)" at bounding box center [285, 124] width 88 height 12
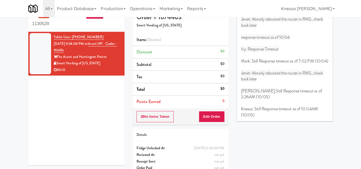
scroll to position [22, 0]
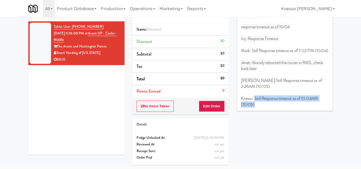
drag, startPoint x: 271, startPoint y: 111, endPoint x: 254, endPoint y: 105, distance: 17.3
click at [254, 105] on p "Knessa: Still Response timeout as of 10:04AM (10/05)" at bounding box center [285, 102] width 88 height 12
click at [258, 107] on p "Knessa: Still Response timeout as of 10:04AM (10/05)" at bounding box center [285, 102] width 88 height 12
drag, startPoint x: 303, startPoint y: 106, endPoint x: 318, endPoint y: 107, distance: 15.3
click at [318, 107] on p "Knessa: Still Response timeout as of 10:04AM (10/05)" at bounding box center [285, 102] width 88 height 12
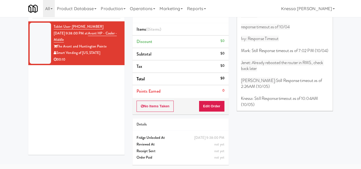
click at [267, 111] on div "Mark: Response timeout as of 10:06 PM Jenet: Already restarted services in Bale…" at bounding box center [285, 45] width 96 height 132
click at [258, 108] on p "Knessa: Still Response timeout as of 10:04AM (10/05)" at bounding box center [285, 102] width 88 height 12
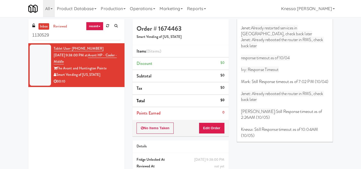
scroll to position [78, 0]
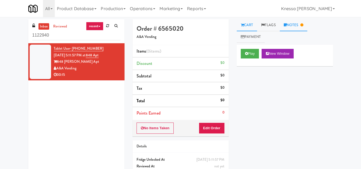
click at [297, 26] on link "Notes" at bounding box center [294, 25] width 28 height 12
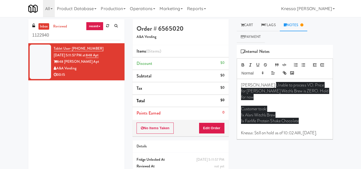
click at [246, 18] on div "inbox reviewed recent all unclear take inventory issue suspicious failed recent…" at bounding box center [180, 104] width 361 height 174
click at [248, 30] on link "Cart" at bounding box center [247, 25] width 21 height 12
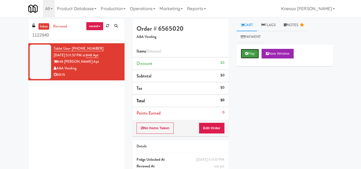
click at [250, 52] on button "Play" at bounding box center [250, 54] width 18 height 10
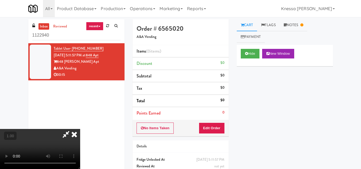
click at [72, 134] on video at bounding box center [40, 149] width 80 height 40
click at [72, 129] on icon at bounding box center [66, 134] width 12 height 11
click at [80, 129] on icon at bounding box center [74, 134] width 12 height 11
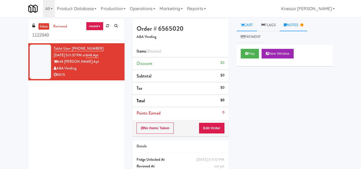
click at [303, 27] on icon at bounding box center [301, 24] width 3 height 3
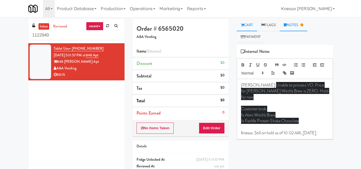
click at [250, 27] on link "Cart" at bounding box center [247, 25] width 21 height 12
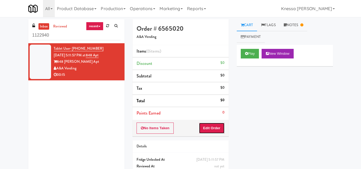
click at [223, 123] on button "Edit Order" at bounding box center [212, 128] width 26 height 11
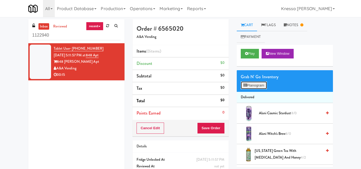
click at [253, 83] on button "Planogram" at bounding box center [254, 86] width 26 height 8
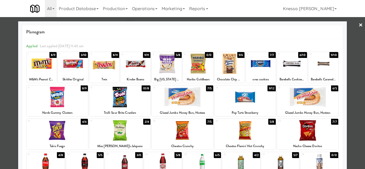
click at [359, 25] on link "×" at bounding box center [361, 25] width 4 height 17
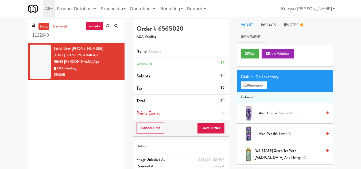
click at [293, 135] on span "Alani Witch's Brew 8/0" at bounding box center [290, 134] width 63 height 7
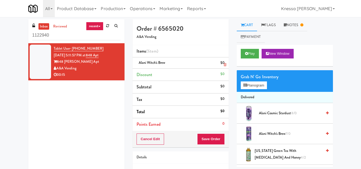
click at [224, 66] on icon at bounding box center [225, 64] width 3 height 3
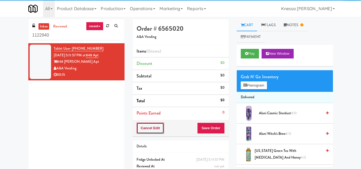
click at [160, 129] on button "Cancel Edit" at bounding box center [151, 128] width 28 height 11
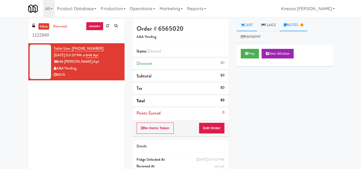
click at [289, 25] on link "Notes" at bounding box center [294, 25] width 28 height 12
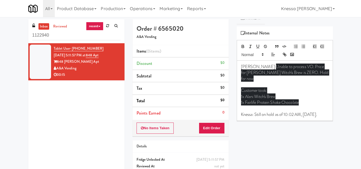
scroll to position [27, 0]
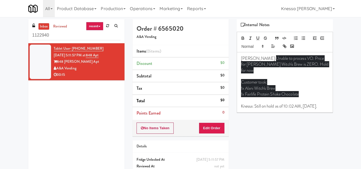
click at [277, 110] on div "Britney: Unable to process VO. Price for Alani Witch's Brew is ZERO. Hold for n…" at bounding box center [285, 82] width 96 height 60
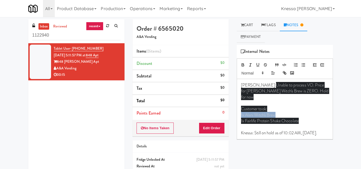
drag, startPoint x: 287, startPoint y: 102, endPoint x: 272, endPoint y: 111, distance: 17.8
click at [273, 110] on div "Britney: Unable to process VO. Price for Alani Witch's Brew is ZERO. Hold for n…" at bounding box center [285, 109] width 96 height 60
click at [300, 112] on p "1x Alani Witch's Brew" at bounding box center [285, 115] width 88 height 6
click at [270, 136] on div "Britney: Unable to process VO. Price for Alani Witch's Brew is ZERO. Hold for n…" at bounding box center [285, 109] width 96 height 60
